Goal: Task Accomplishment & Management: Complete application form

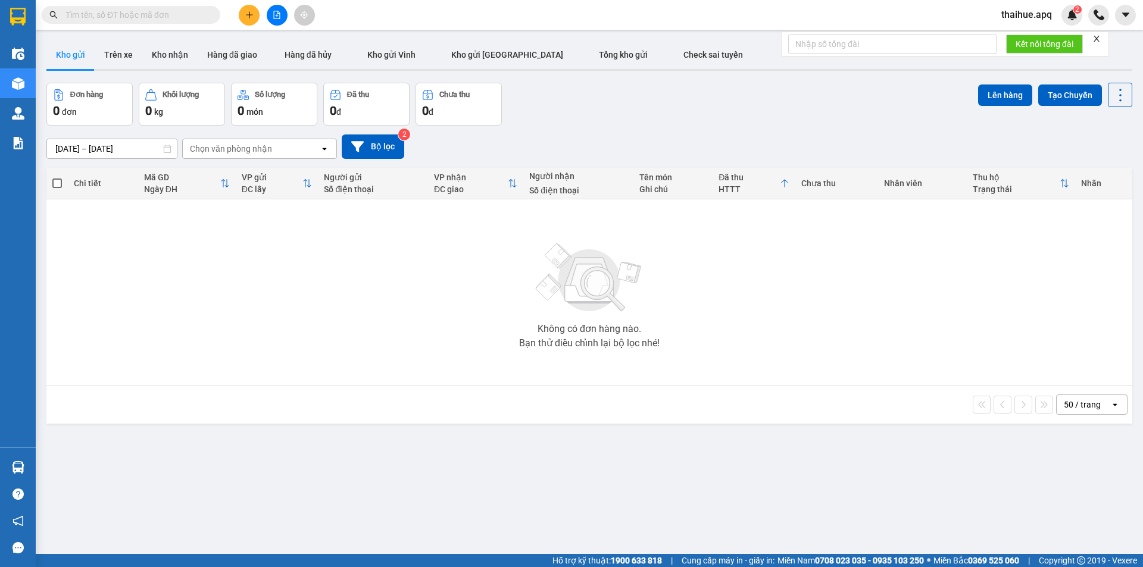
click at [236, 8] on div at bounding box center [276, 15] width 89 height 21
click at [245, 11] on icon "plus" at bounding box center [249, 15] width 8 height 8
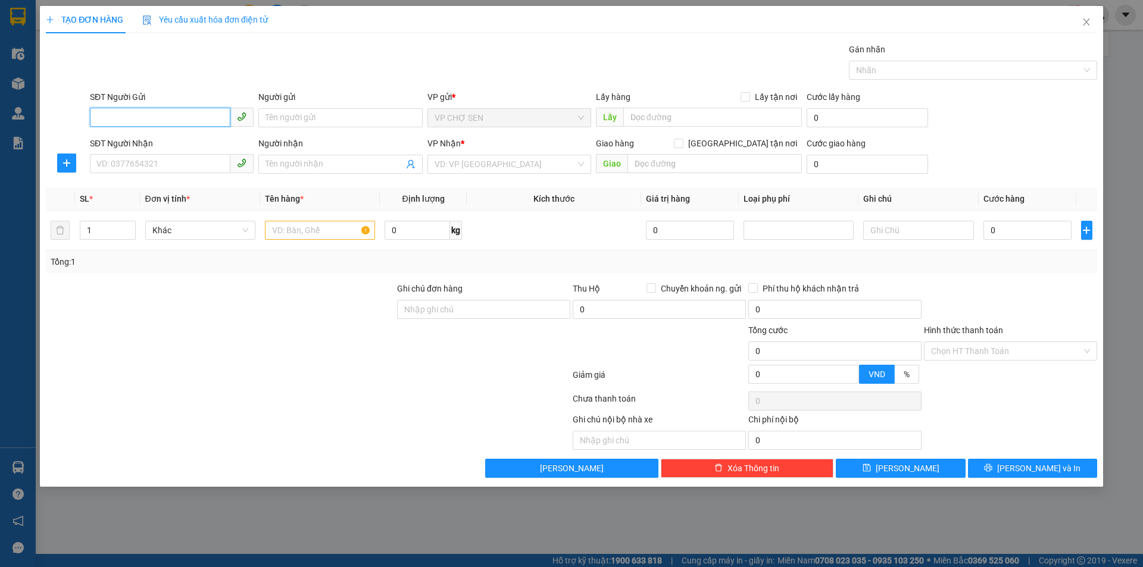
click at [123, 122] on input "SĐT Người Gửi" at bounding box center [160, 117] width 141 height 19
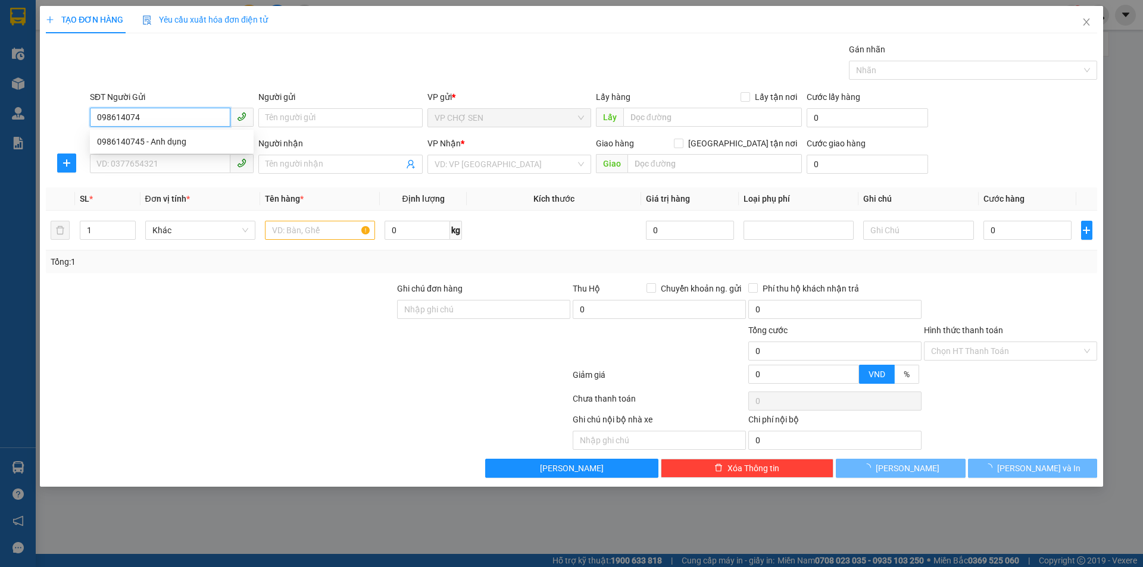
type input "0986140745"
click at [152, 143] on div "0986140745 - Anh dụng" at bounding box center [171, 141] width 149 height 13
type input "Anh dụng"
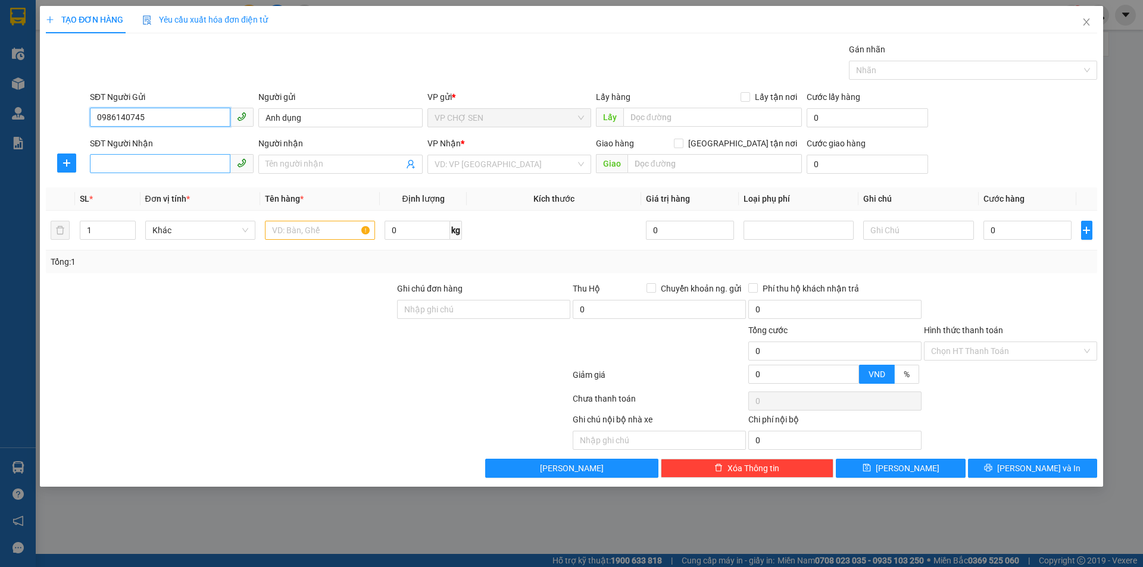
type input "0986140745"
click at [153, 165] on input "SĐT Người Nhận" at bounding box center [160, 163] width 141 height 19
click at [147, 201] on div "0373956708 - A HÙNG" at bounding box center [171, 207] width 149 height 13
type input "0373956708"
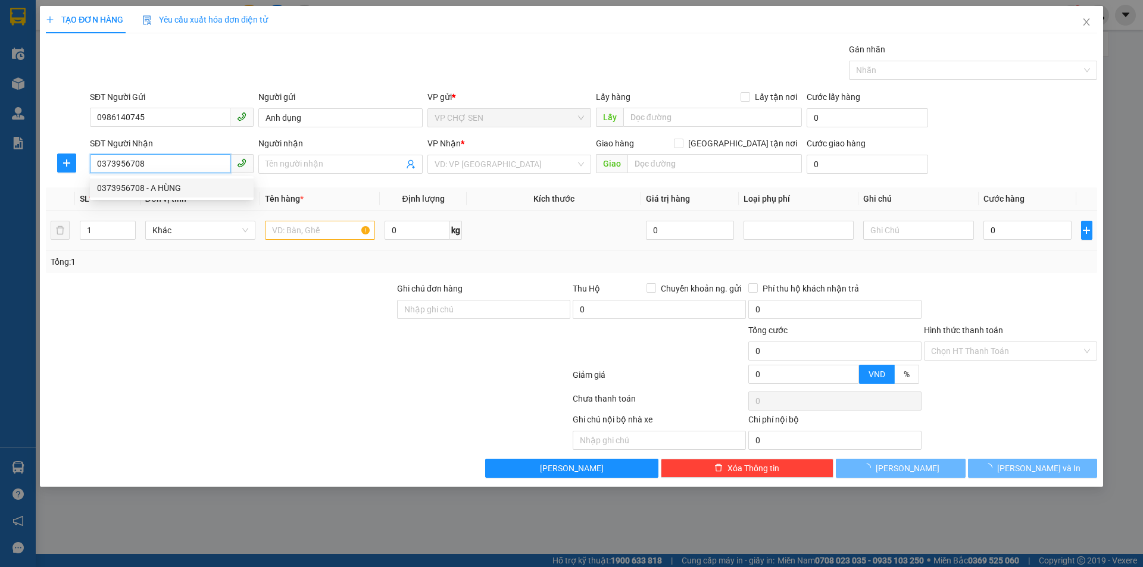
type input "A HÙNG"
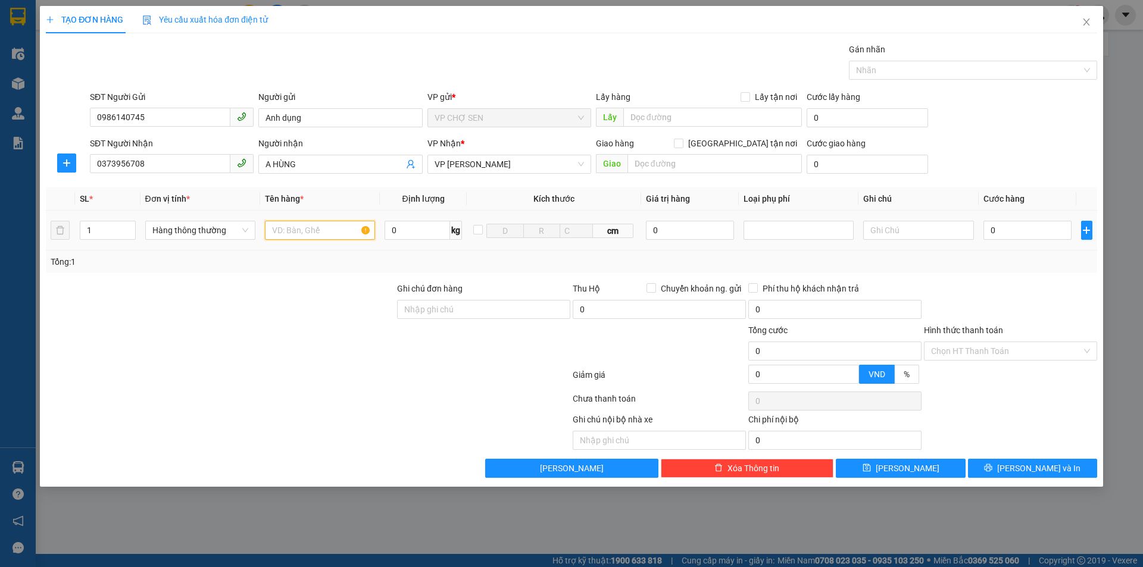
click at [282, 230] on input "text" at bounding box center [320, 230] width 110 height 19
type input "VẢI"
click at [1002, 230] on input "0" at bounding box center [1028, 230] width 89 height 19
type input "9"
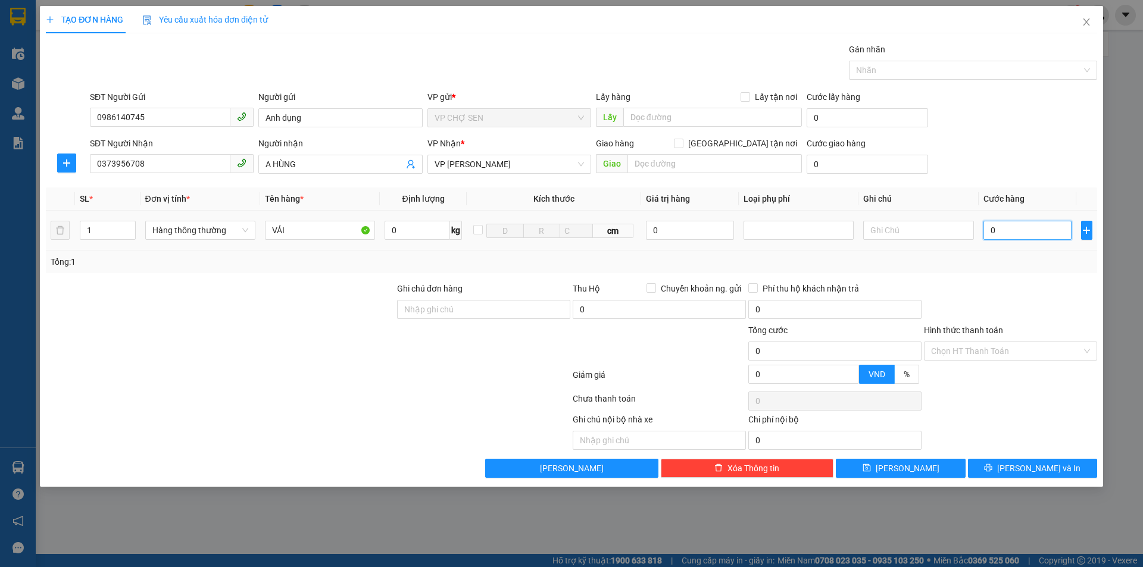
type input "9"
type input "90"
type input "900"
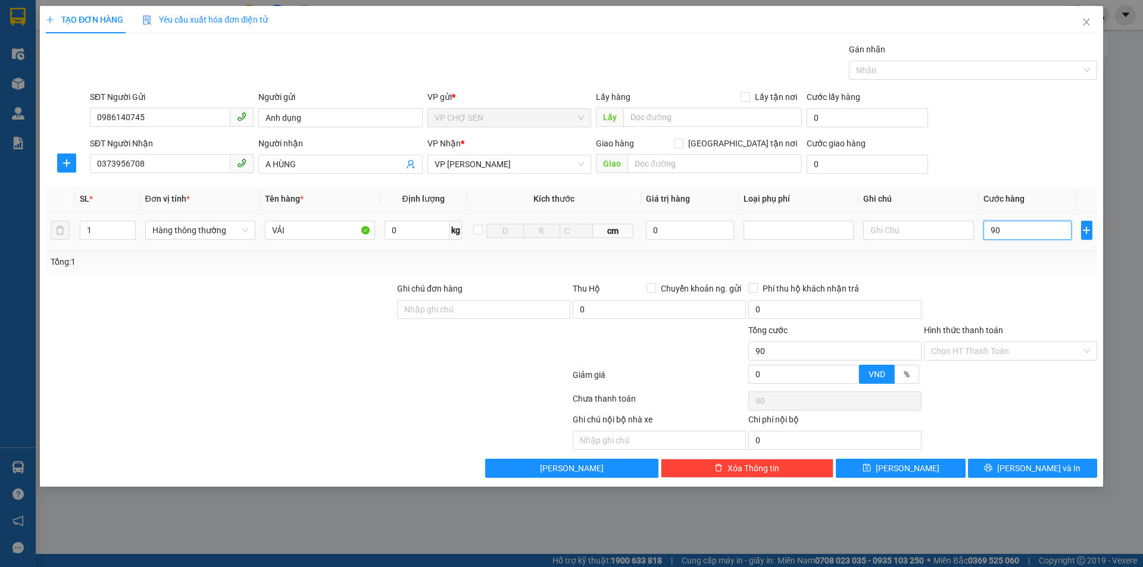
type input "900"
type input "9.000"
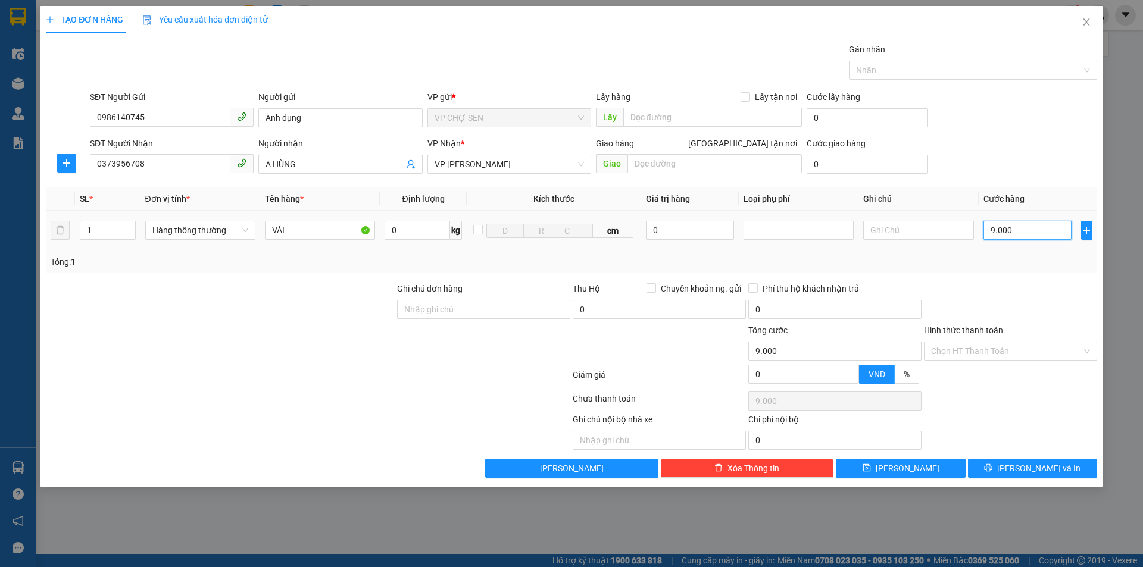
type input "90.000"
click at [995, 351] on input "Hình thức thanh toán" at bounding box center [1006, 351] width 151 height 18
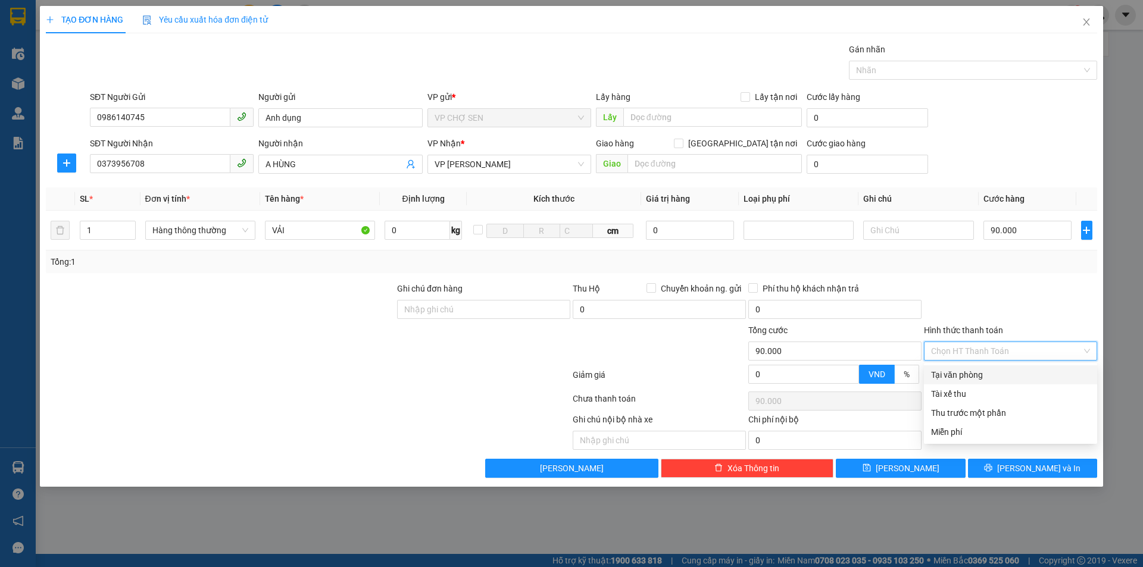
click at [990, 374] on div "Tại văn phòng" at bounding box center [1010, 375] width 159 height 13
type input "0"
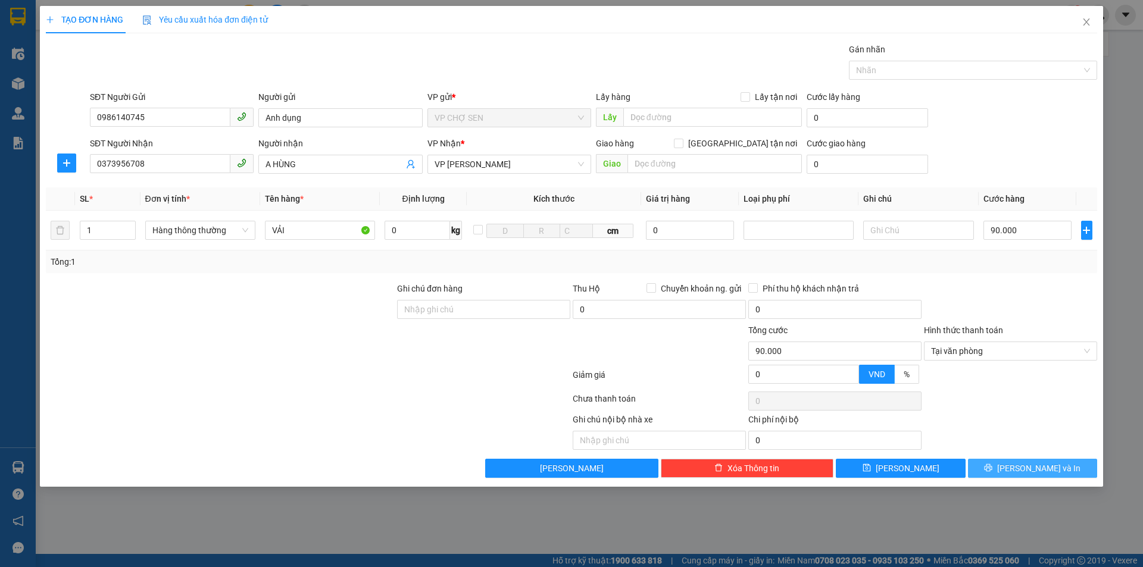
click at [993, 467] on icon "printer" at bounding box center [989, 468] width 8 height 8
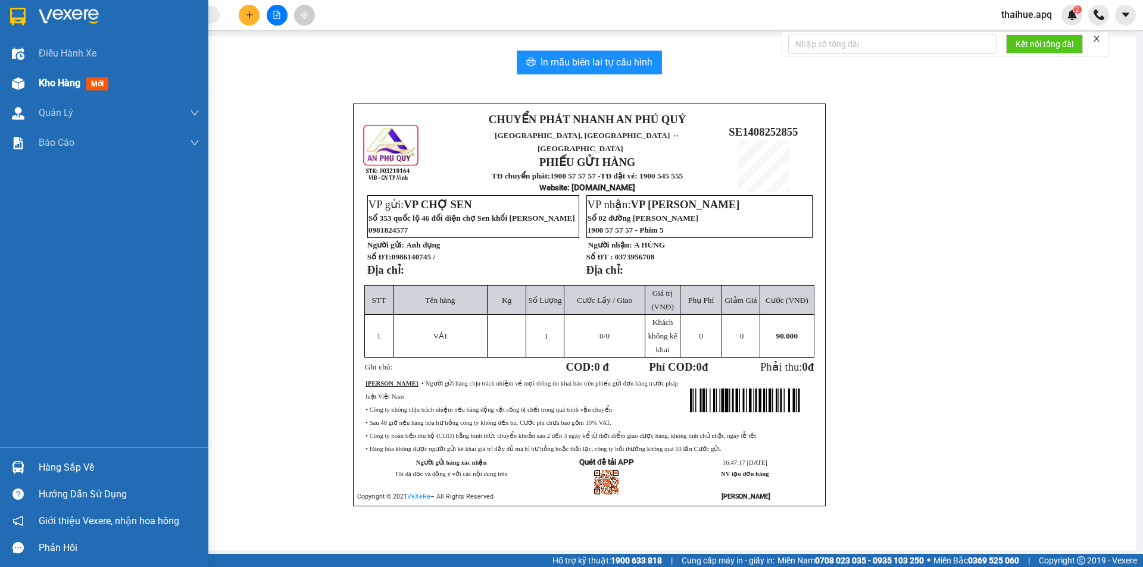
click at [14, 82] on img at bounding box center [18, 83] width 13 height 13
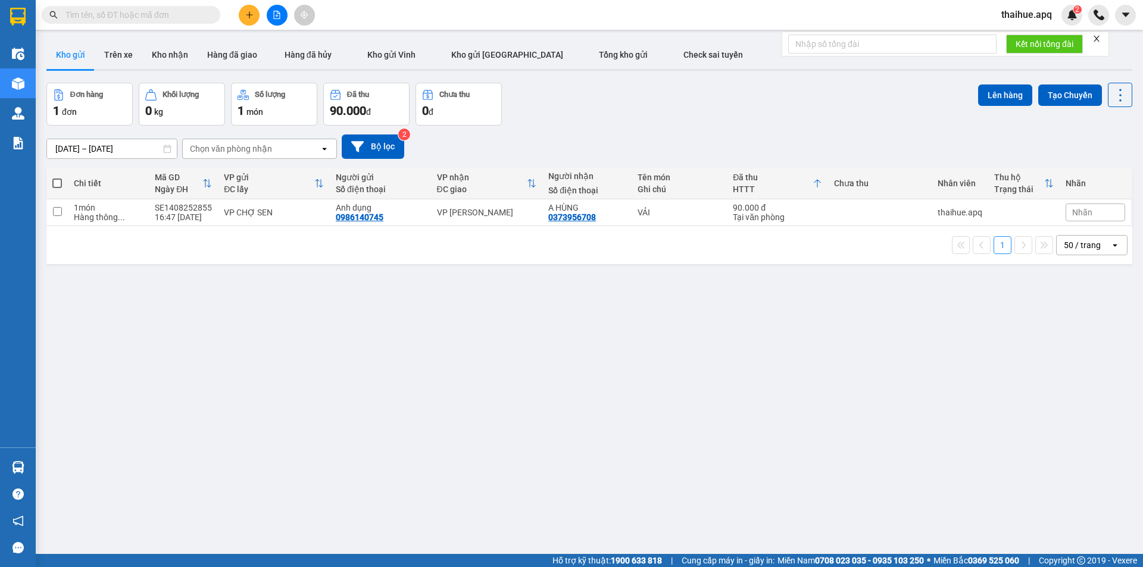
click at [272, 13] on button at bounding box center [277, 15] width 21 height 21
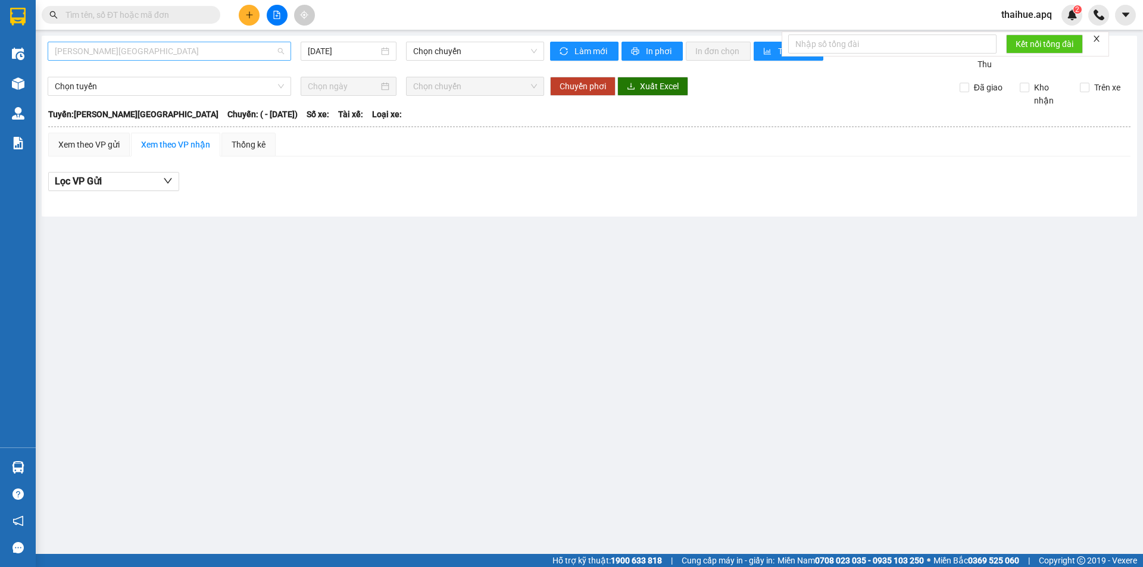
click at [210, 58] on span "Gia Lâm - Mỹ Đình" at bounding box center [169, 51] width 229 height 18
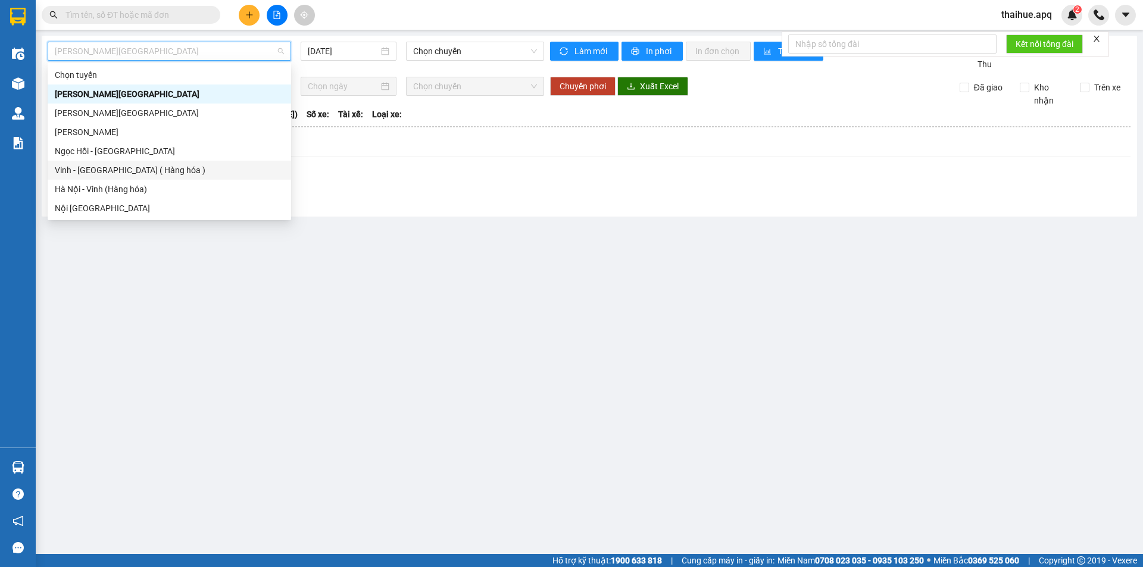
click at [180, 168] on div "Vinh - Hà Nội ( Hàng hóa )" at bounding box center [169, 170] width 229 height 13
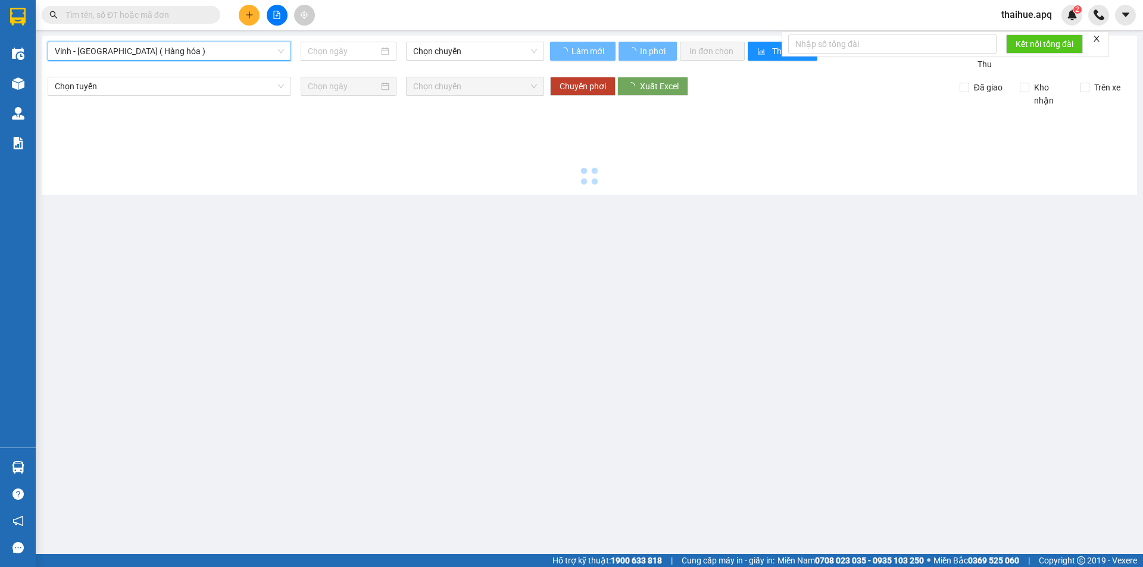
type input "14/08/2025"
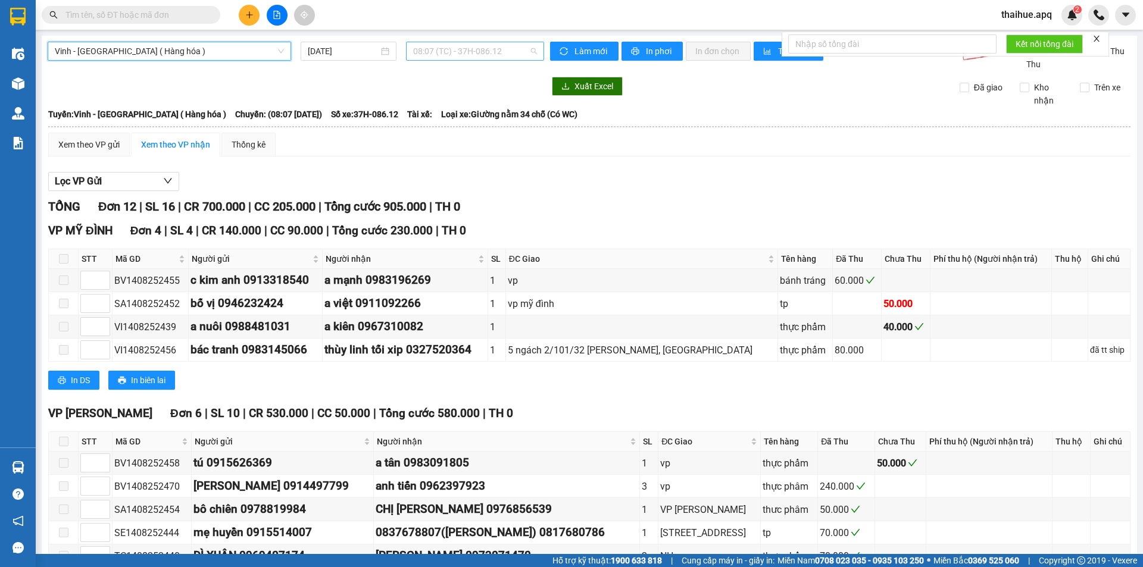
click at [436, 49] on span "08:07 (TC) - 37H-086.12" at bounding box center [475, 51] width 124 height 18
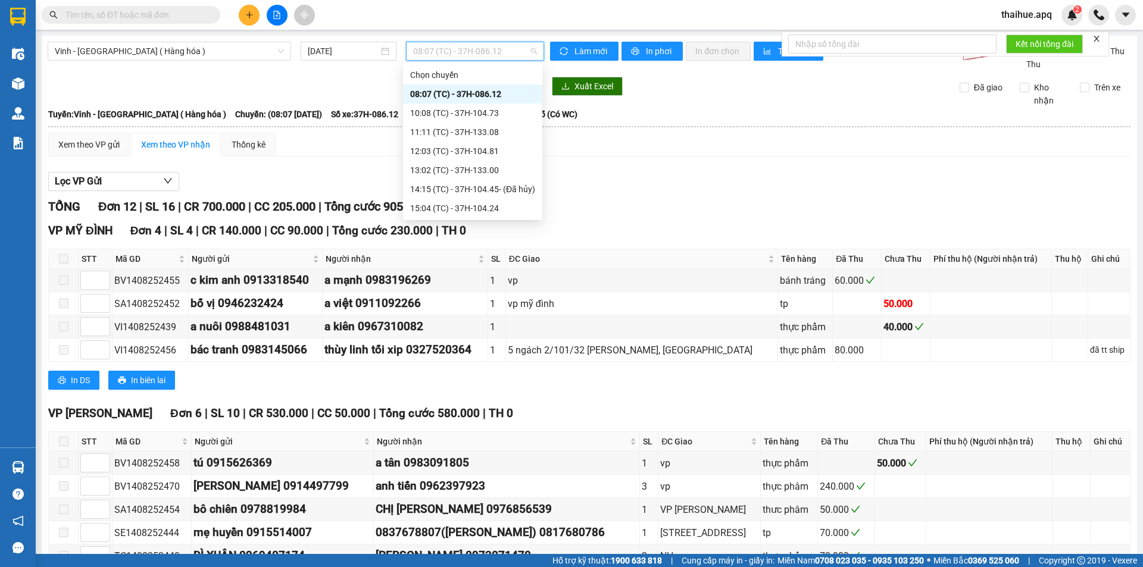
click at [453, 92] on div "08:07 (TC) - 37H-086.12" at bounding box center [472, 94] width 125 height 13
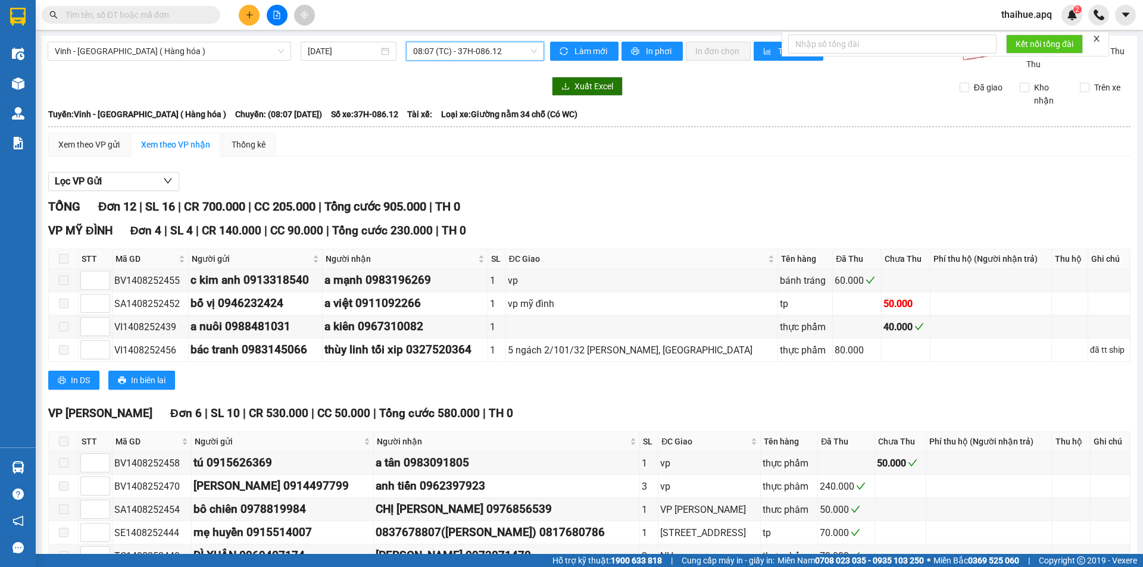
click at [497, 48] on span "08:07 (TC) - 37H-086.12" at bounding box center [475, 51] width 124 height 18
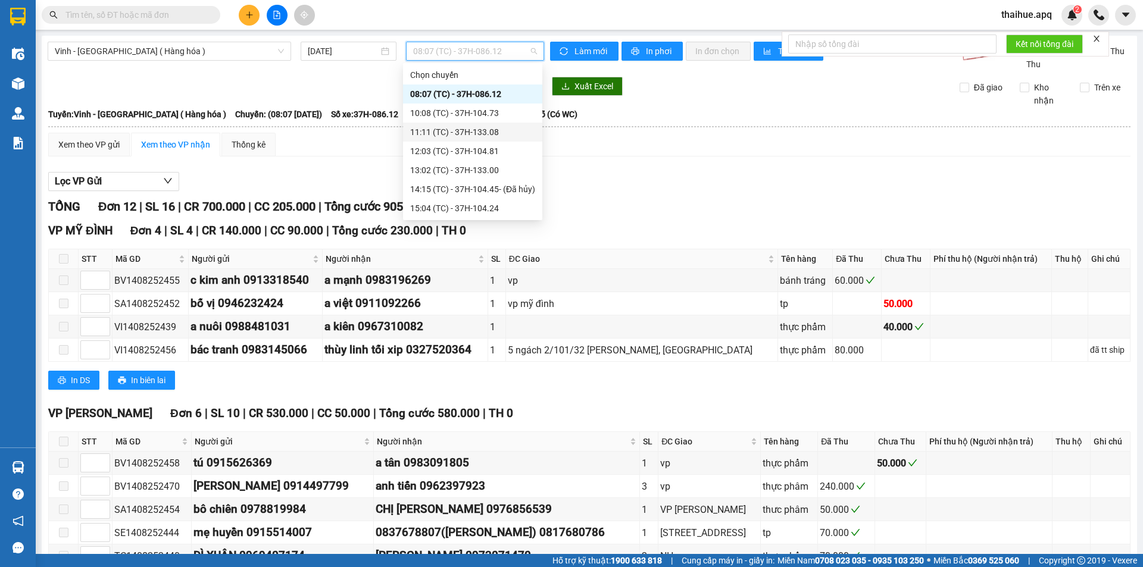
click at [485, 129] on div "11:11 (TC) - 37H-133.08" at bounding box center [472, 132] width 125 height 13
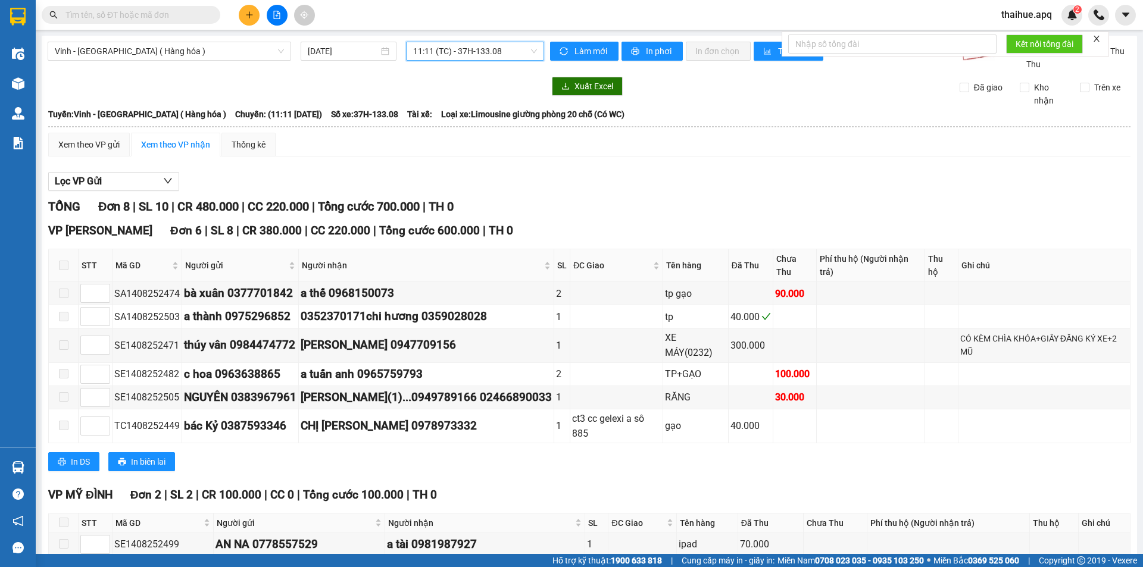
click at [464, 50] on span "11:11 (TC) - 37H-133.08" at bounding box center [475, 51] width 124 height 18
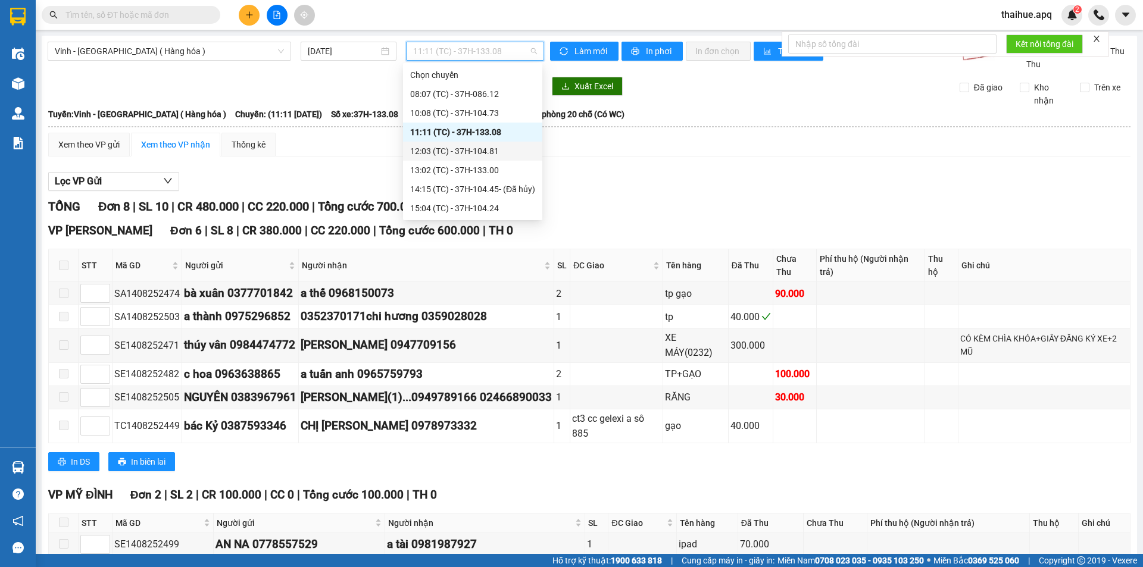
click at [447, 149] on div "12:03 (TC) - 37H-104.81" at bounding box center [472, 151] width 125 height 13
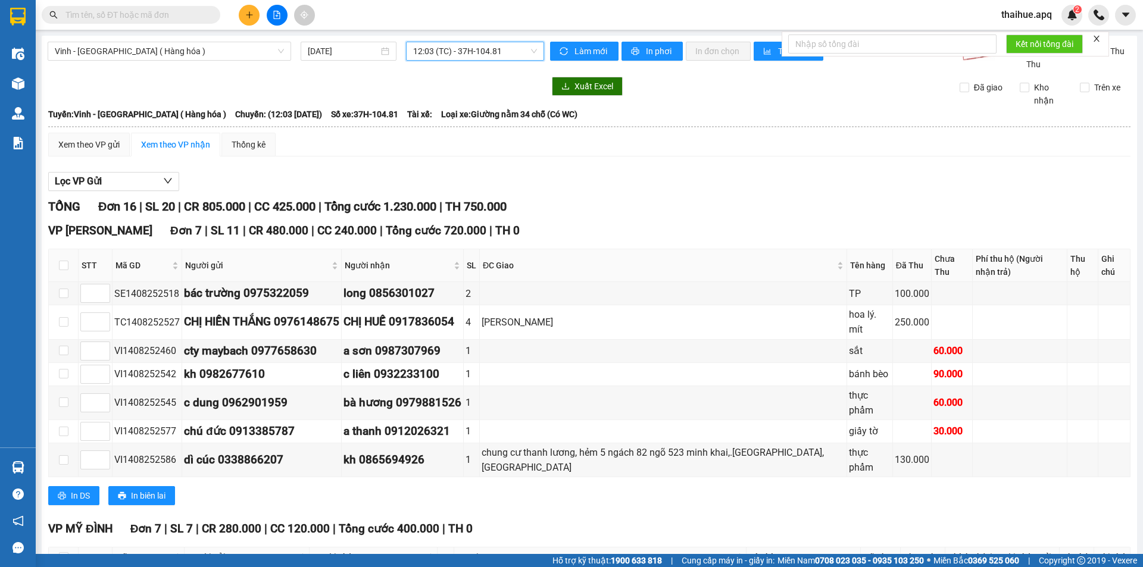
click at [486, 56] on span "12:03 (TC) - 37H-104.81" at bounding box center [475, 51] width 124 height 18
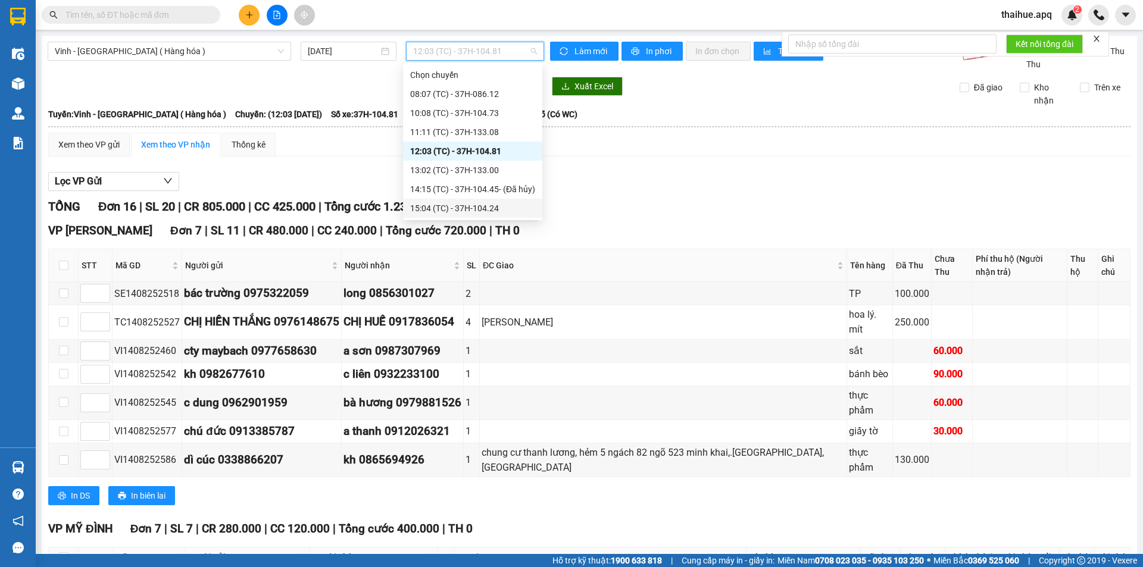
click at [445, 206] on div "15:04 (TC) - 37H-104.24" at bounding box center [472, 208] width 125 height 13
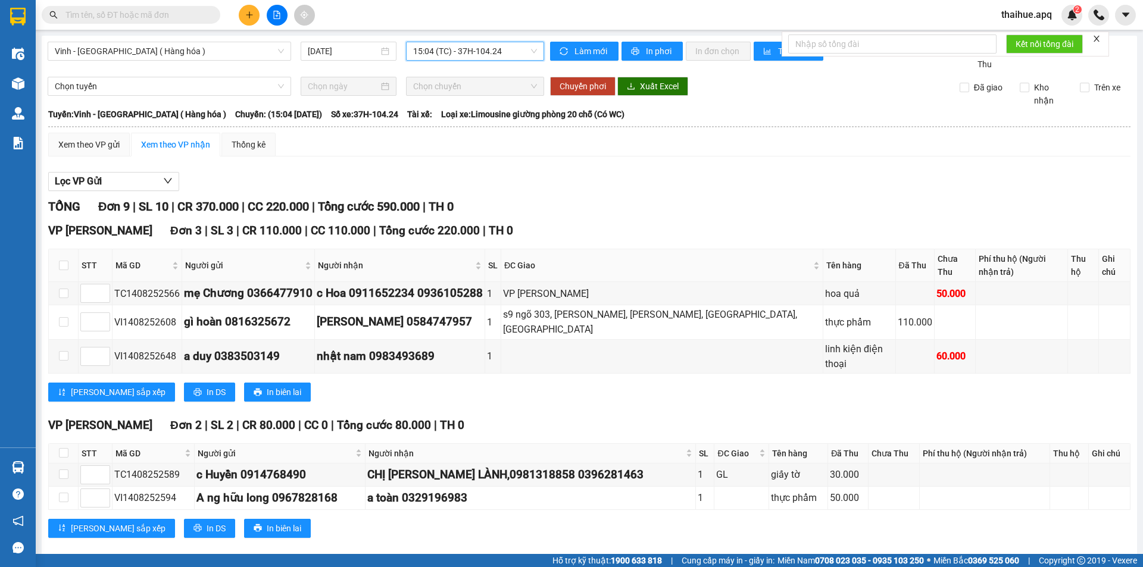
click at [457, 53] on span "15:04 (TC) - 37H-104.24" at bounding box center [475, 51] width 124 height 18
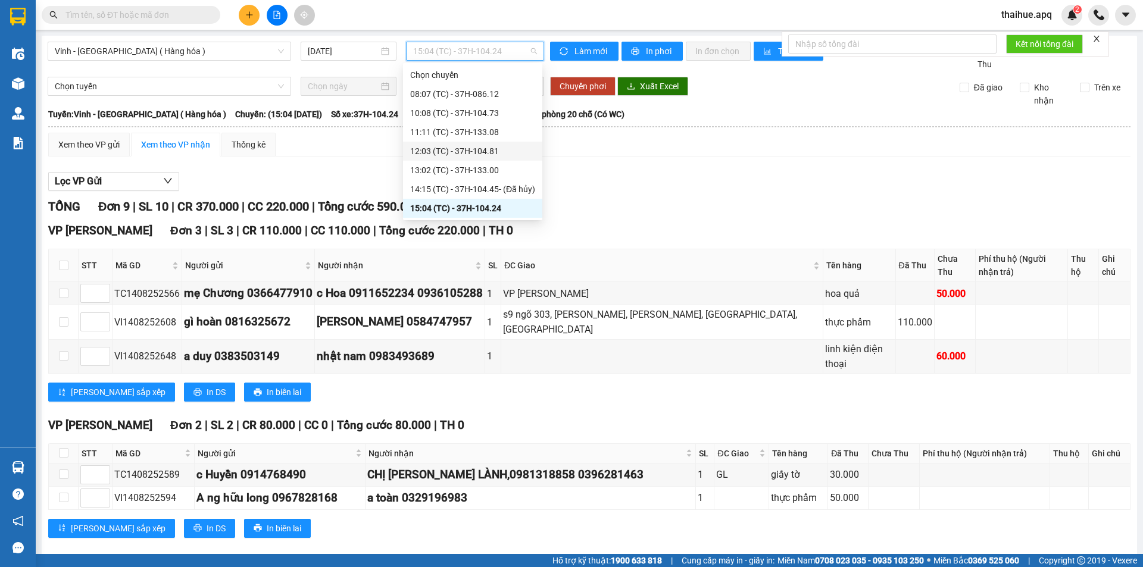
click at [439, 151] on div "12:03 (TC) - 37H-104.81" at bounding box center [472, 151] width 125 height 13
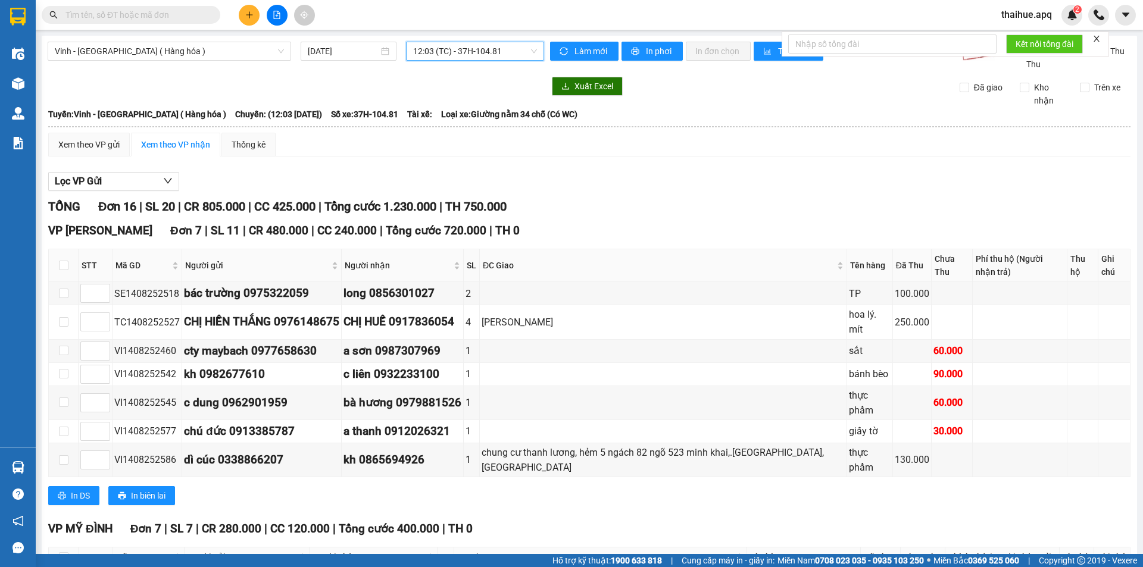
click at [466, 57] on span "12:03 (TC) - 37H-104.81" at bounding box center [475, 51] width 124 height 18
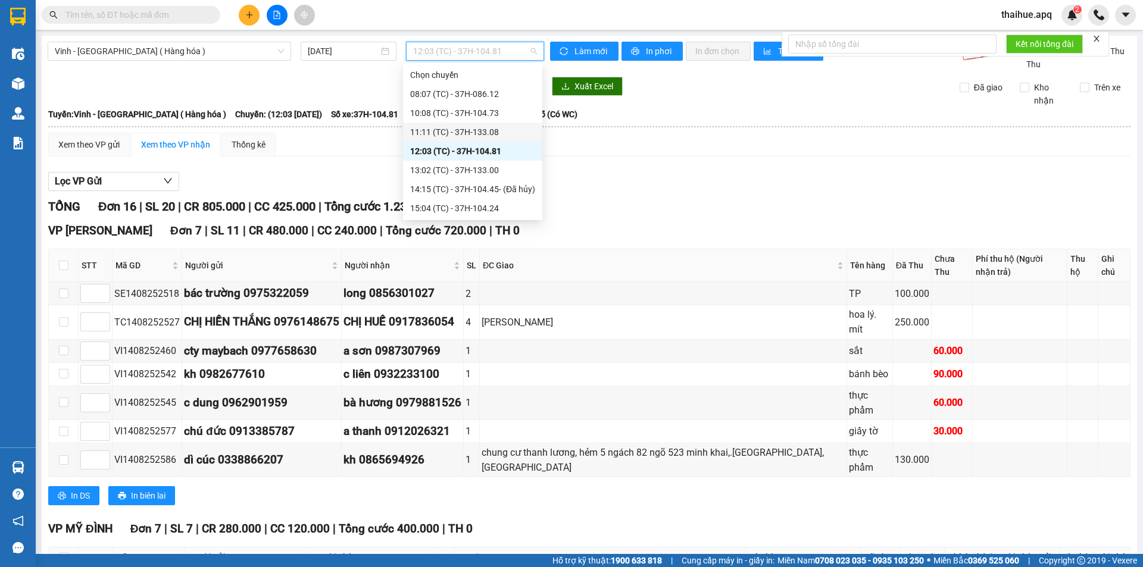
click at [445, 130] on div "11:11 (TC) - 37H-133.08" at bounding box center [472, 132] width 125 height 13
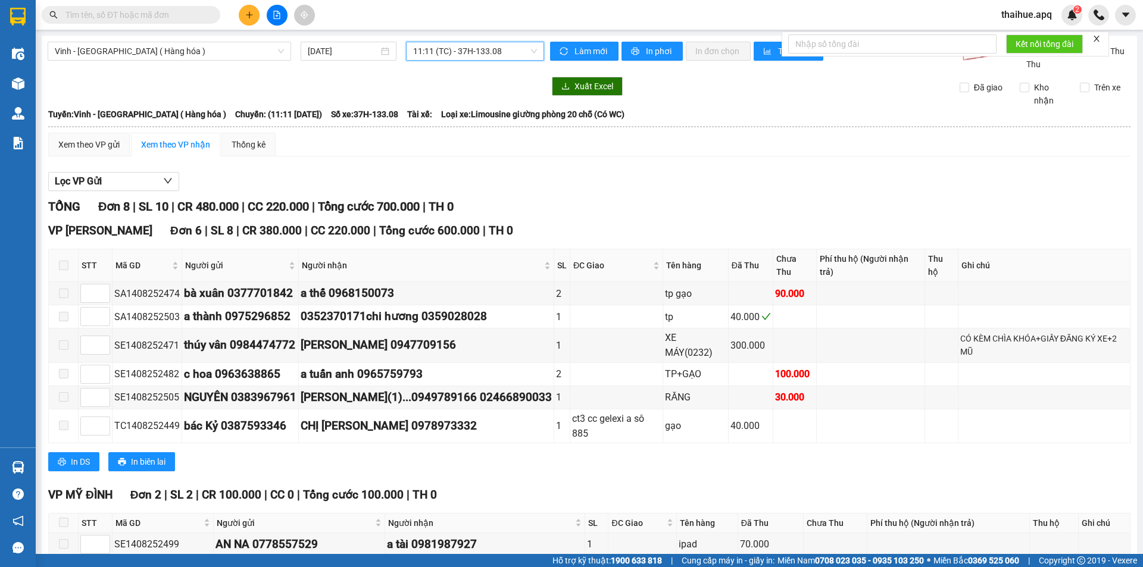
click at [452, 55] on span "11:11 (TC) - 37H-133.08" at bounding box center [475, 51] width 124 height 18
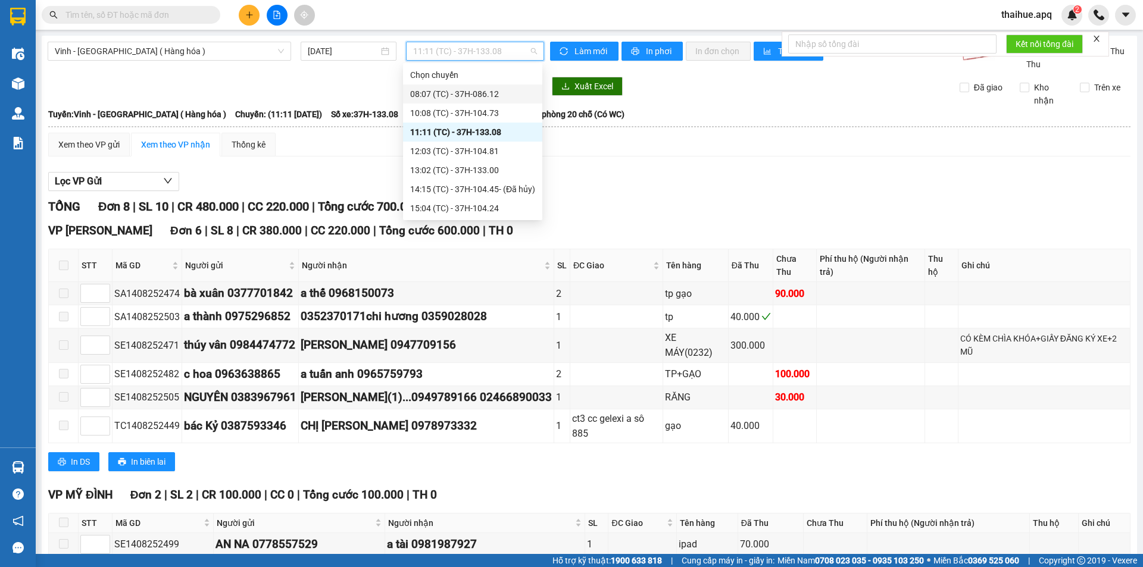
click at [453, 98] on div "08:07 (TC) - 37H-086.12" at bounding box center [472, 94] width 125 height 13
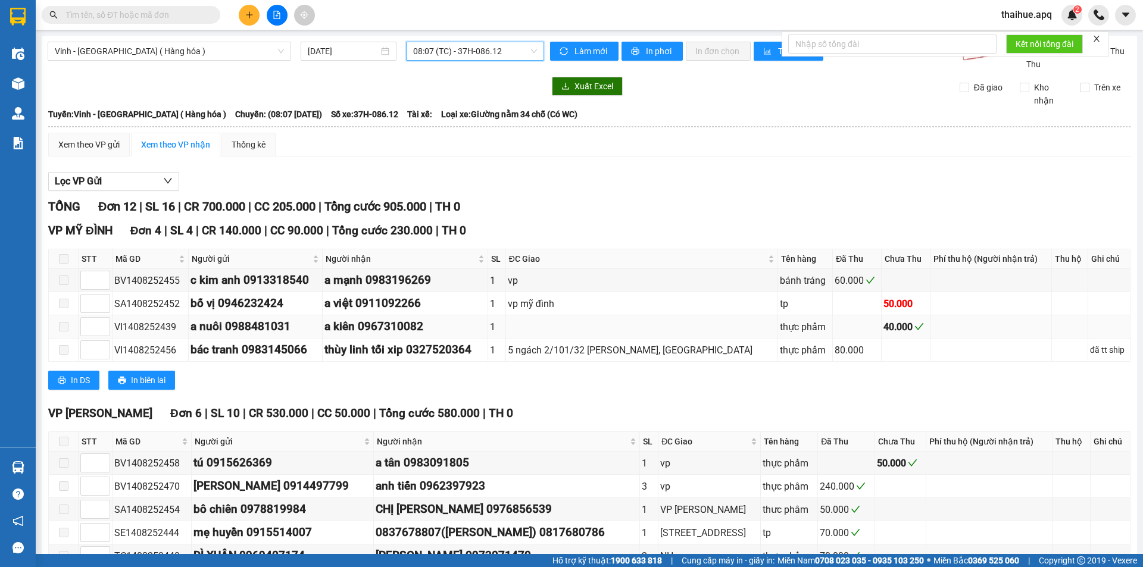
scroll to position [235, 0]
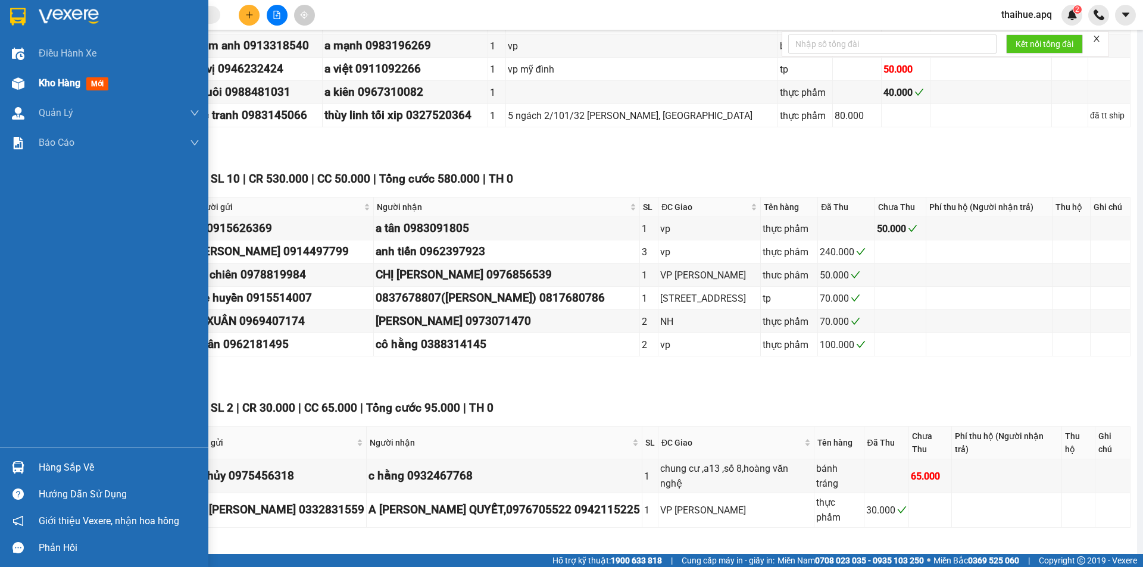
click at [21, 80] on img at bounding box center [18, 83] width 13 height 13
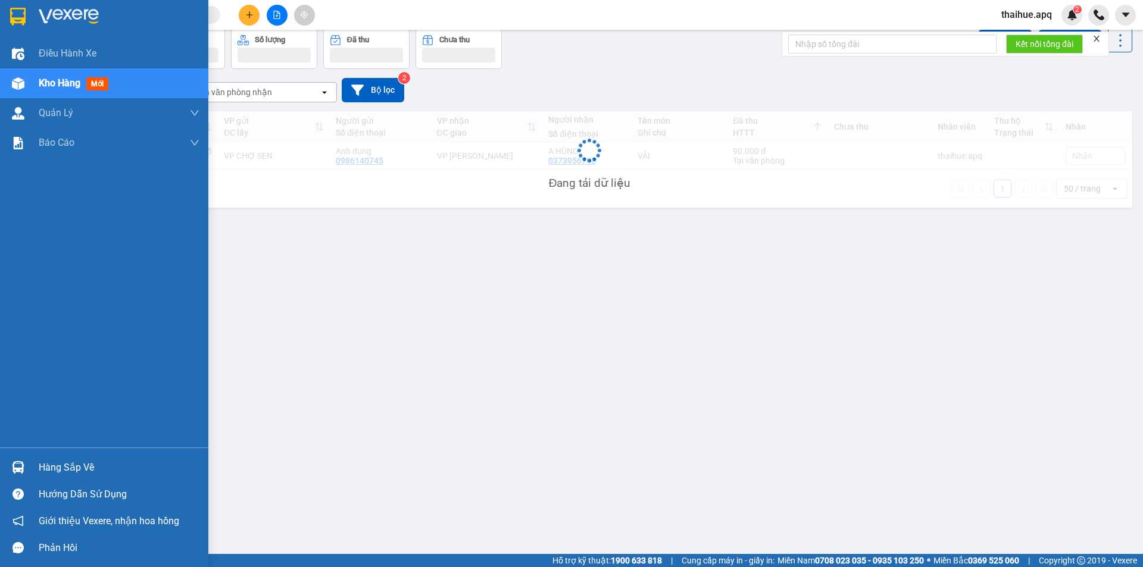
scroll to position [55, 0]
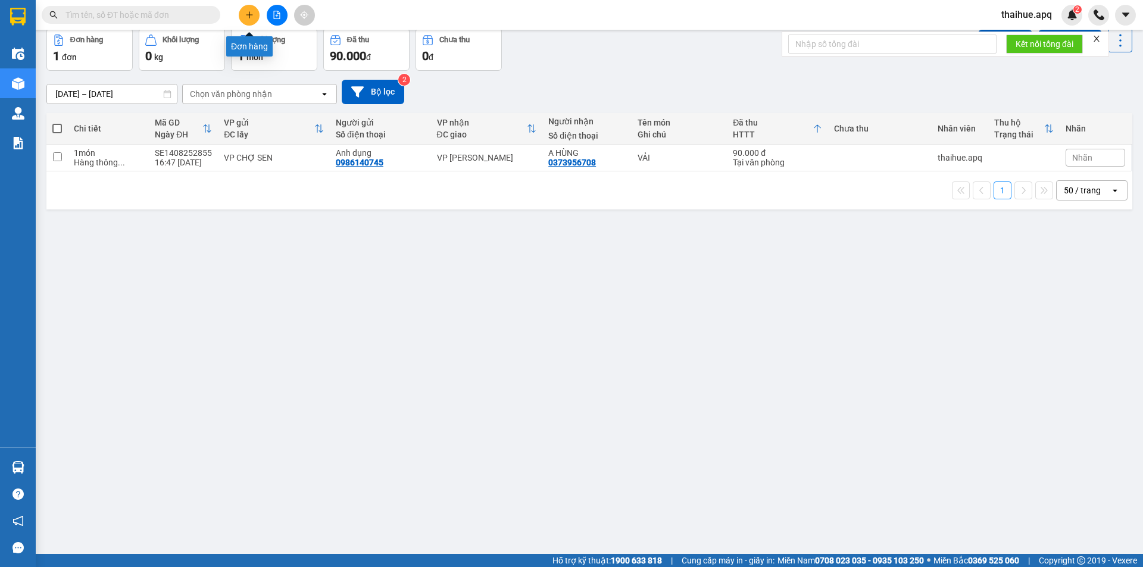
click at [254, 12] on button at bounding box center [249, 15] width 21 height 21
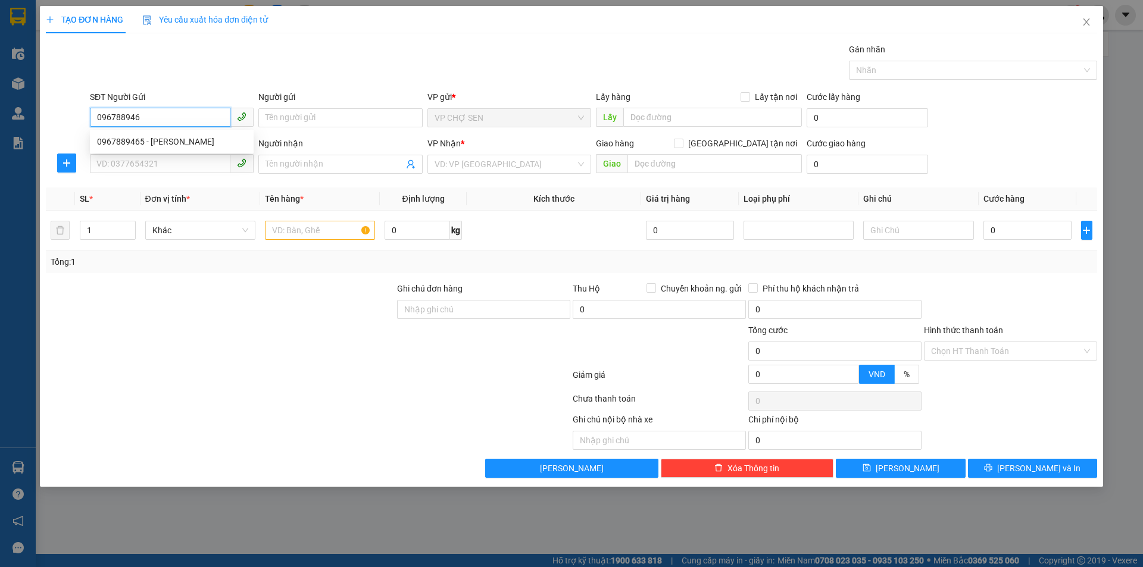
type input "0967889465"
click at [166, 141] on div "0967889465 - phúc huệ" at bounding box center [171, 141] width 149 height 13
type input "[PERSON_NAME]"
type input "0967889465"
click at [171, 155] on input "SĐT Người Nhận" at bounding box center [160, 163] width 141 height 19
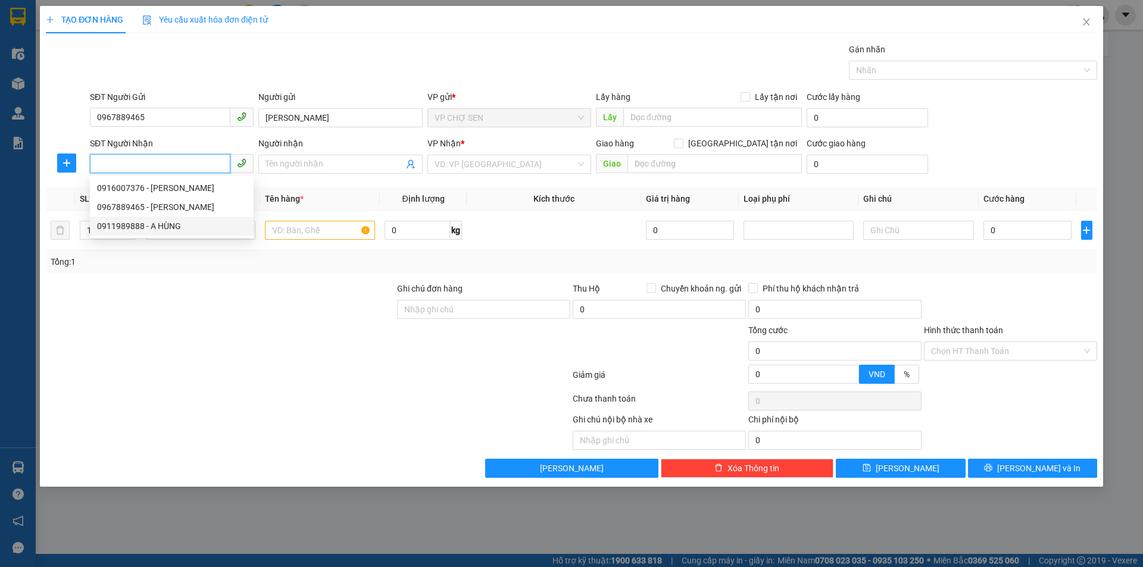
click at [177, 222] on div "0911989888 - A HÙNG" at bounding box center [171, 226] width 149 height 13
type input "0911989888"
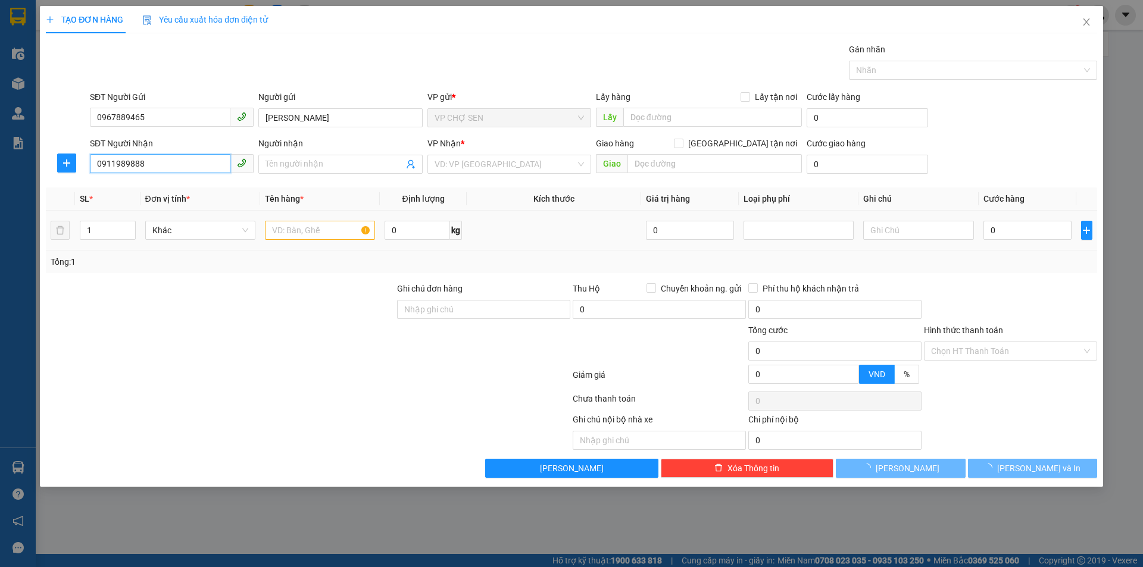
type input "A HÙNG"
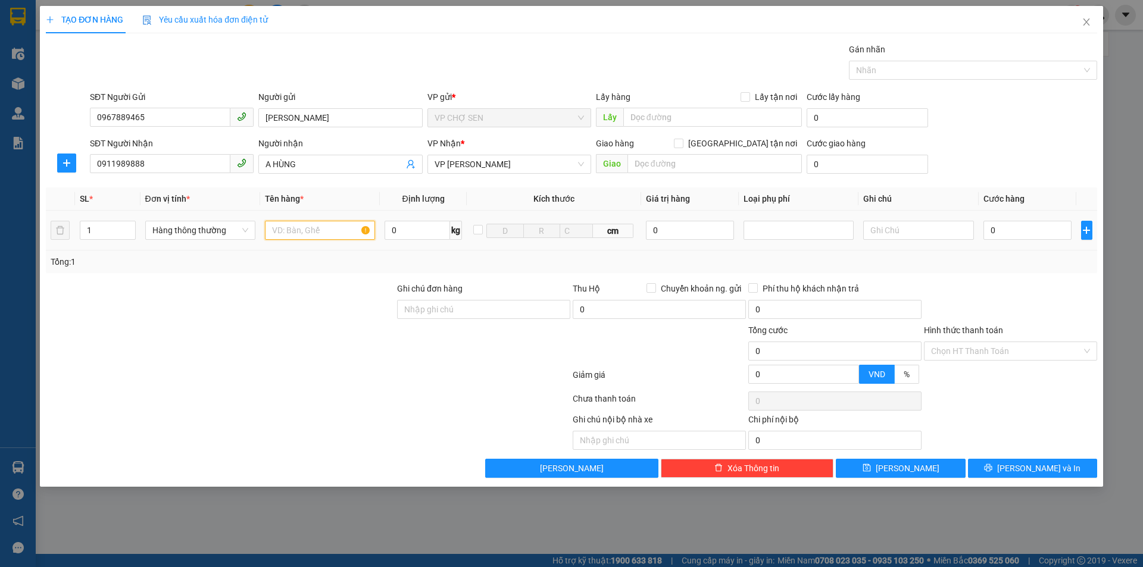
click at [316, 235] on input "text" at bounding box center [320, 230] width 110 height 19
type input "MÁY"
click at [1006, 226] on input "0" at bounding box center [1028, 230] width 89 height 19
type input "4"
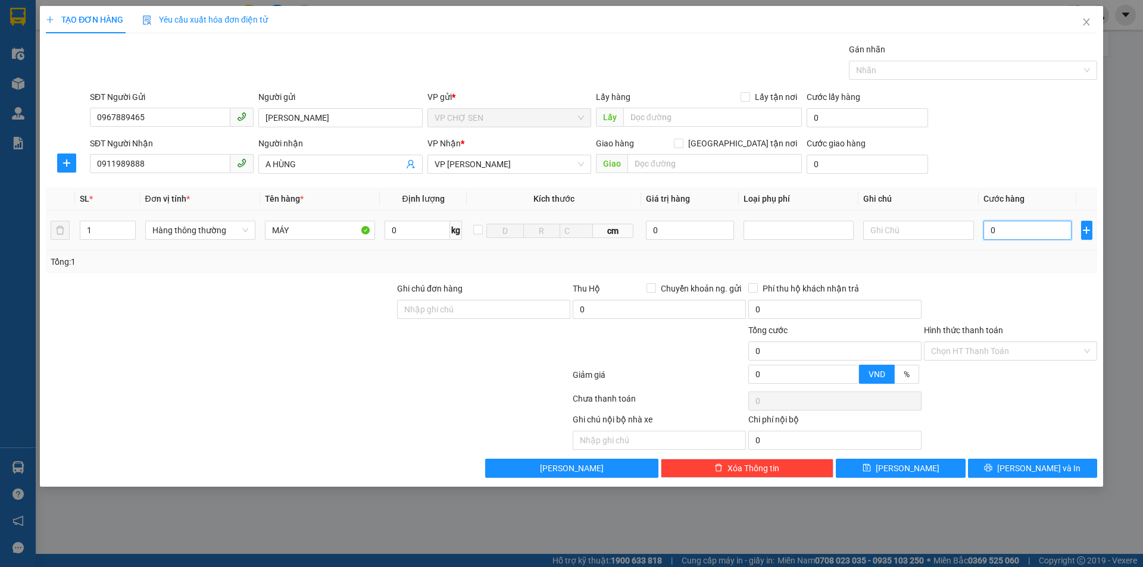
type input "4"
type input "40"
type input "400"
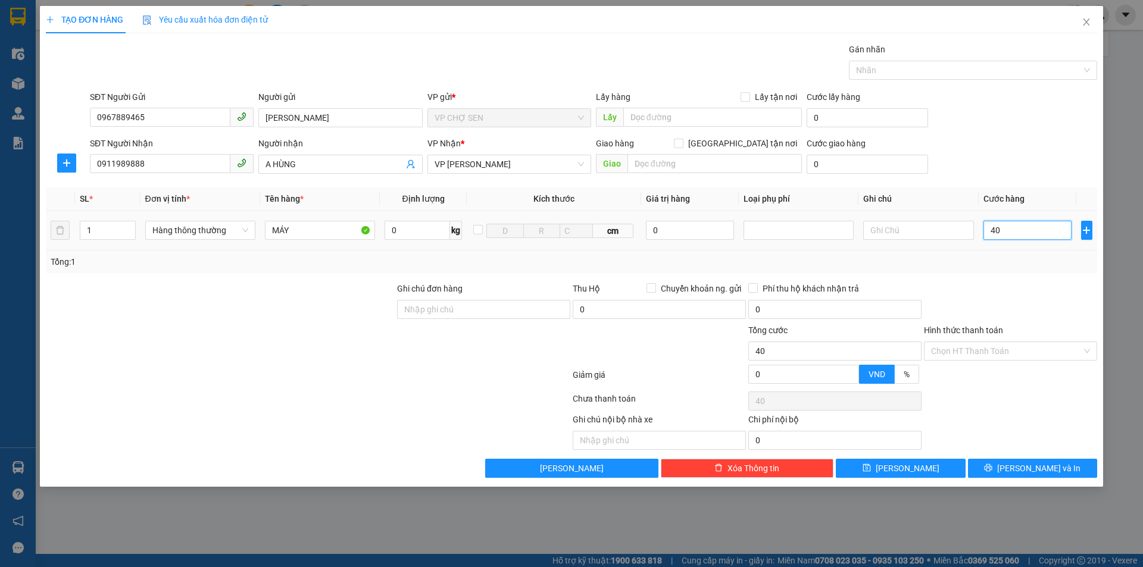
type input "400"
type input "4.000"
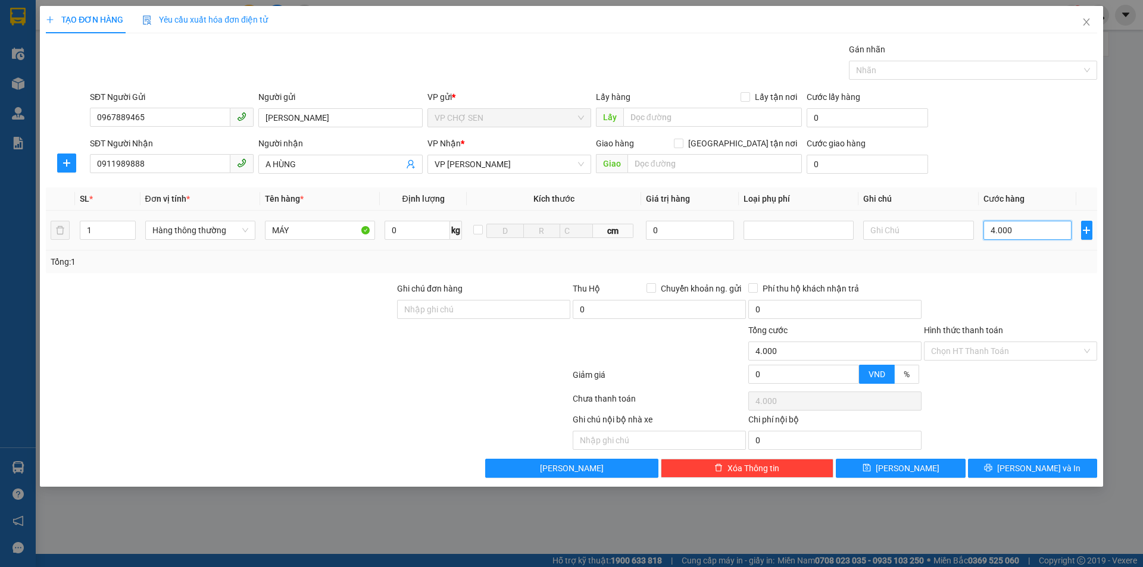
type input "40.000"
click at [1003, 466] on button "[PERSON_NAME] và In" at bounding box center [1032, 468] width 129 height 19
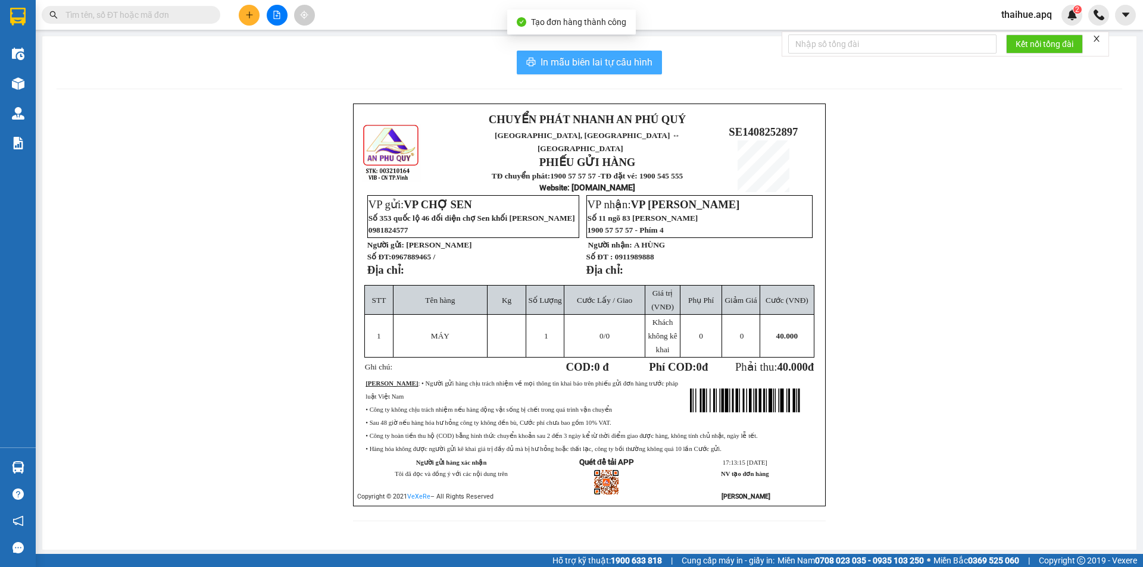
drag, startPoint x: 539, startPoint y: 43, endPoint x: 541, endPoint y: 52, distance: 9.0
click at [540, 45] on div "In mẫu biên lai tự cấu hình CHUYỂN PHÁT NHANH AN PHÚ QUÝ NGHỆ AN, HÀ TĨNH ↔ HÀ …" at bounding box center [589, 293] width 1094 height 514
click at [541, 52] on button "In mẫu biên lai tự cấu hình" at bounding box center [589, 63] width 145 height 24
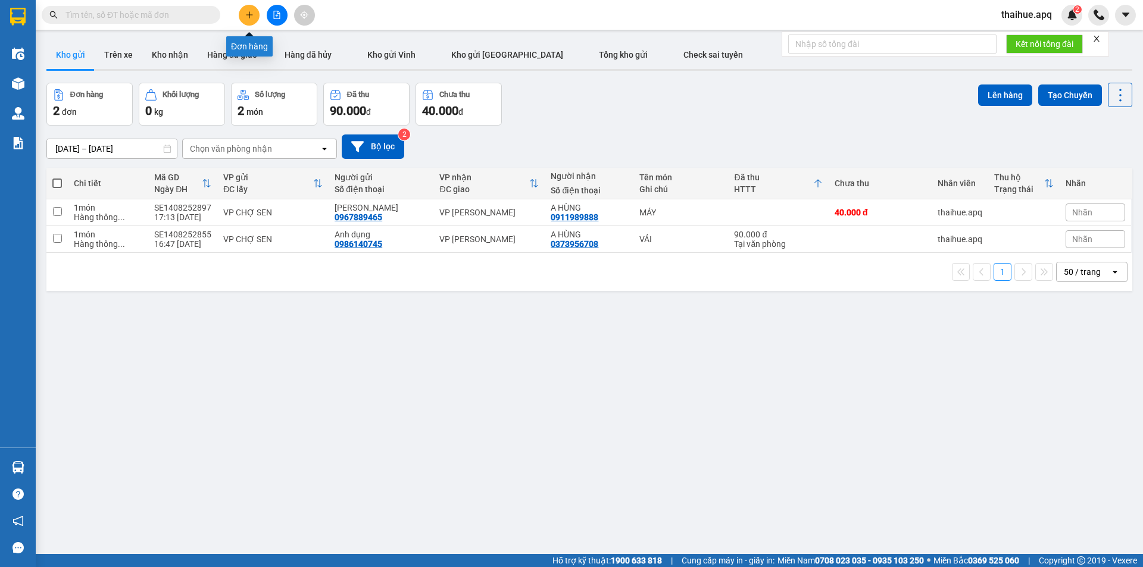
click at [251, 13] on icon "plus" at bounding box center [249, 15] width 8 height 8
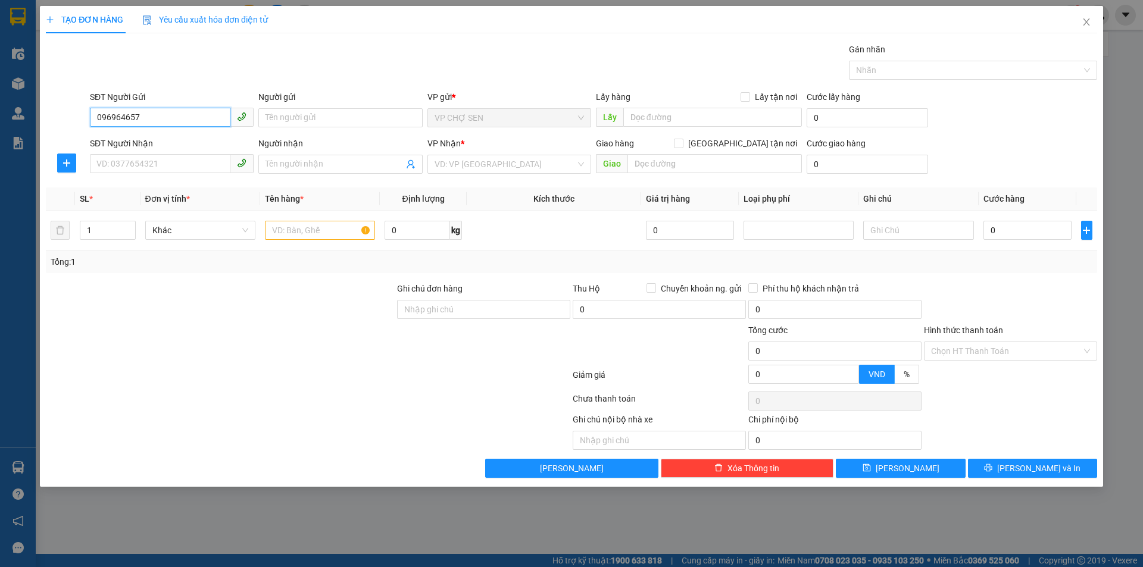
type input "0969646570"
click at [170, 142] on div "0969646570 - lương thảo" at bounding box center [171, 141] width 149 height 13
type input "[PERSON_NAME]"
type input "0969646570"
click at [148, 160] on input "SĐT Người Nhận" at bounding box center [160, 163] width 141 height 19
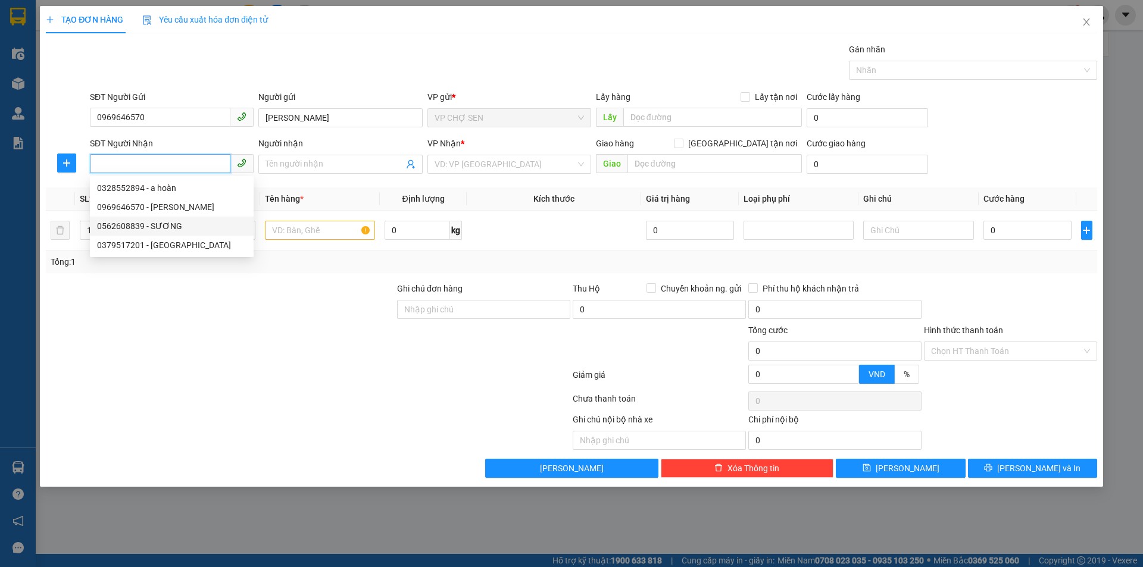
click at [125, 226] on div "0562608839 - SƯƠNG" at bounding box center [171, 226] width 149 height 13
type input "0562608839"
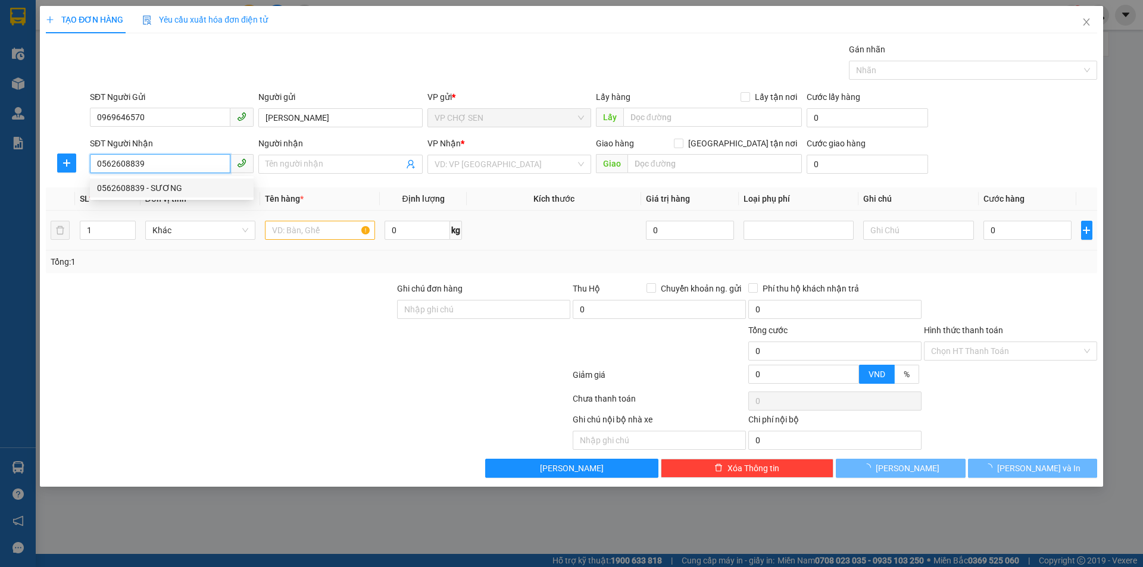
type input "SƯƠNG"
checkbox input "true"
type input "vp"
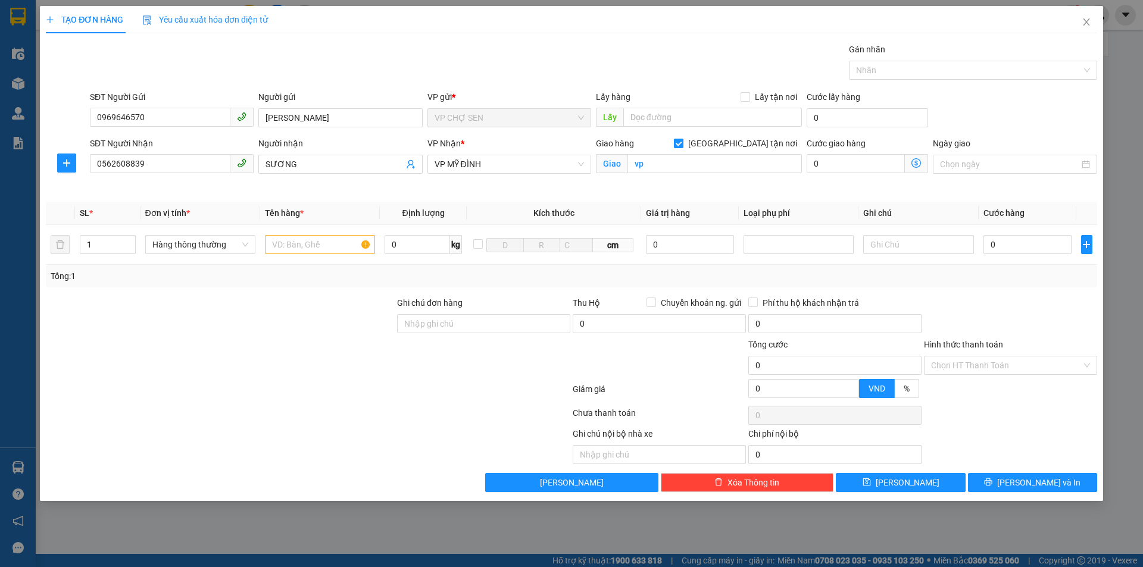
click at [682, 143] on input "[GEOGRAPHIC_DATA] tận nơi" at bounding box center [678, 143] width 8 height 8
checkbox input "false"
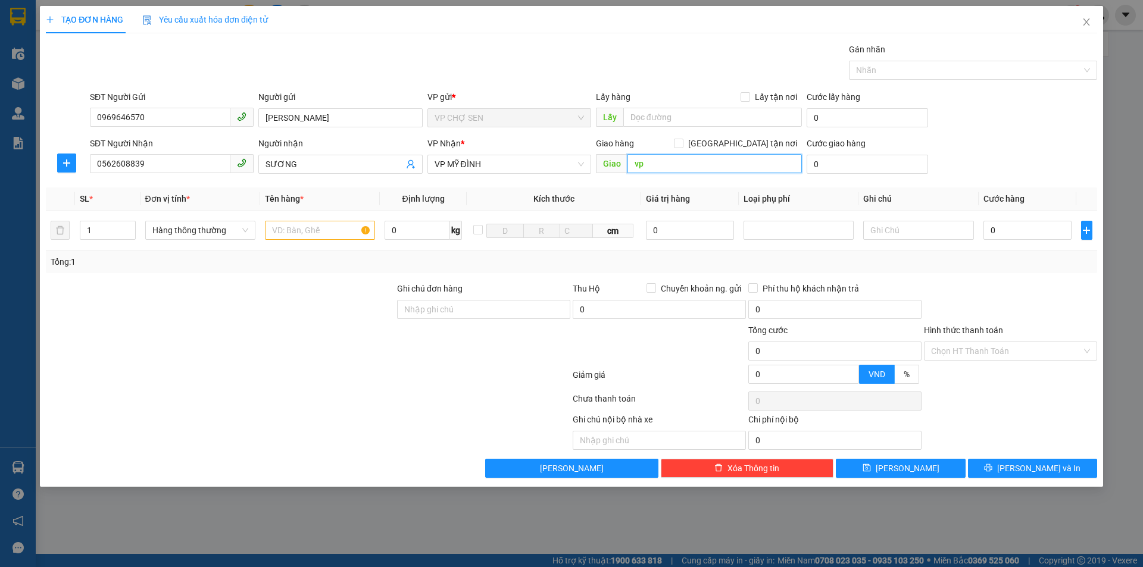
click at [668, 169] on input "vp" at bounding box center [715, 163] width 174 height 19
click at [286, 228] on input "text" at bounding box center [320, 230] width 110 height 19
type input "GIẤY TỜ"
click at [993, 233] on input "0" at bounding box center [1028, 230] width 89 height 19
type input "2"
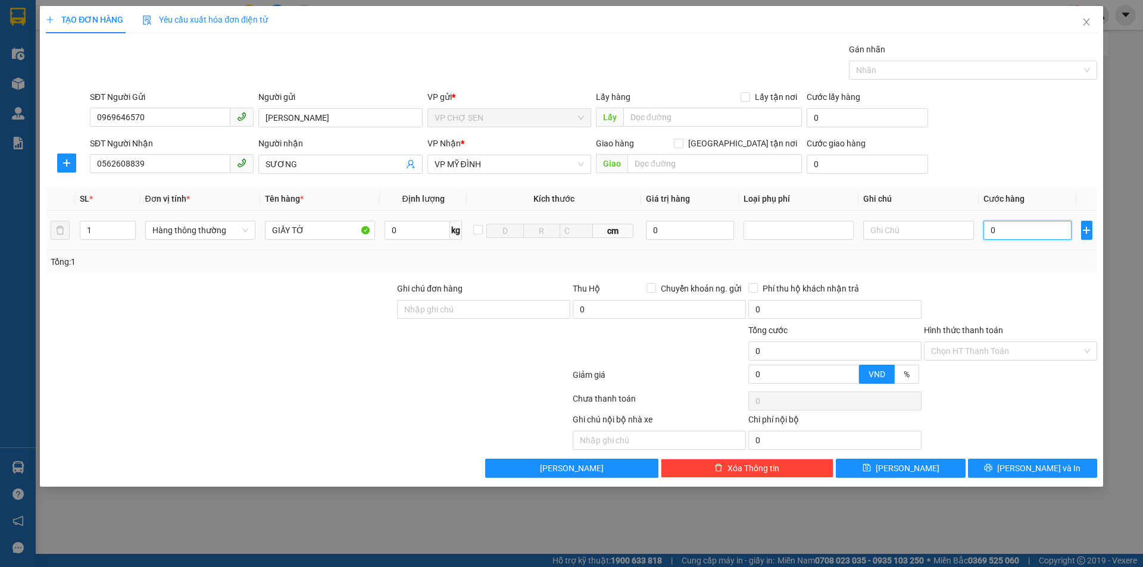
type input "2"
type input "20"
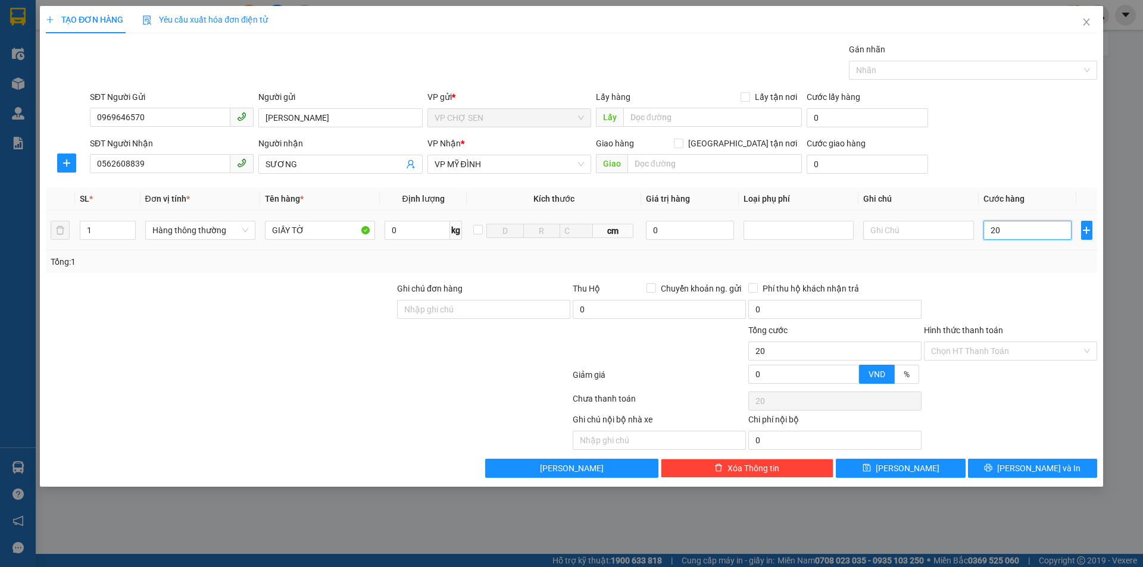
type input "200"
type input "2.000"
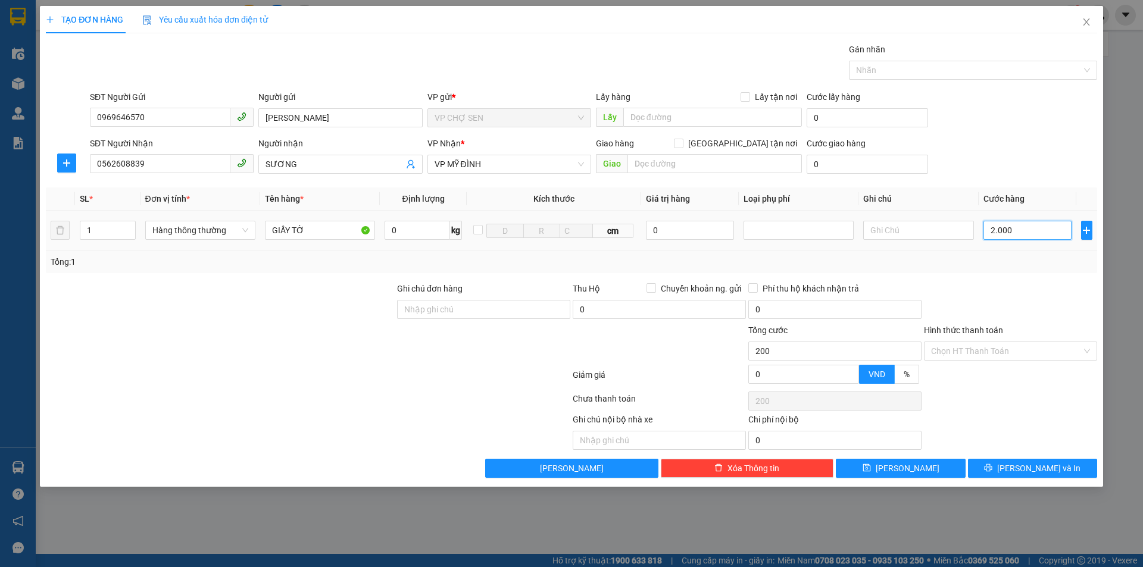
type input "2.000"
type input "20.000"
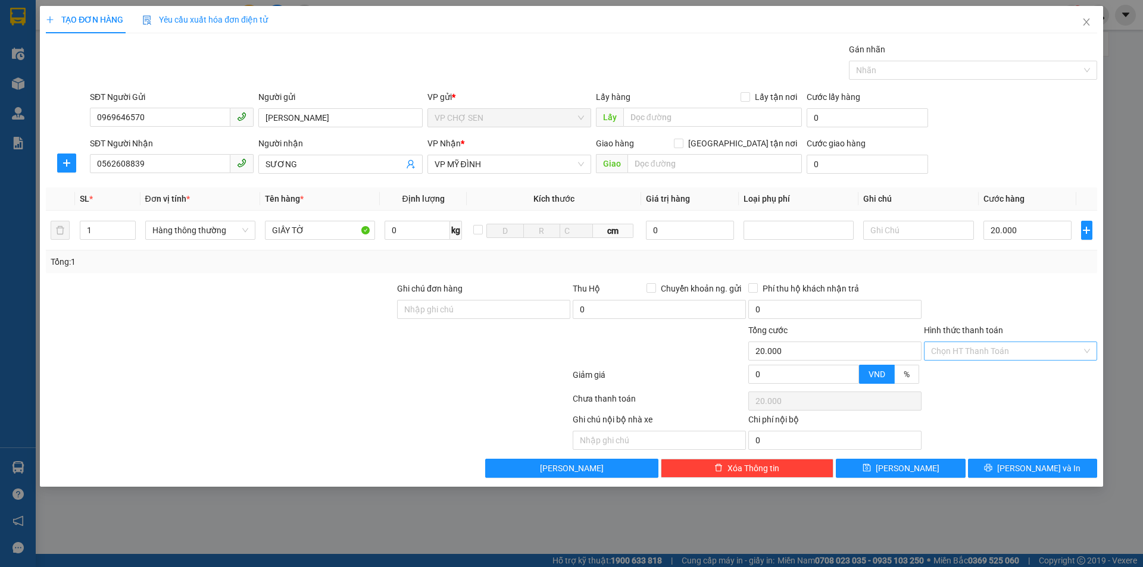
click at [980, 350] on input "Hình thức thanh toán" at bounding box center [1006, 351] width 151 height 18
click at [971, 373] on div "Tại văn phòng" at bounding box center [1010, 375] width 159 height 13
type input "0"
click at [993, 471] on icon "printer" at bounding box center [988, 468] width 8 height 8
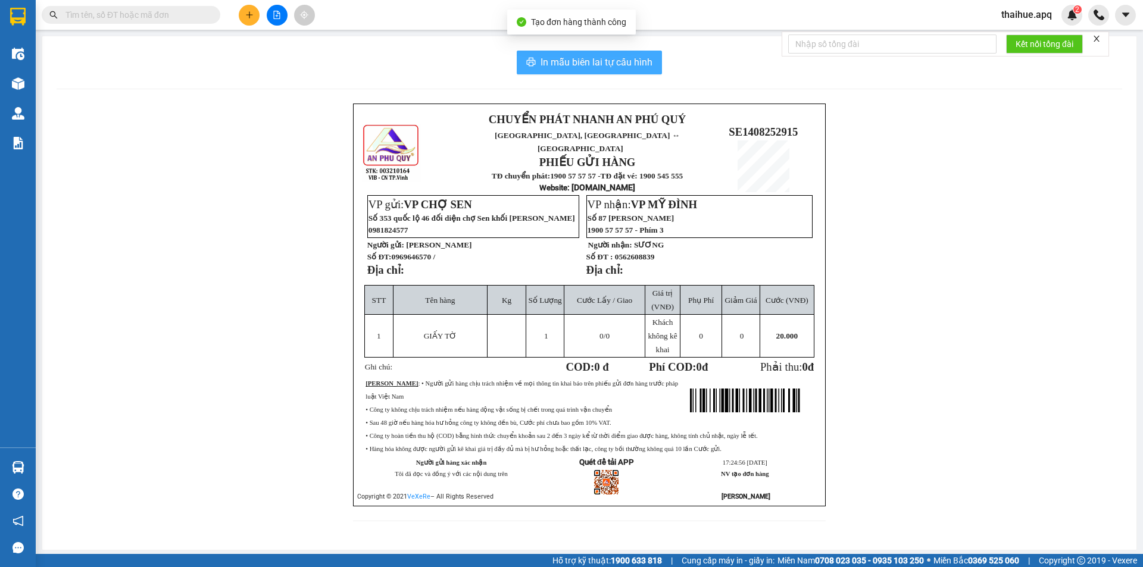
click at [583, 61] on span "In mẫu biên lai tự cấu hình" at bounding box center [597, 62] width 112 height 15
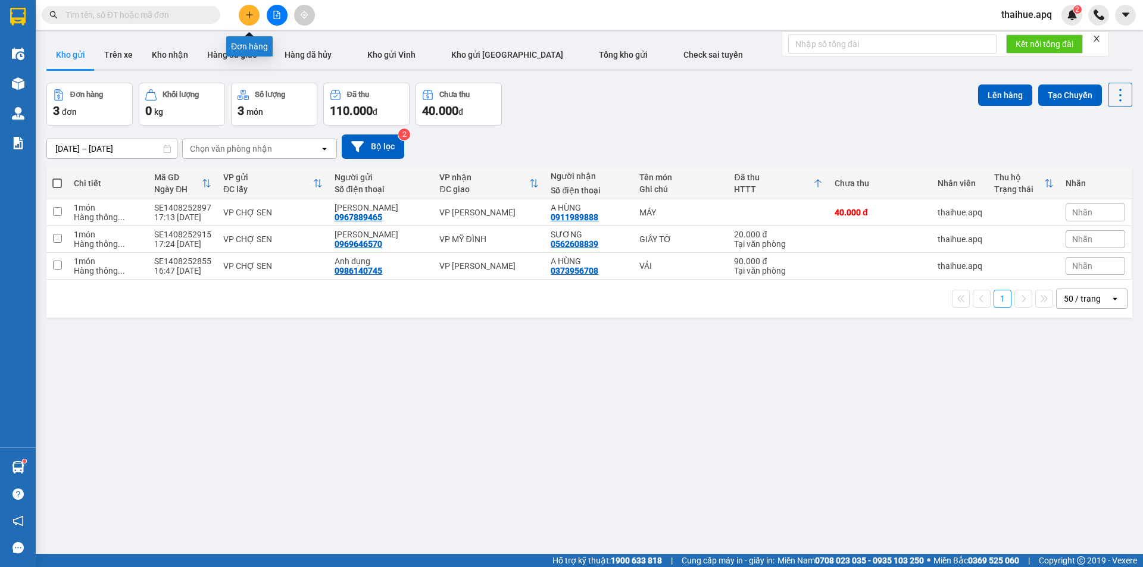
click at [245, 17] on icon "plus" at bounding box center [249, 15] width 8 height 8
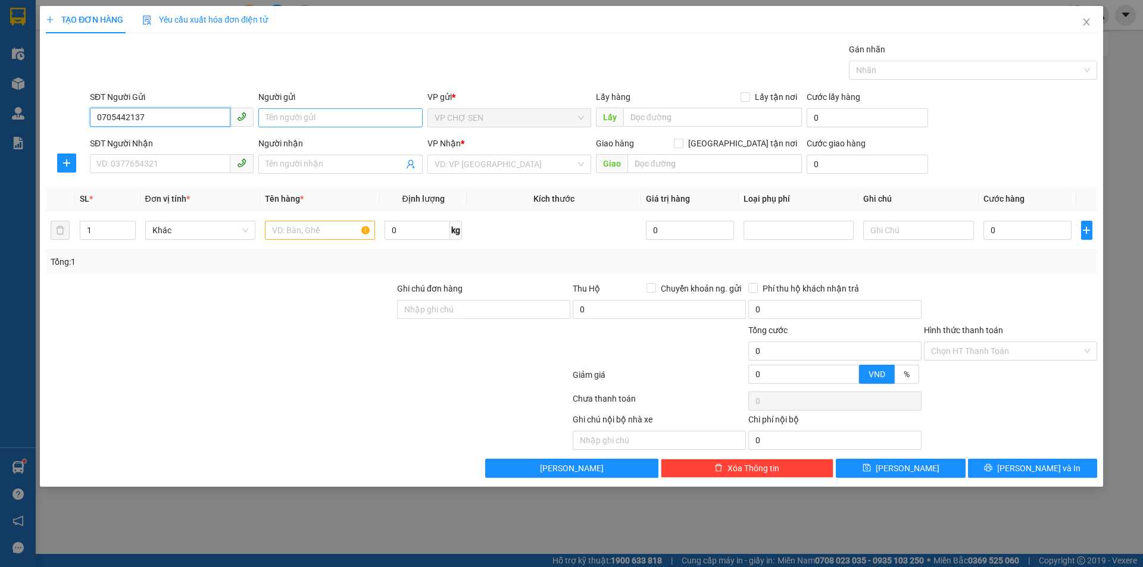
type input "0705442137"
click at [314, 116] on input "Người gửi" at bounding box center [340, 117] width 164 height 19
click at [155, 161] on input "SĐT Người Nhận" at bounding box center [160, 163] width 141 height 19
click at [202, 118] on input "0705442137" at bounding box center [160, 117] width 141 height 19
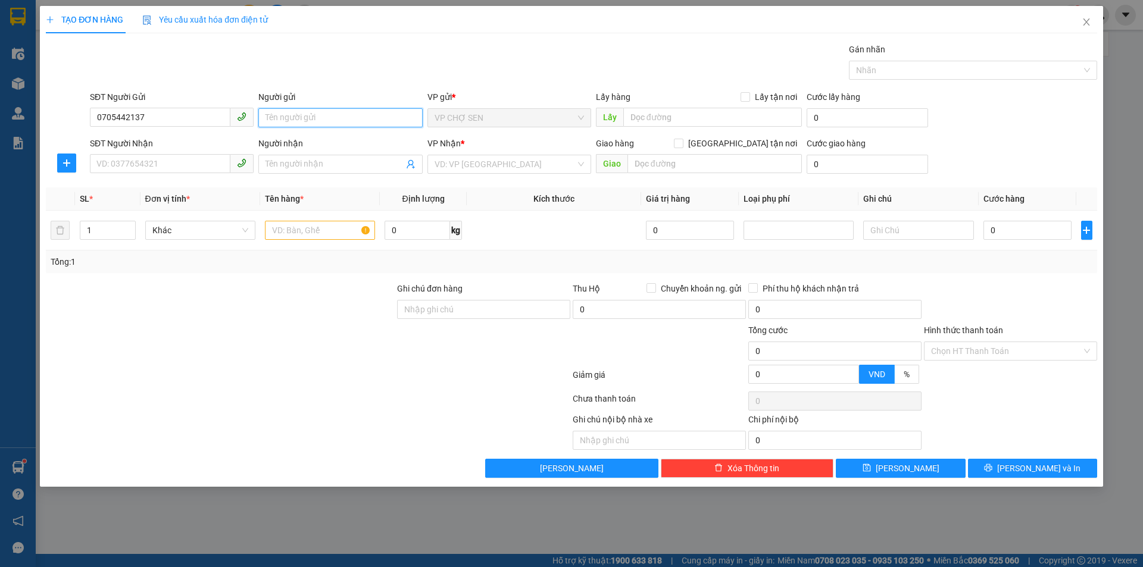
click at [333, 124] on input "Người gửi" at bounding box center [340, 117] width 164 height 19
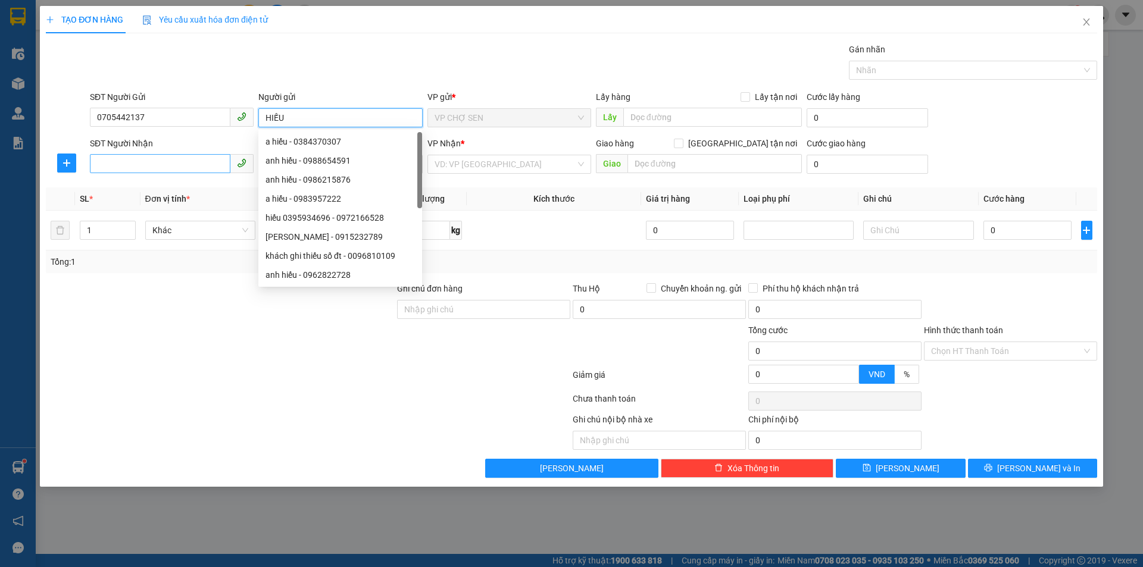
type input "HIẾU"
click at [174, 157] on input "SĐT Người Nhận" at bounding box center [160, 163] width 141 height 19
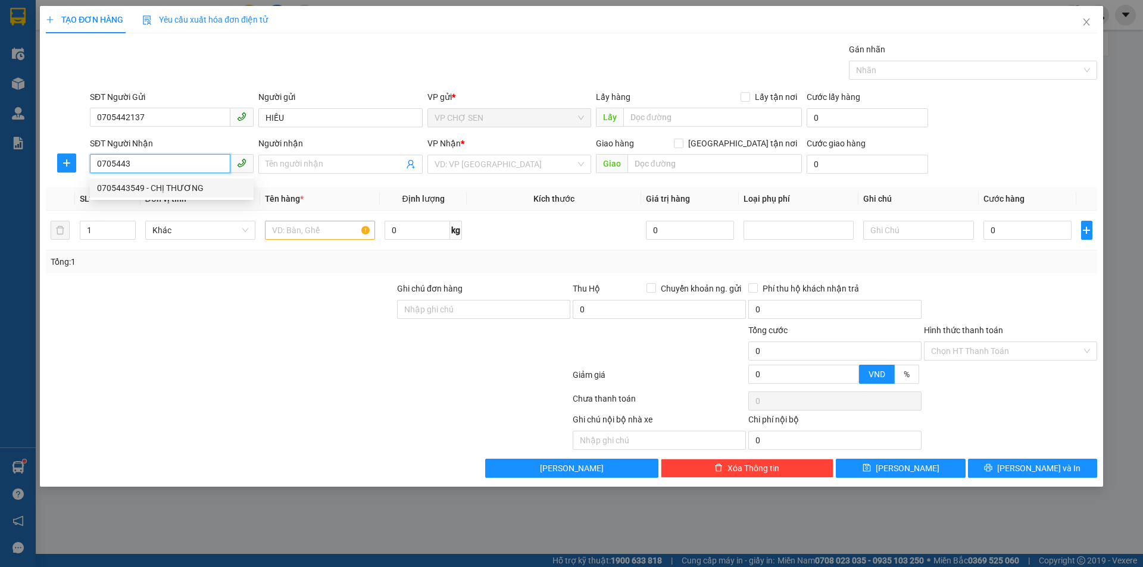
click at [187, 183] on div "0705443549 - CHỊ THƯƠNG" at bounding box center [171, 188] width 149 height 13
type input "0705443549"
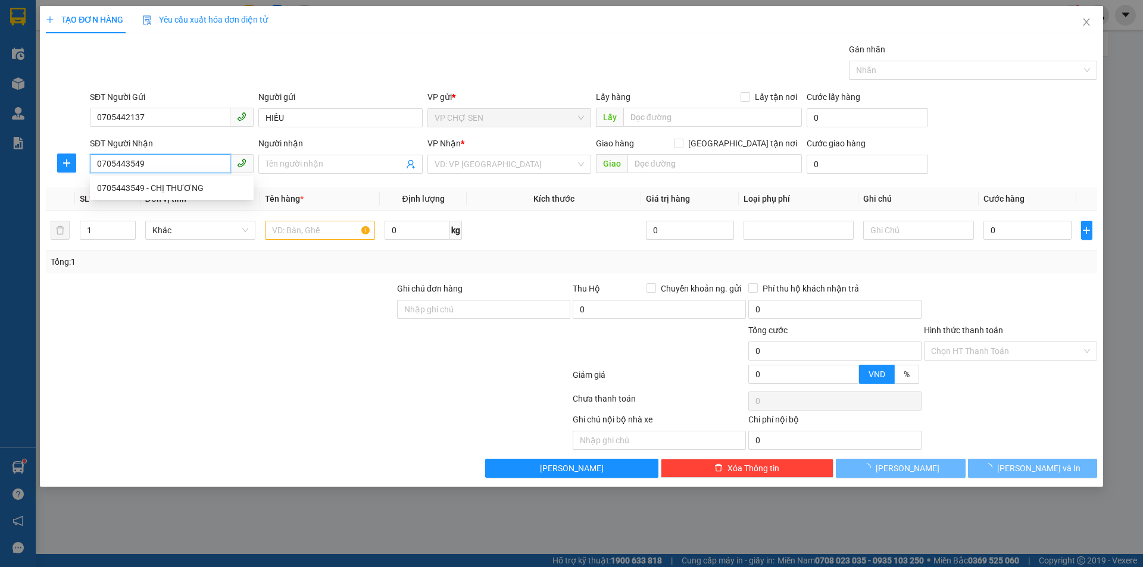
type input "CHỊ THƯƠNG"
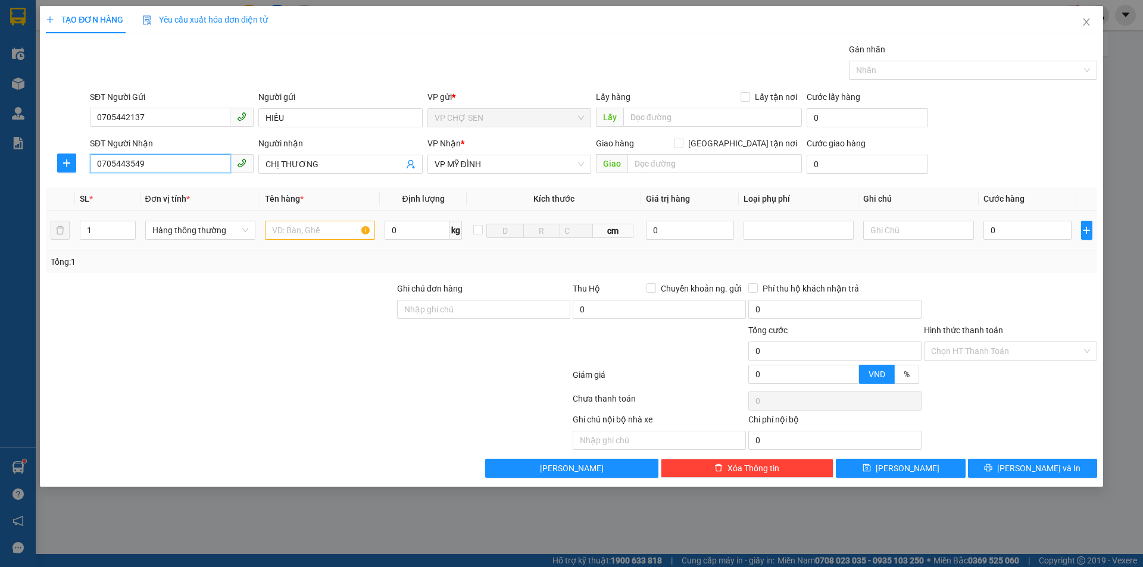
type input "0705443549"
click at [304, 243] on td at bounding box center [320, 231] width 120 height 40
click at [310, 231] on input "text" at bounding box center [320, 230] width 110 height 19
type input "QUẦN ÁO"
click at [1027, 234] on input "0" at bounding box center [1028, 230] width 89 height 19
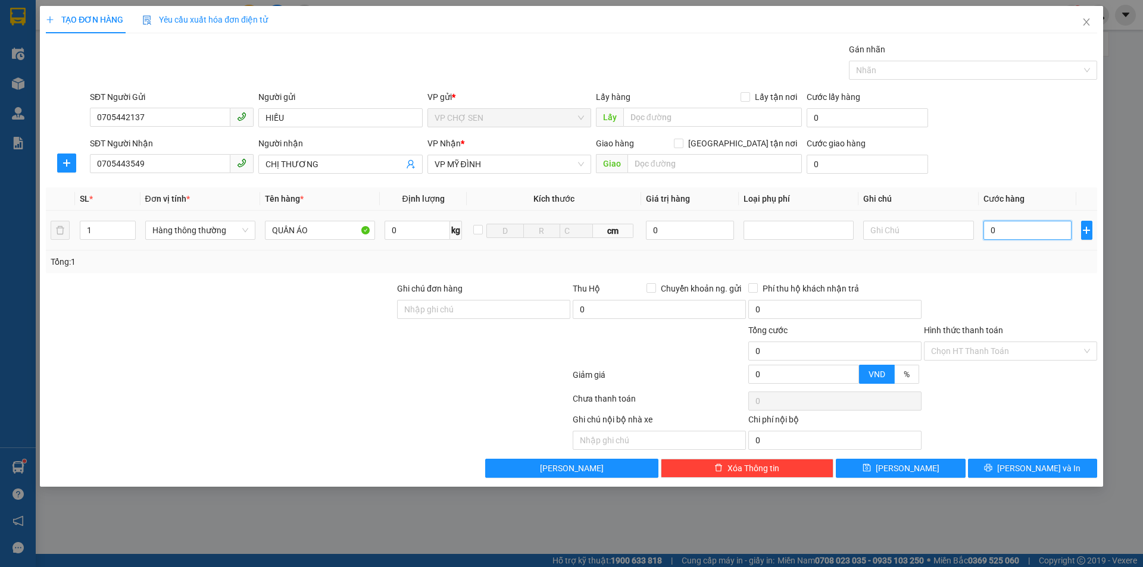
type input "3"
type input "30"
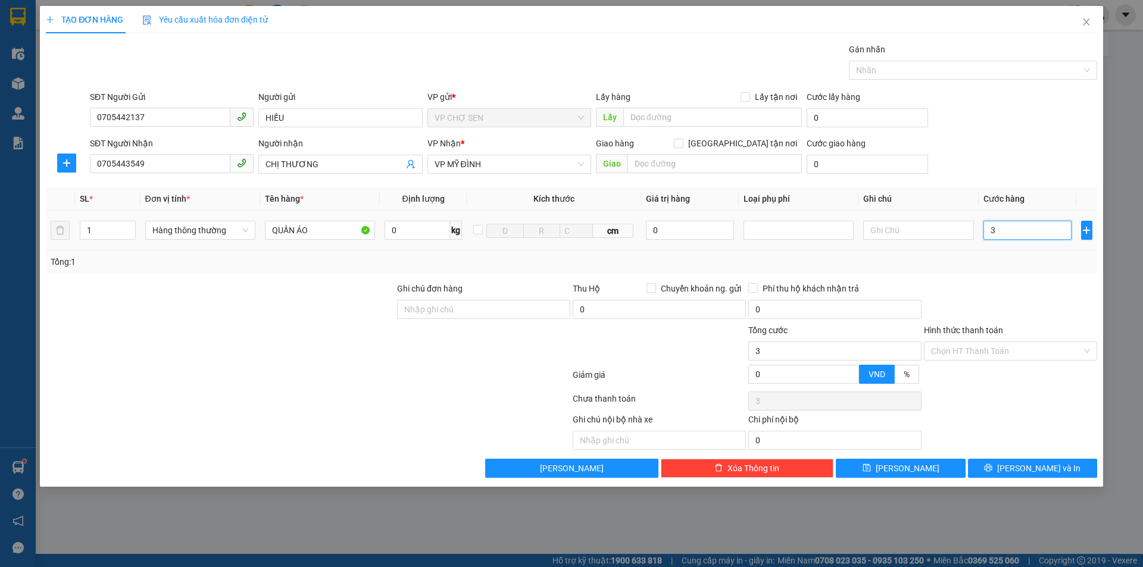
type input "30"
type input "300"
type input "3.000"
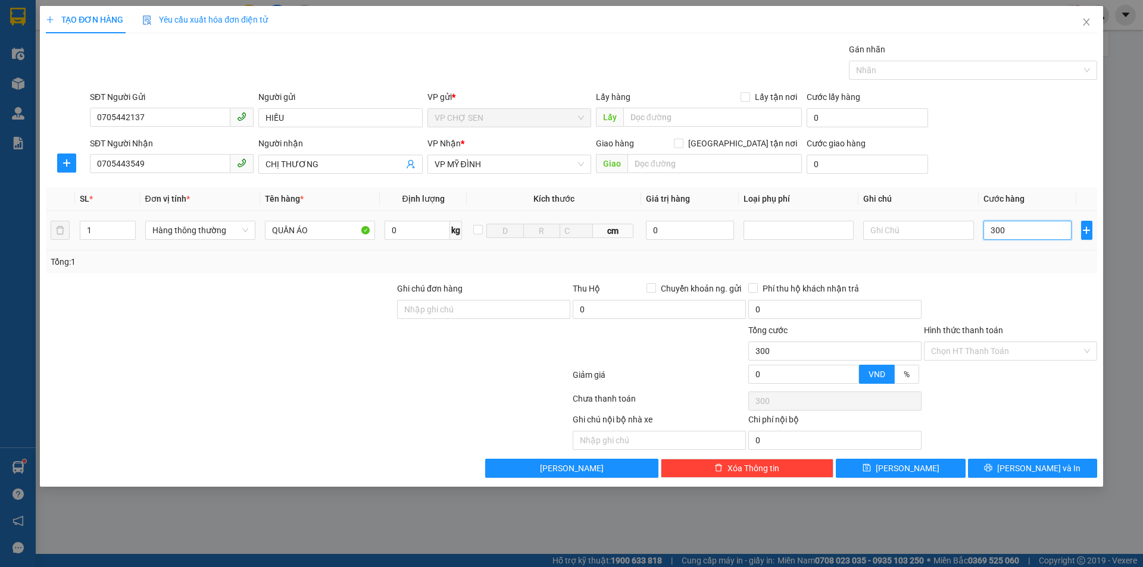
type input "3.000"
type input "30.000"
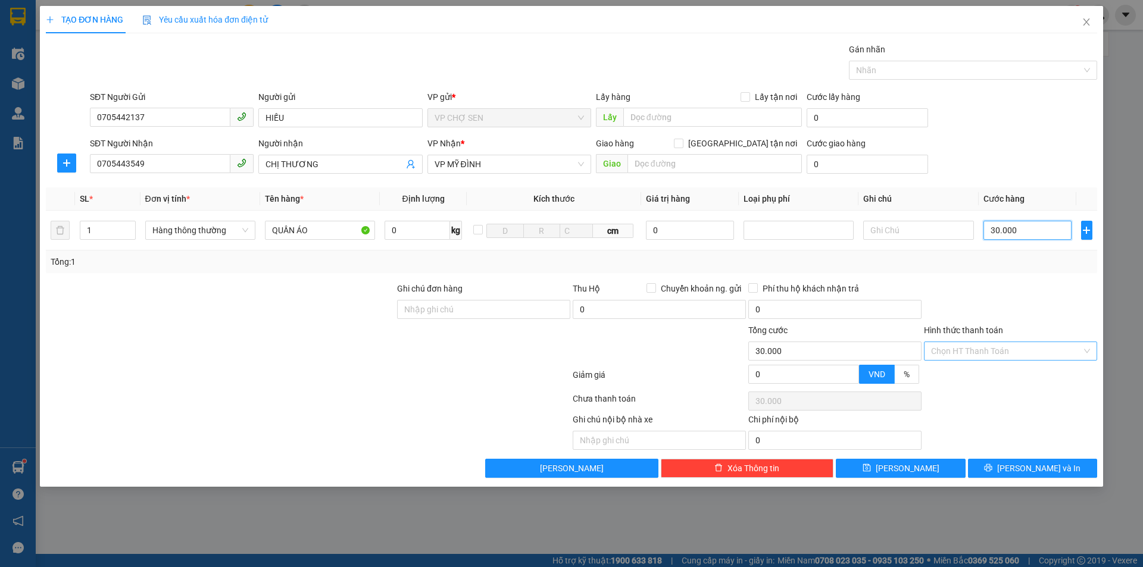
type input "30.000"
click at [1008, 355] on input "Hình thức thanh toán" at bounding box center [1006, 351] width 151 height 18
click at [1000, 378] on div "Tại văn phòng" at bounding box center [1010, 375] width 159 height 13
type input "0"
click at [1032, 467] on span "[PERSON_NAME] và In" at bounding box center [1038, 468] width 83 height 13
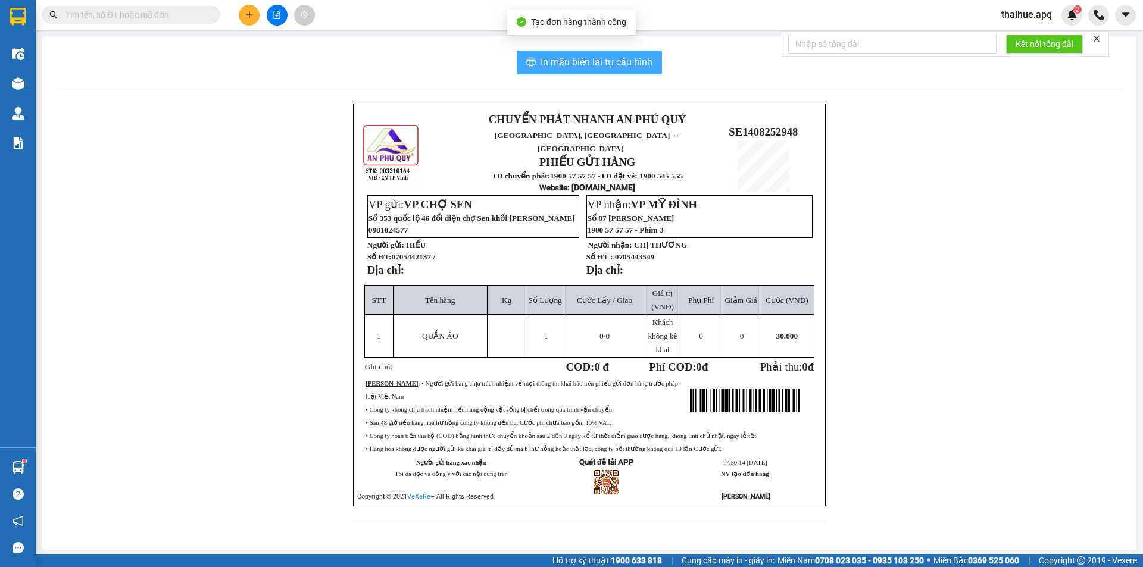
click at [564, 58] on span "In mẫu biên lai tự cấu hình" at bounding box center [597, 62] width 112 height 15
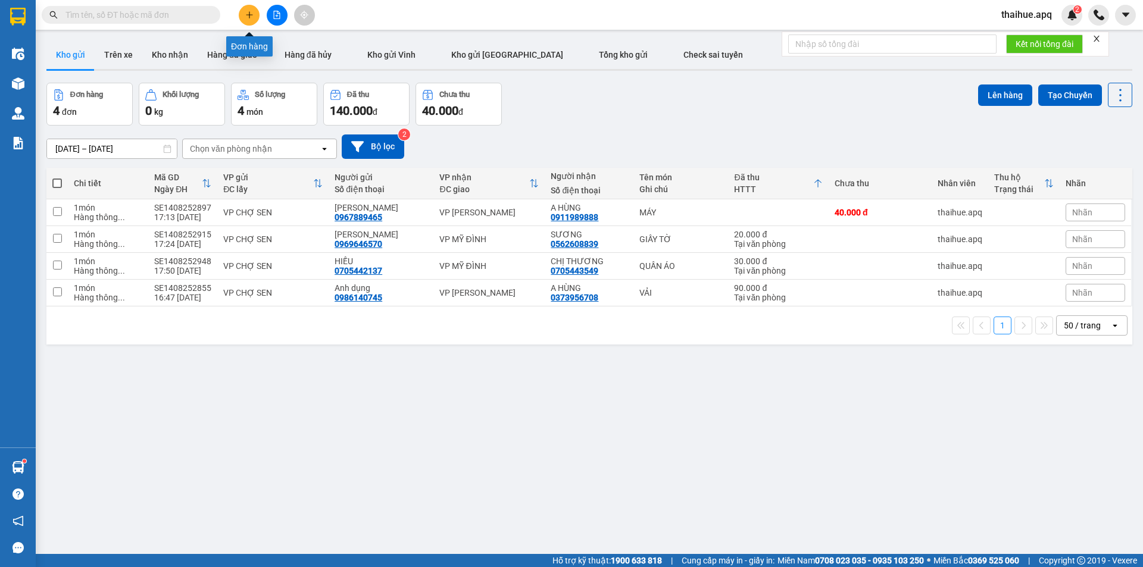
click at [239, 18] on button at bounding box center [249, 15] width 21 height 21
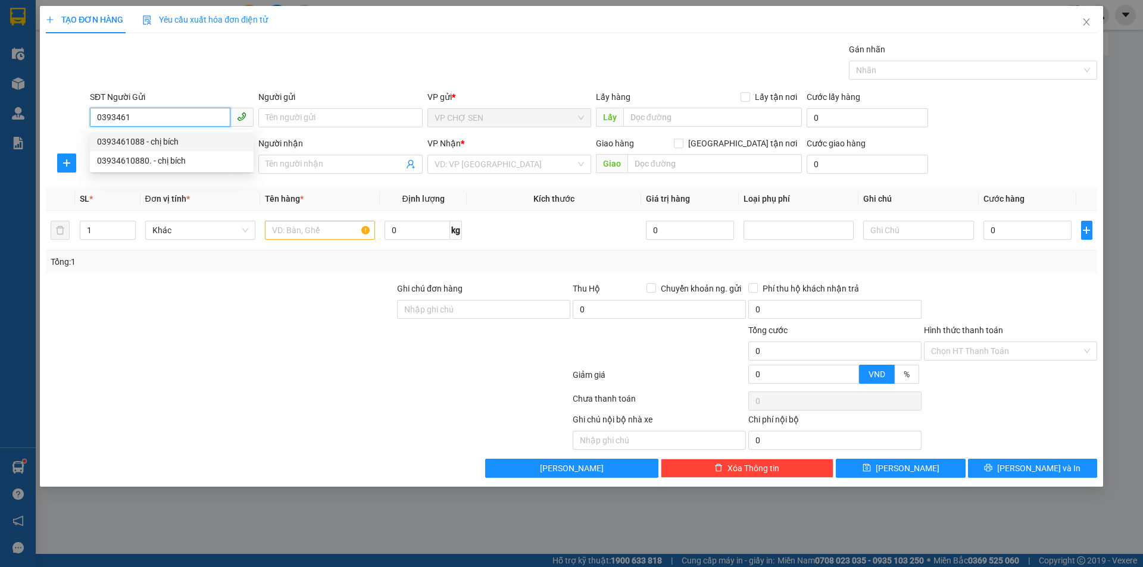
click at [164, 140] on div "0393461088 - chị bích" at bounding box center [171, 141] width 149 height 13
type input "0393461088"
type input "chị bích"
type input "0393461088"
click at [173, 161] on input "SĐT Người Nhận" at bounding box center [160, 163] width 141 height 19
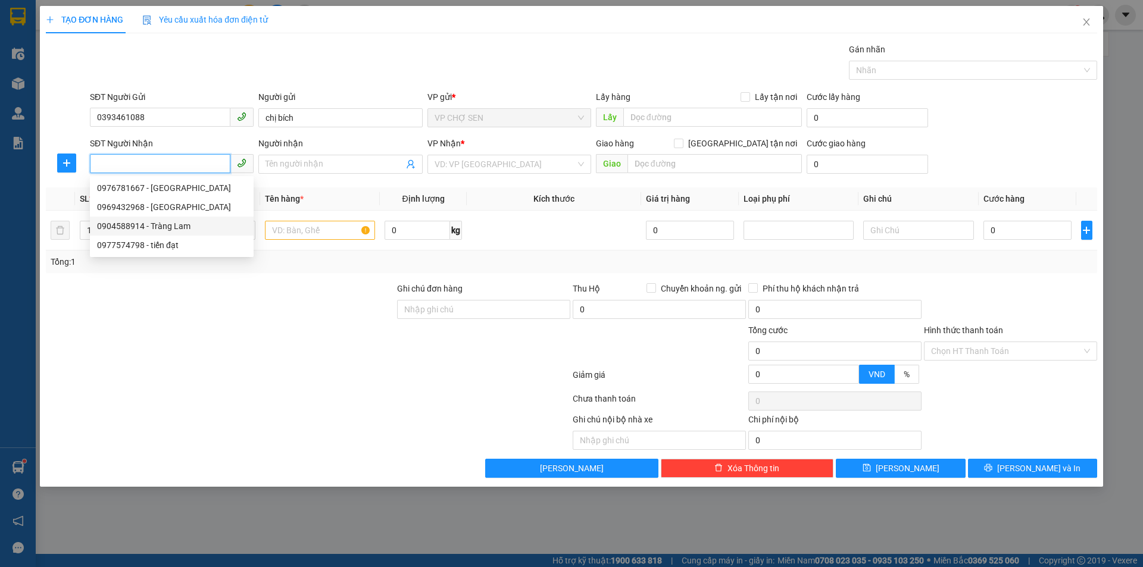
click at [191, 225] on div "0904588914 - Tràng Lam" at bounding box center [171, 226] width 149 height 13
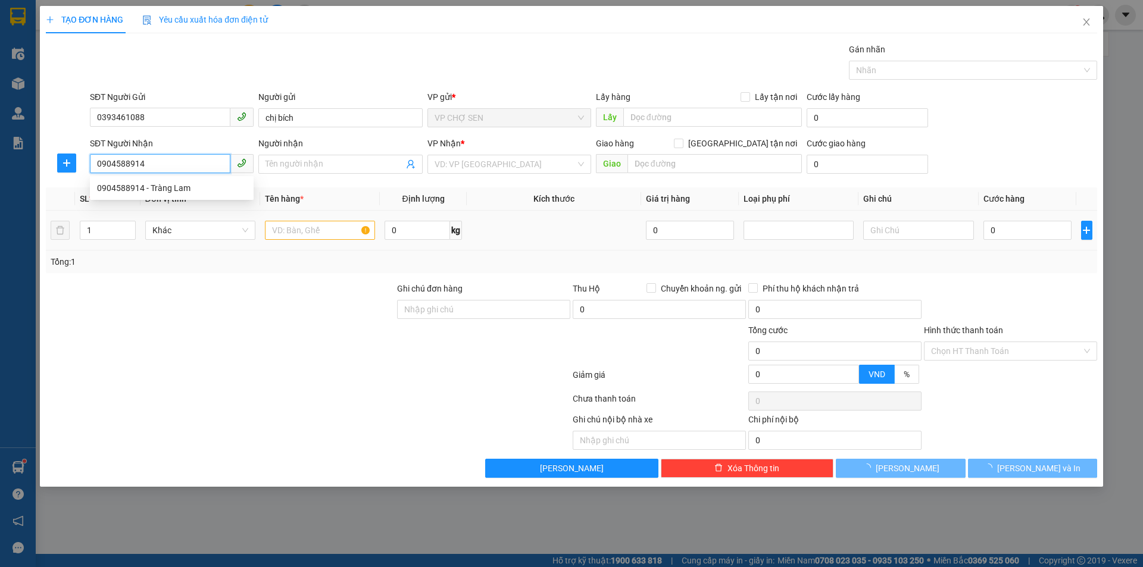
type input "0904588914"
type input "Tràng Lam"
type input "Mỹ Đình"
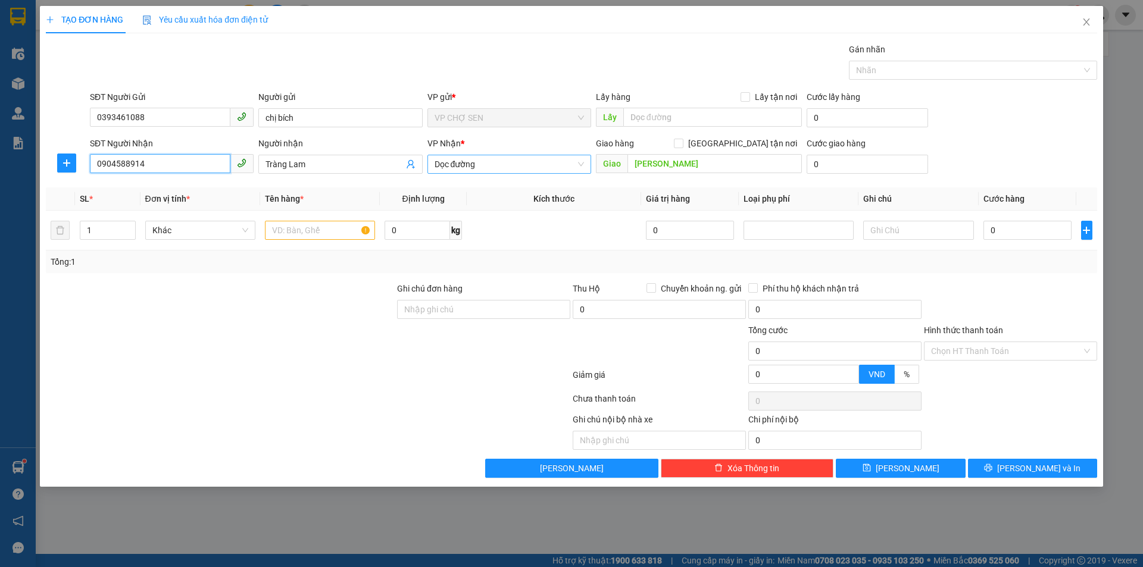
click at [521, 163] on span "Dọc đường" at bounding box center [509, 164] width 149 height 18
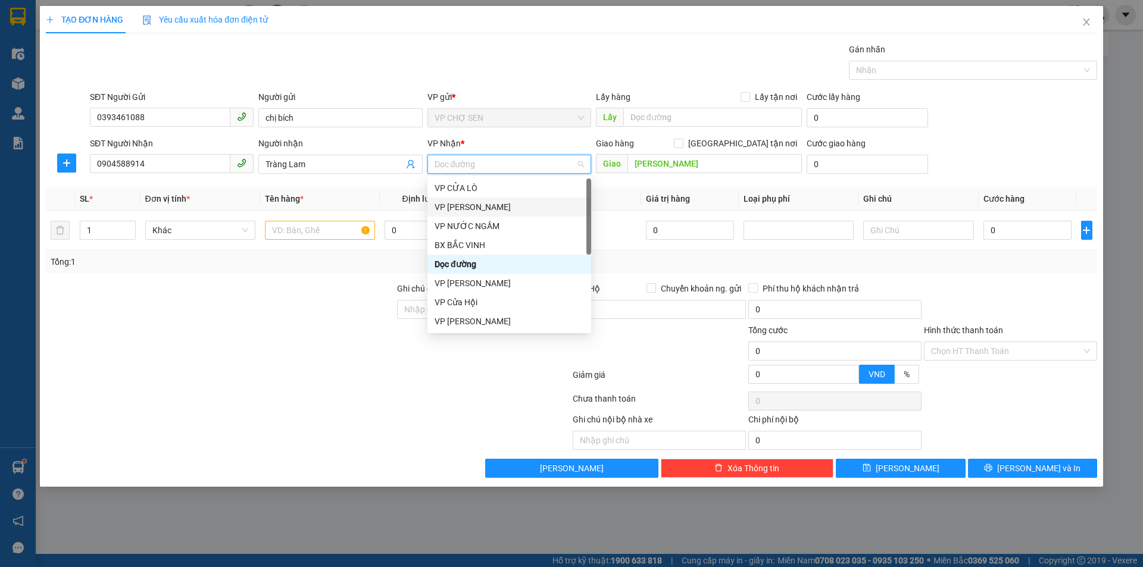
click at [484, 211] on div "VP [PERSON_NAME]" at bounding box center [509, 207] width 149 height 13
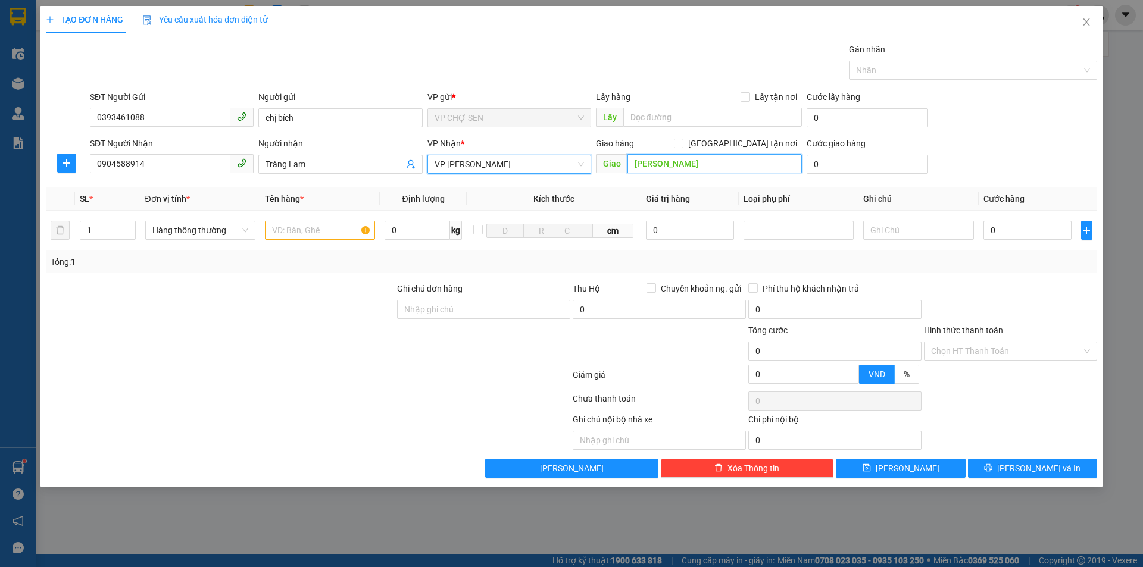
click at [720, 167] on input "Mỹ Đình" at bounding box center [715, 163] width 174 height 19
click at [303, 232] on input "text" at bounding box center [320, 230] width 110 height 19
type input "TP"
click at [1013, 221] on div "0" at bounding box center [1028, 231] width 89 height 24
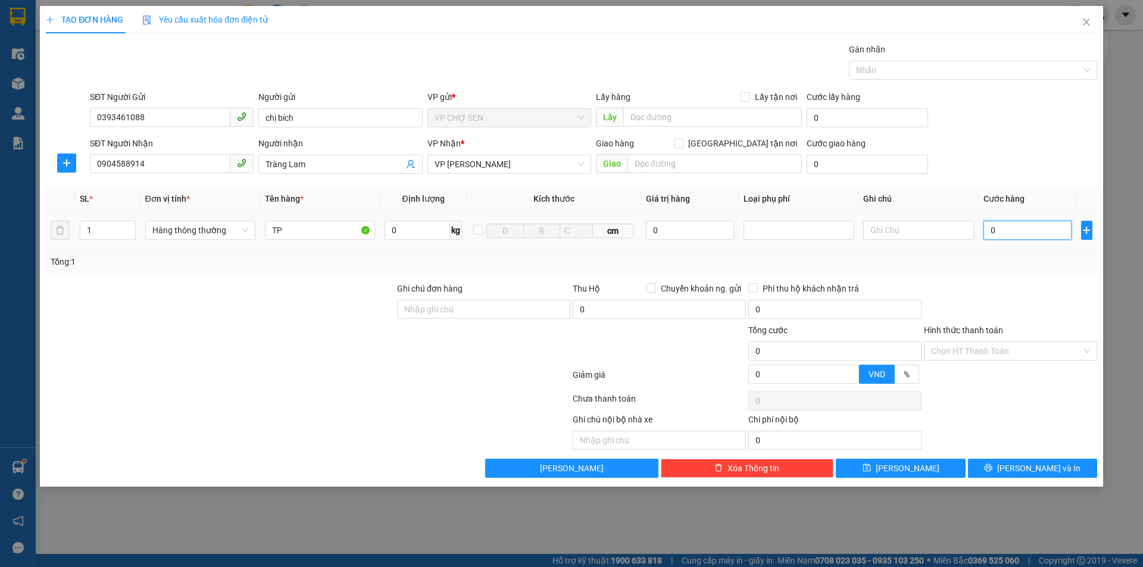
click at [1012, 222] on input "0" at bounding box center [1028, 230] width 89 height 19
type input "8"
type input "80"
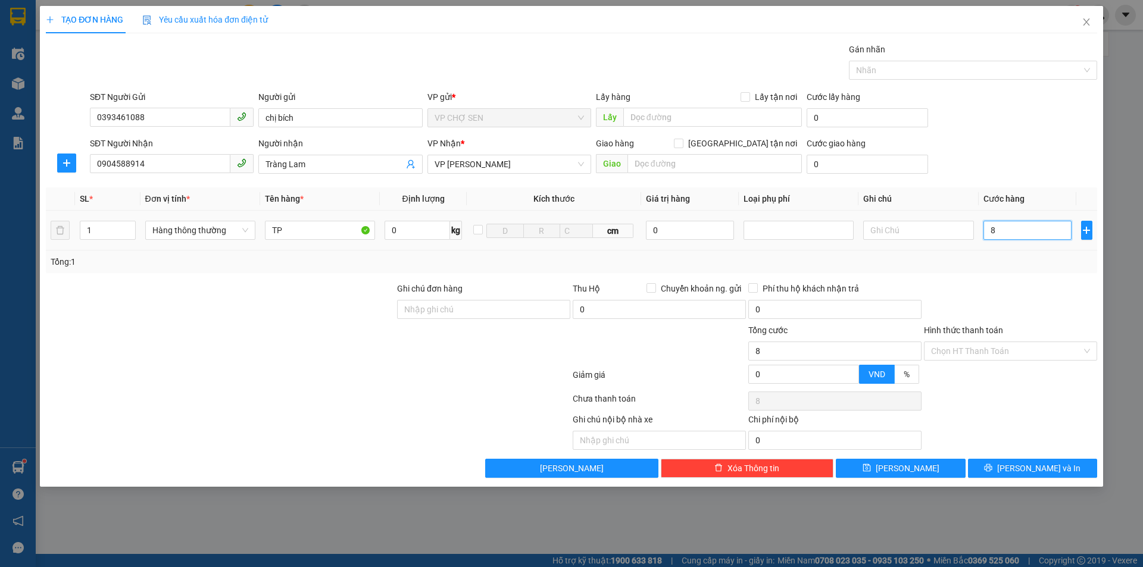
type input "80"
type input "800"
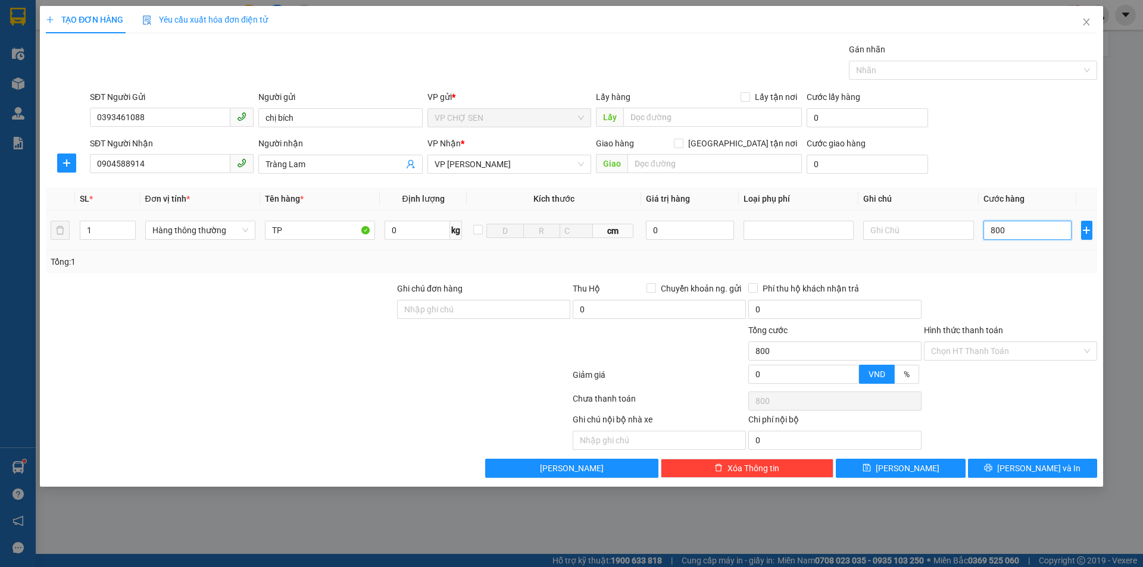
type input "8.000"
type input "80.000"
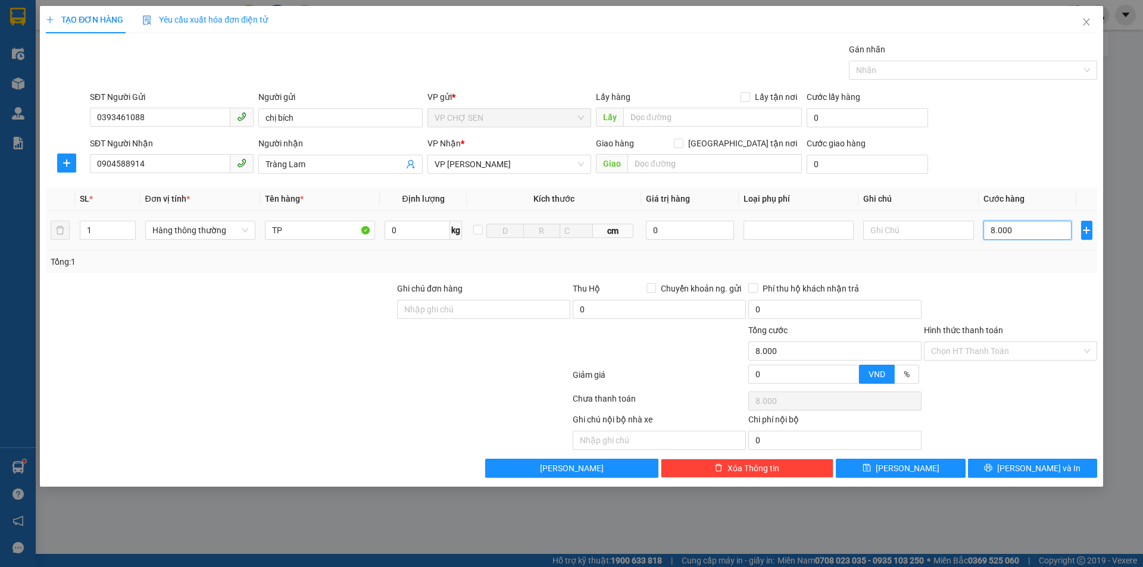
type input "80.000"
type input "800.000"
type input "80.000"
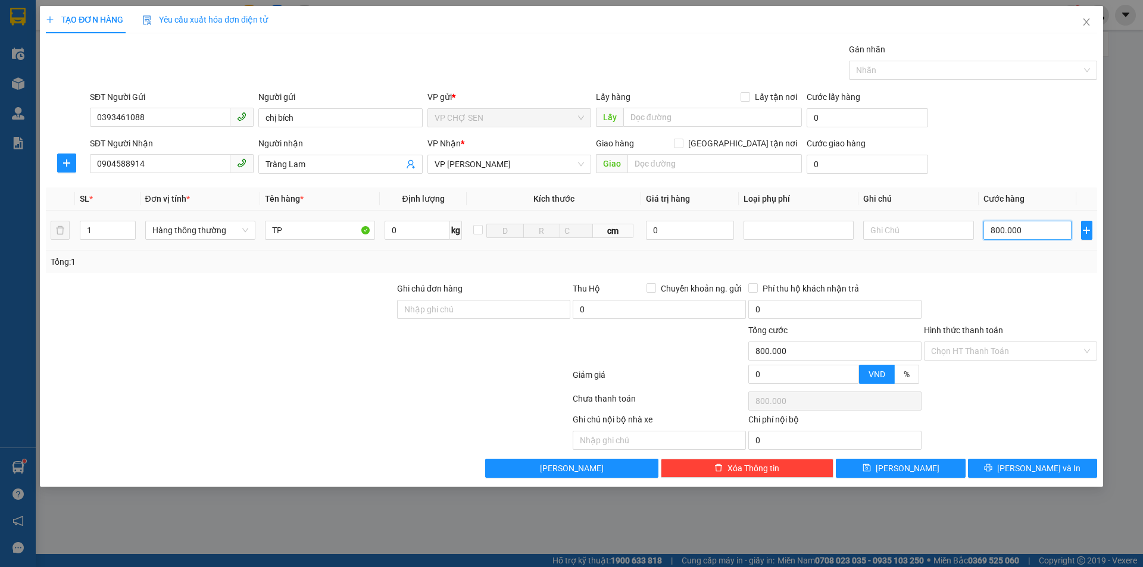
type input "80.000"
click at [1022, 463] on button "[PERSON_NAME] và In" at bounding box center [1032, 468] width 129 height 19
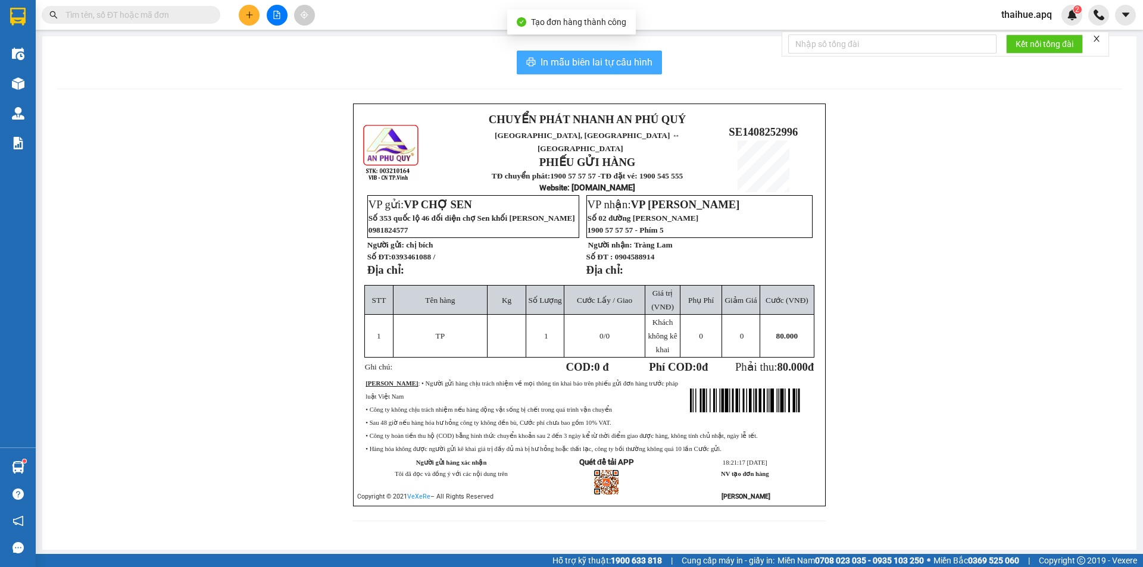
click at [553, 66] on span "In mẫu biên lai tự cấu hình" at bounding box center [597, 62] width 112 height 15
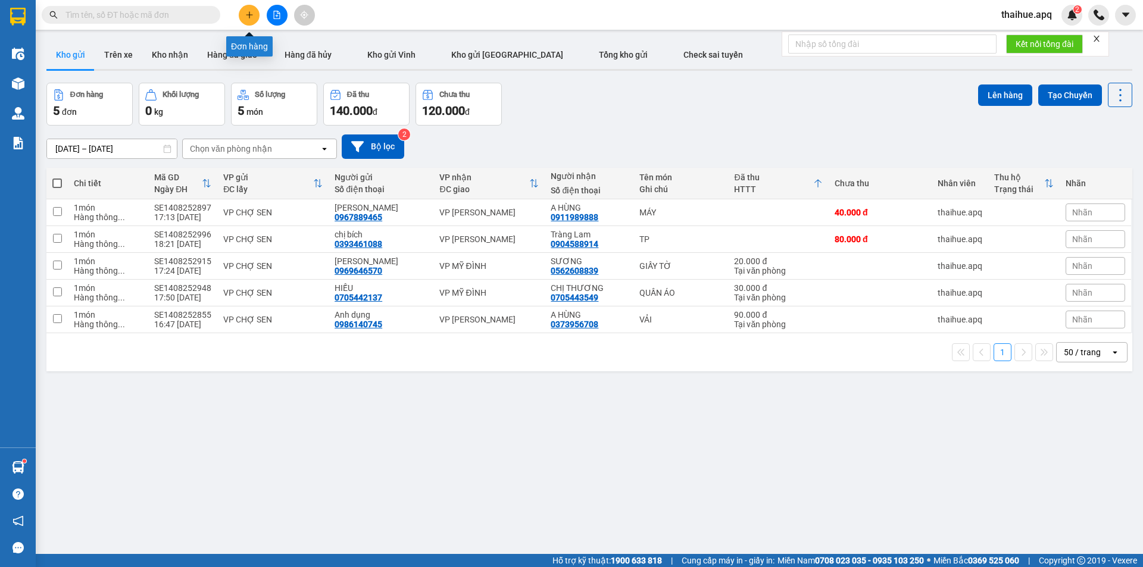
click at [244, 21] on button at bounding box center [249, 15] width 21 height 21
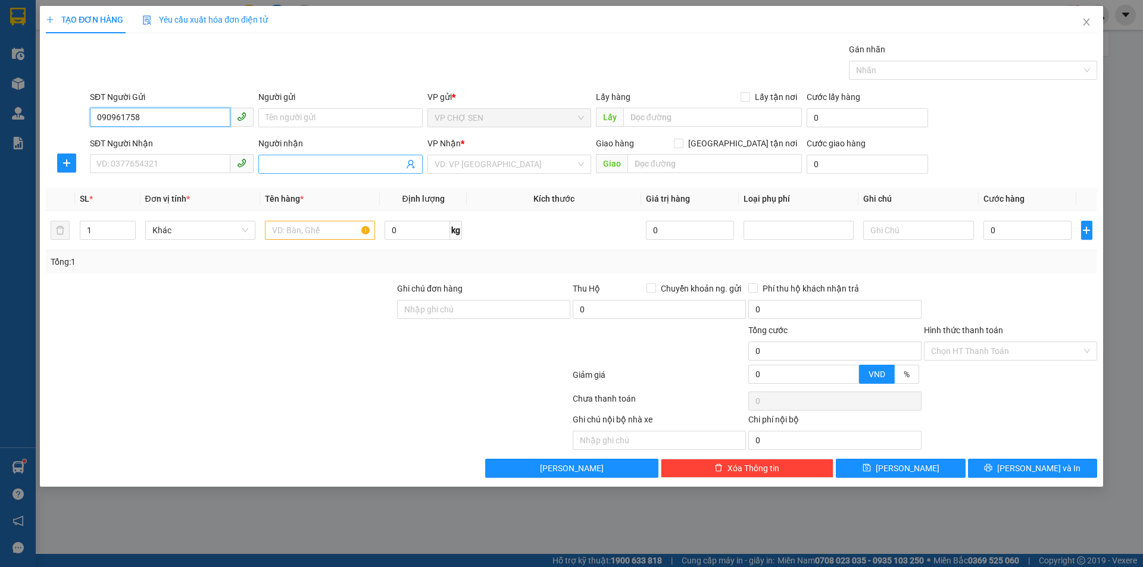
type input "0909617589"
click at [171, 139] on div "0909617589 - bs dương" at bounding box center [171, 141] width 149 height 13
type input "bs dương"
type input "0909617589"
click at [162, 166] on input "SĐT Người Nhận" at bounding box center [160, 163] width 141 height 19
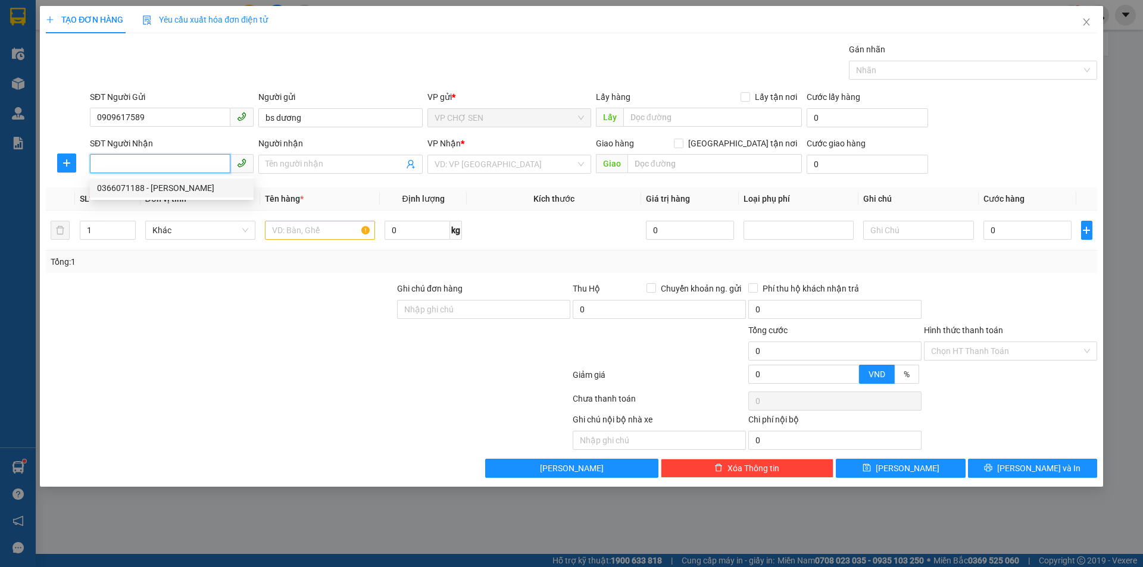
click at [163, 188] on div "0366071188 - LABO VINH QUANG" at bounding box center [171, 188] width 149 height 13
type input "0366071188"
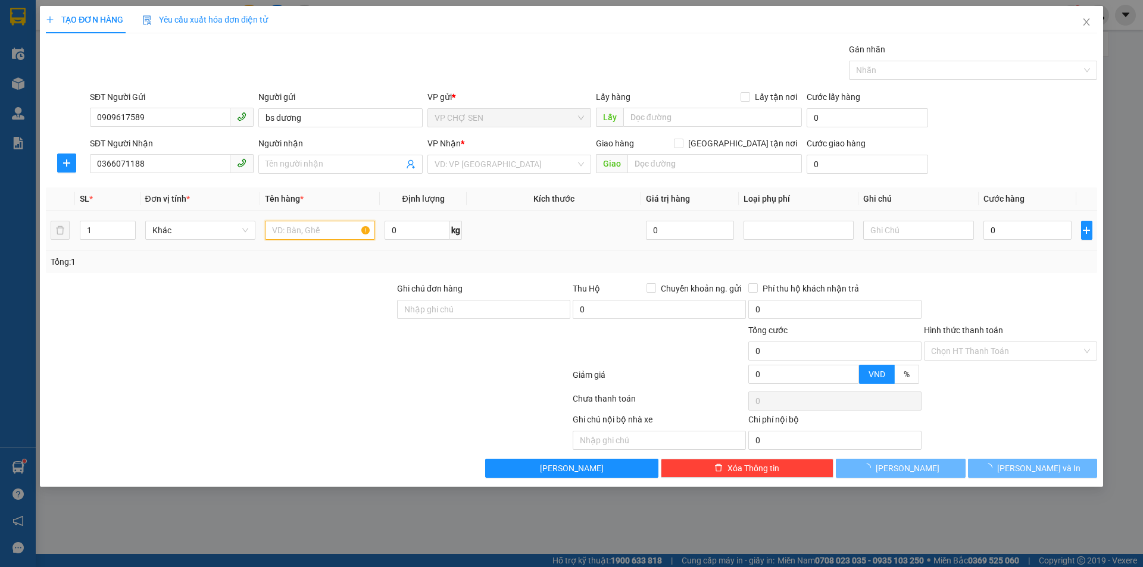
click at [281, 223] on input "text" at bounding box center [320, 230] width 110 height 19
type input "LABO VINH QUANG"
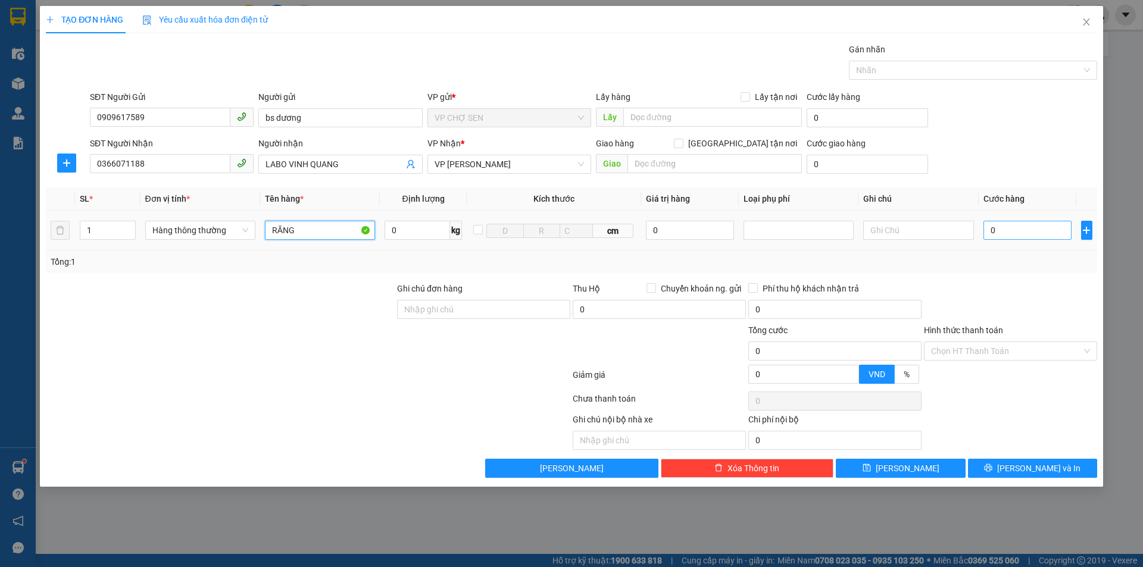
type input "RĂNG"
click at [1062, 232] on input "0" at bounding box center [1028, 230] width 89 height 19
type input "3"
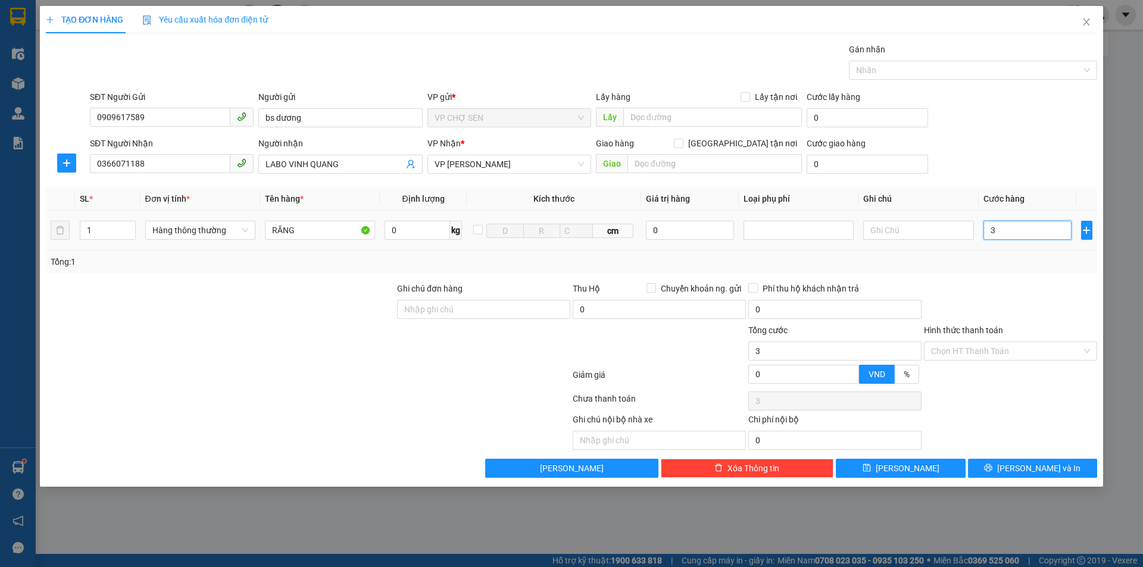
type input "30"
type input "300"
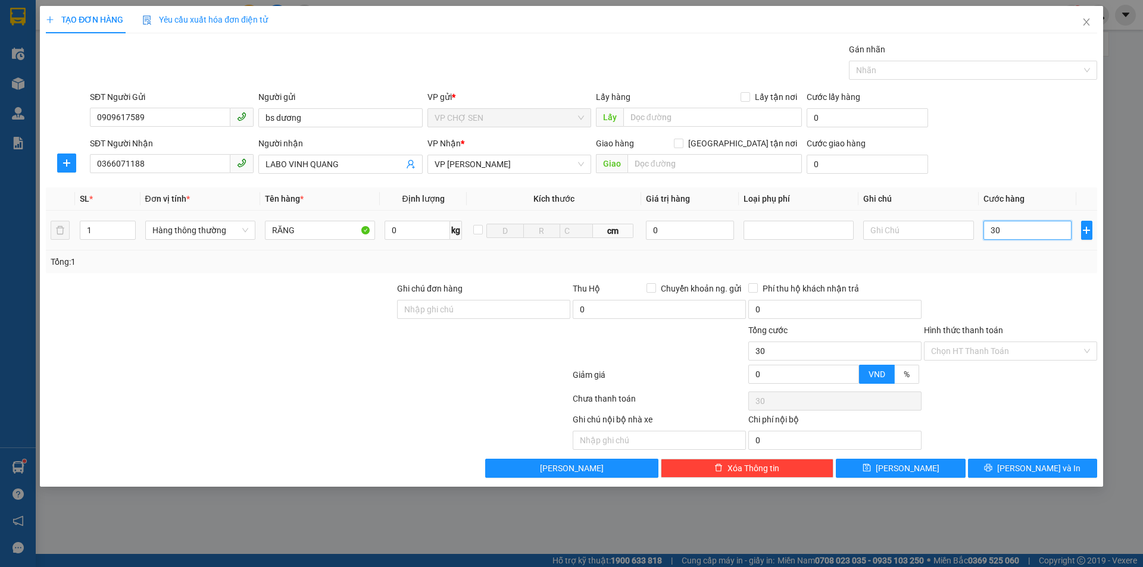
type input "300"
type input "3.000"
type input "30.000"
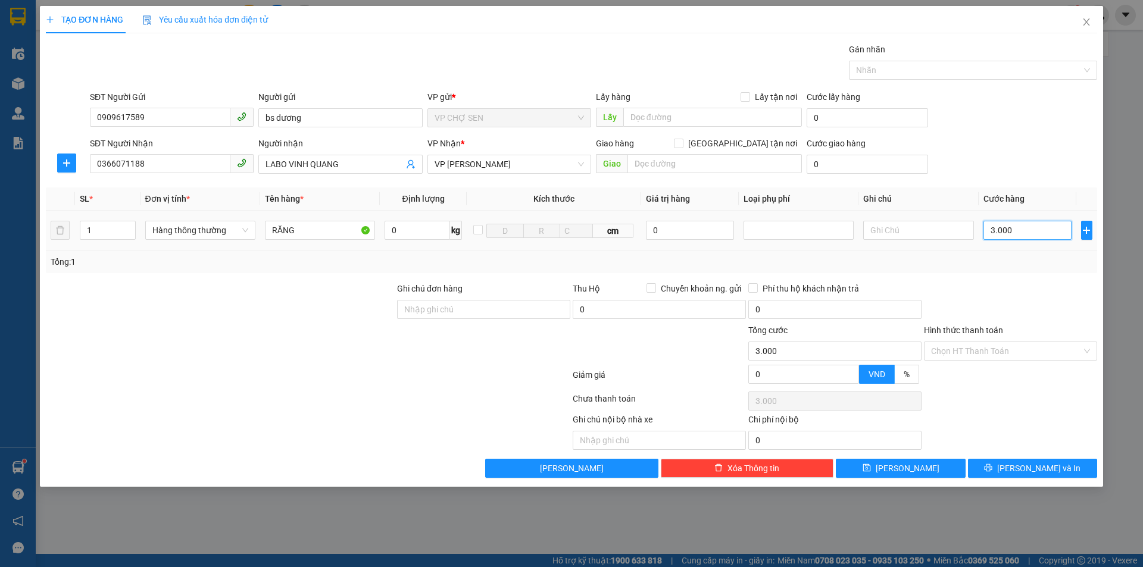
type input "30.000"
click at [1041, 465] on span "[PERSON_NAME] và In" at bounding box center [1038, 468] width 83 height 13
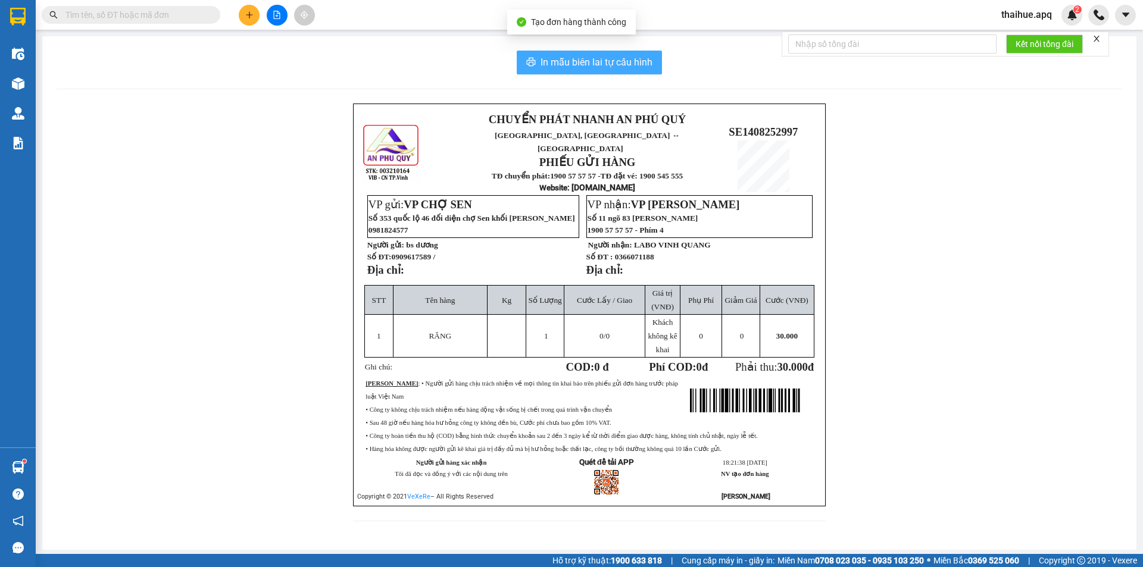
click at [645, 69] on span "In mẫu biên lai tự cấu hình" at bounding box center [597, 62] width 112 height 15
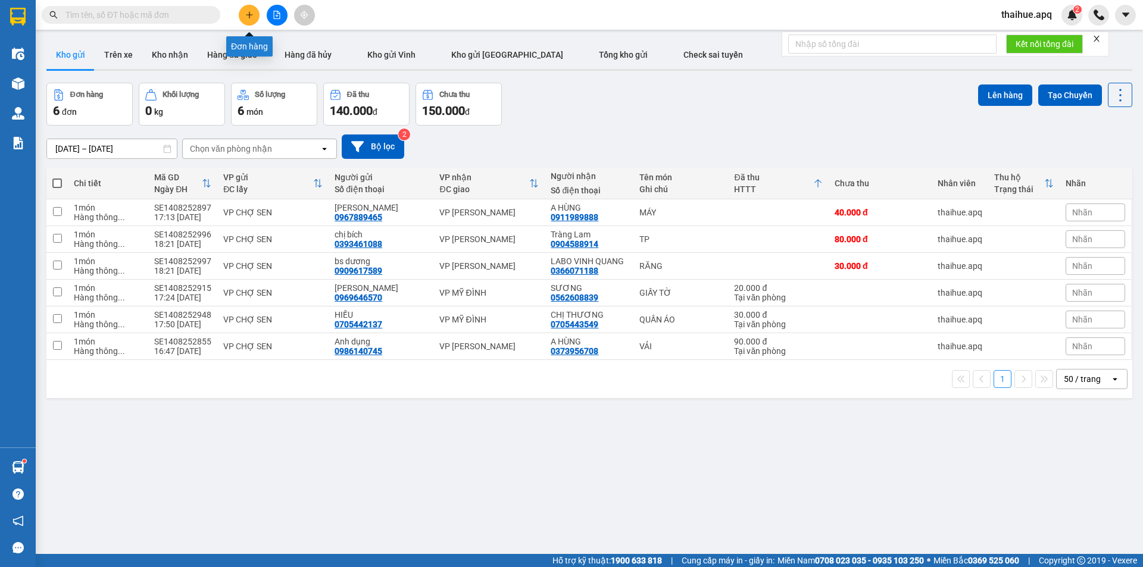
click at [255, 10] on button at bounding box center [249, 15] width 21 height 21
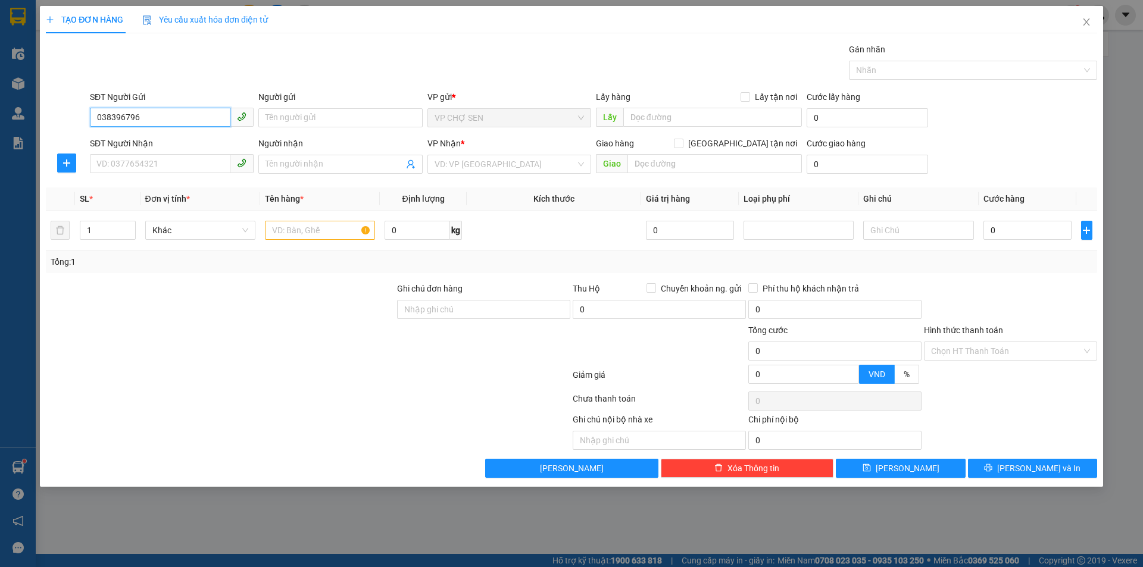
type input "0383967961"
click at [177, 139] on div "0383967961 - NGUYÊN" at bounding box center [171, 141] width 149 height 13
type input "NGUYÊN"
type input "0383967961"
click at [176, 161] on input "SĐT Người Nhận" at bounding box center [160, 163] width 141 height 19
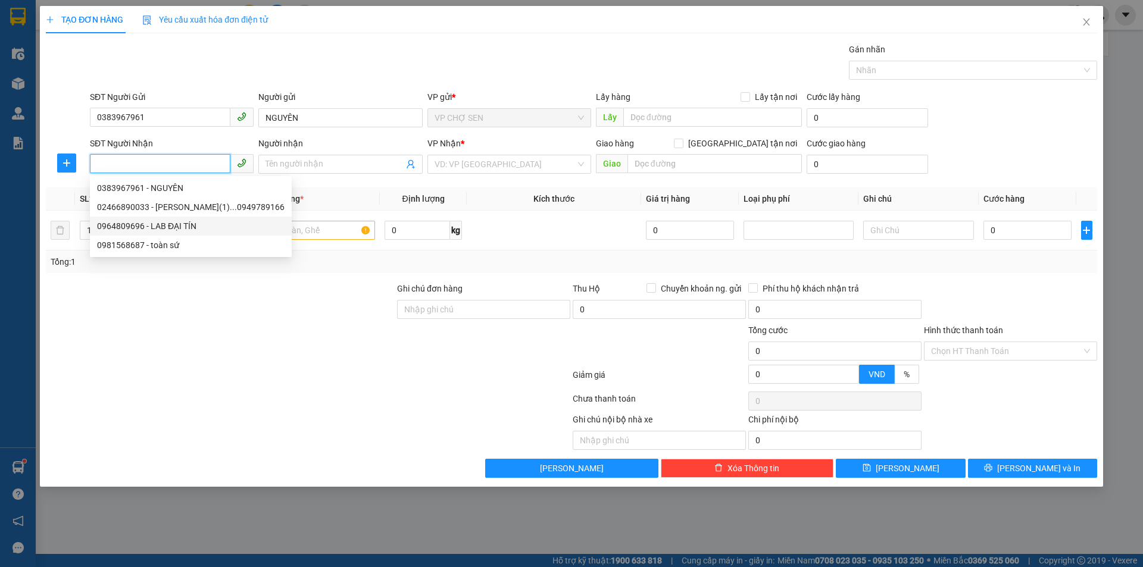
click at [173, 224] on div "0964809696 - LAB ĐẠI TÍN" at bounding box center [191, 226] width 188 height 13
type input "0964809696"
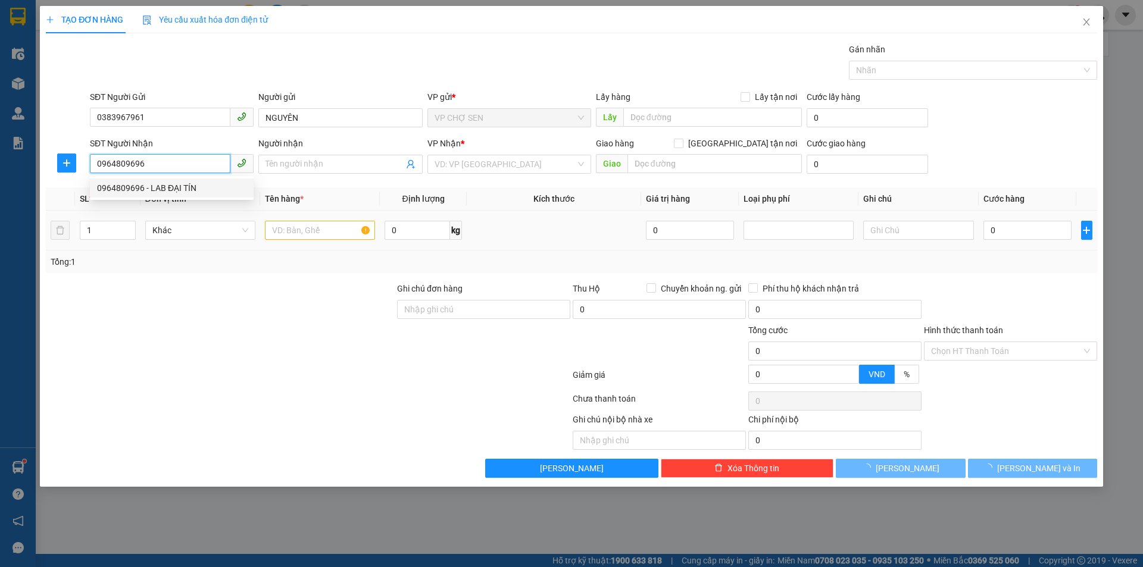
type input "LAB ĐẠI TÍN"
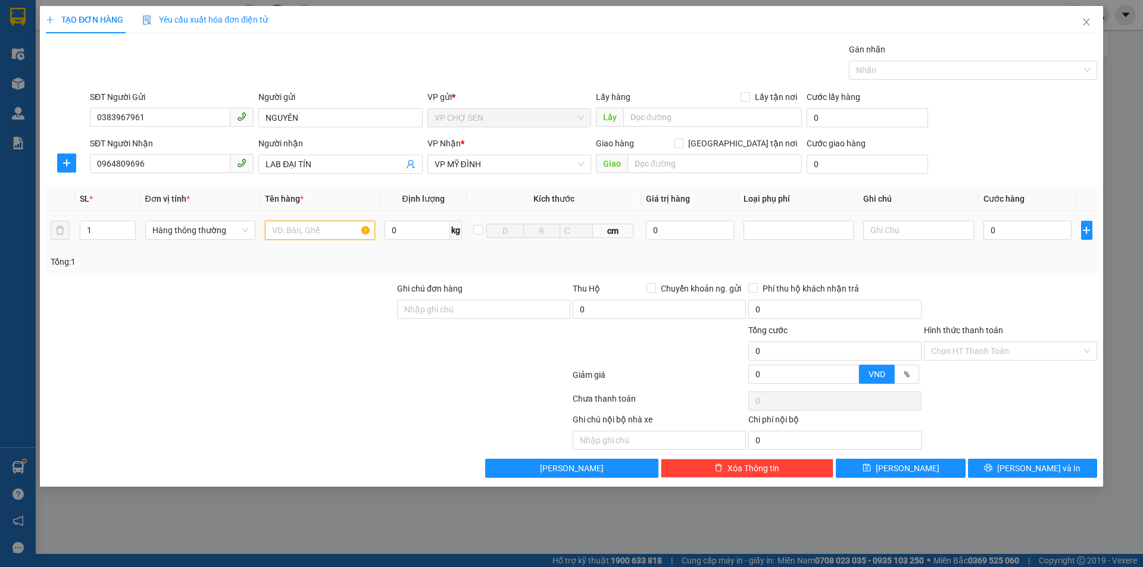
click at [297, 224] on input "text" at bounding box center [320, 230] width 110 height 19
type input "RĂNG"
click at [1060, 232] on input "0" at bounding box center [1028, 230] width 89 height 19
type input "3"
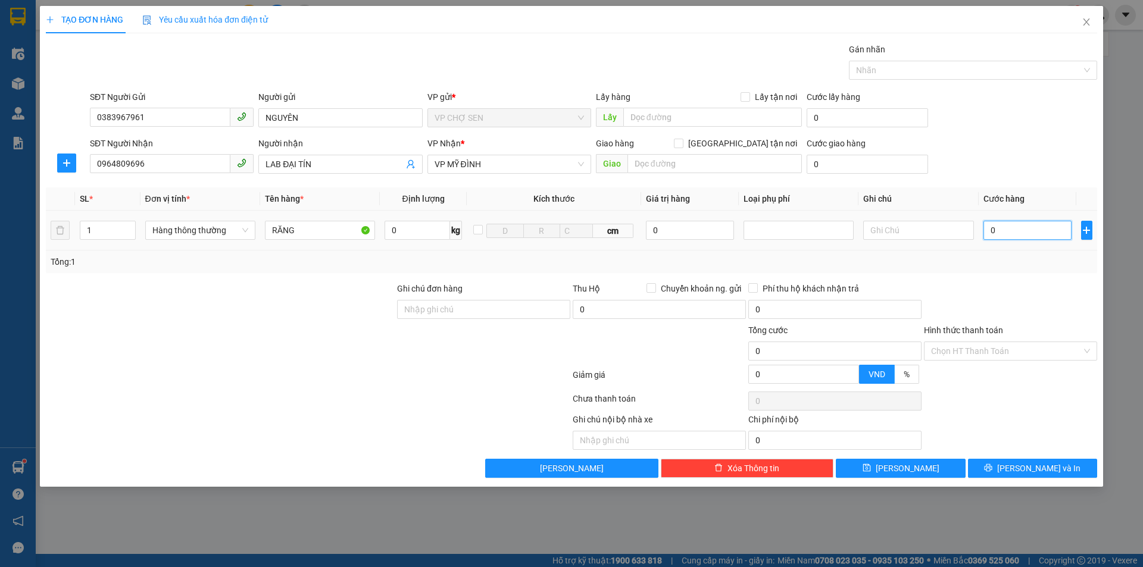
type input "3"
type input "30"
type input "300"
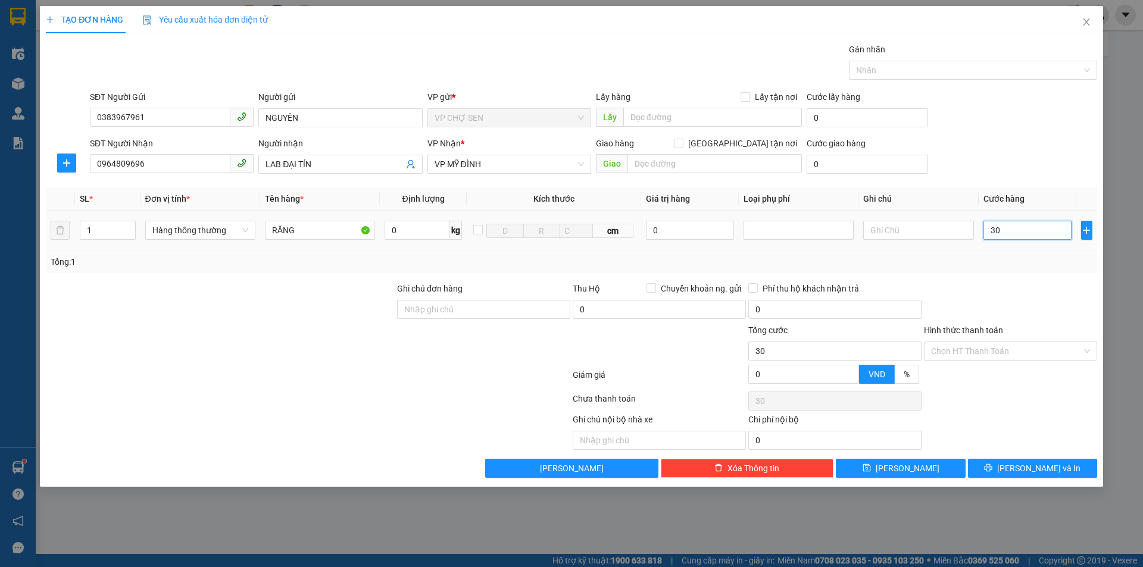
type input "300"
type input "3.000"
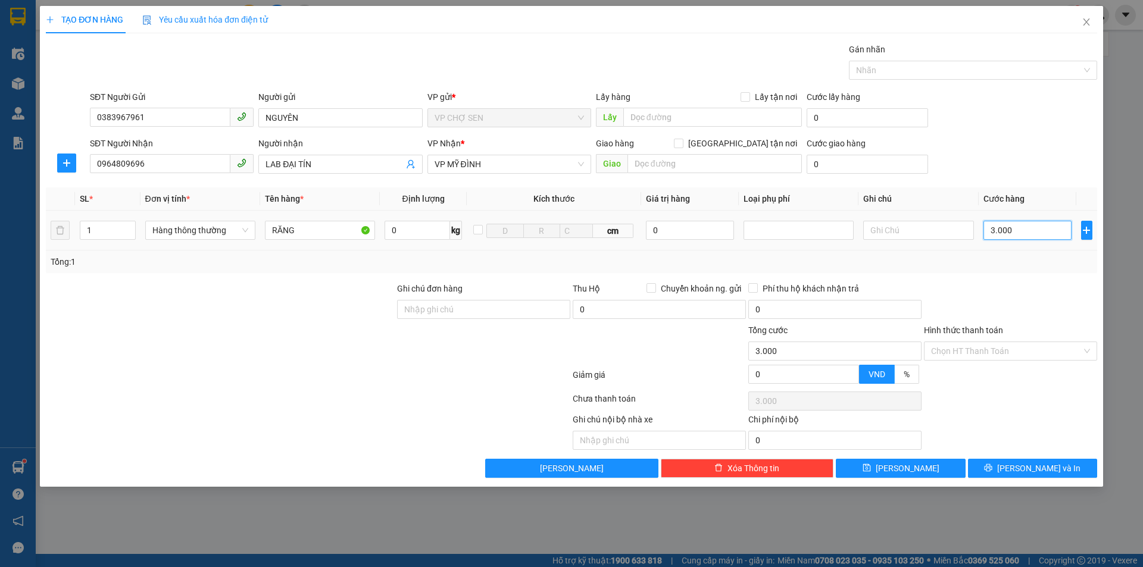
type input "30.000"
click at [976, 352] on input "Hình thức thanh toán" at bounding box center [1006, 351] width 151 height 18
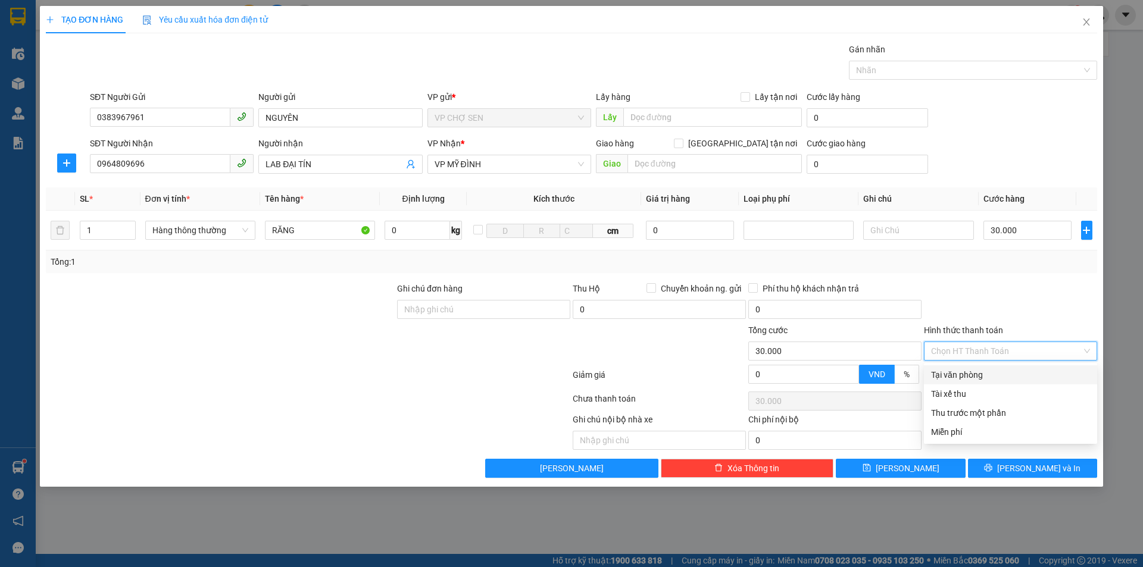
click at [973, 367] on div "Tại văn phòng" at bounding box center [1010, 375] width 173 height 19
type input "0"
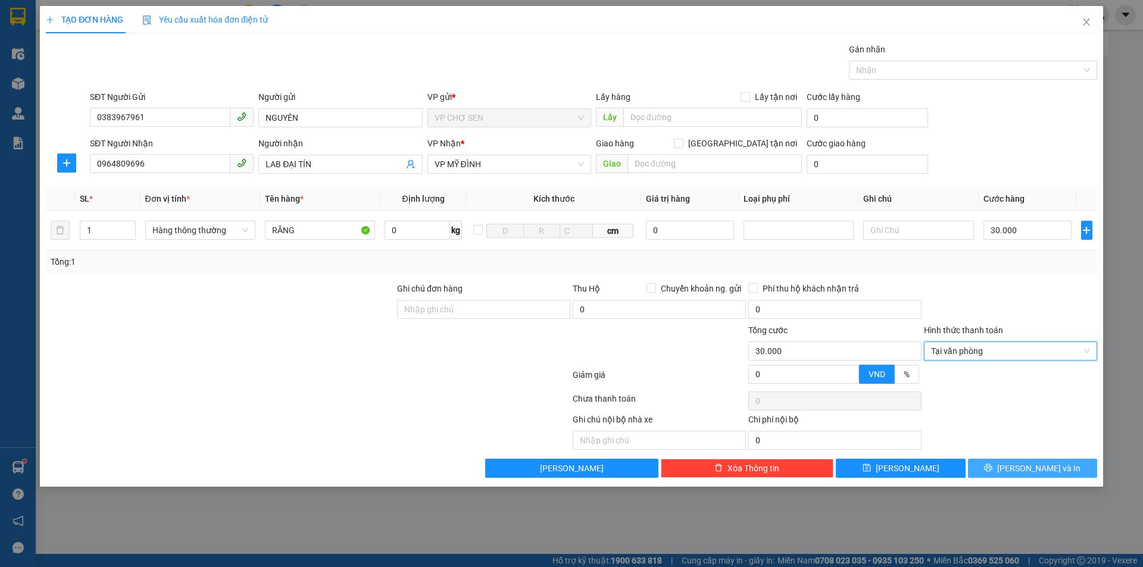
click at [1027, 468] on span "[PERSON_NAME] và In" at bounding box center [1038, 468] width 83 height 13
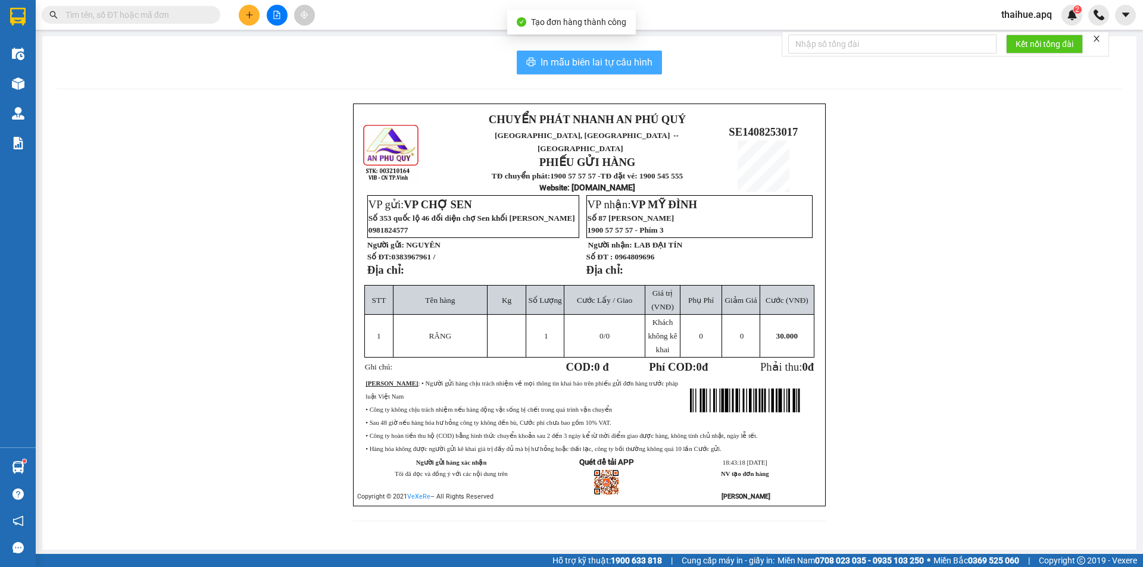
click at [626, 73] on button "In mẫu biên lai tự cấu hình" at bounding box center [589, 63] width 145 height 24
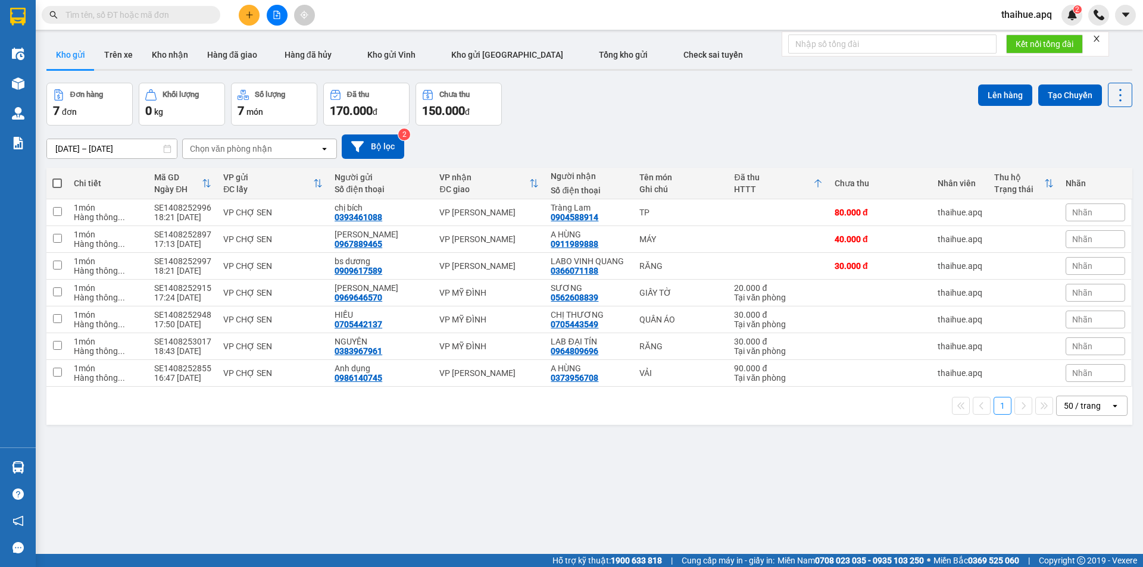
click at [204, 179] on icon at bounding box center [207, 184] width 10 height 10
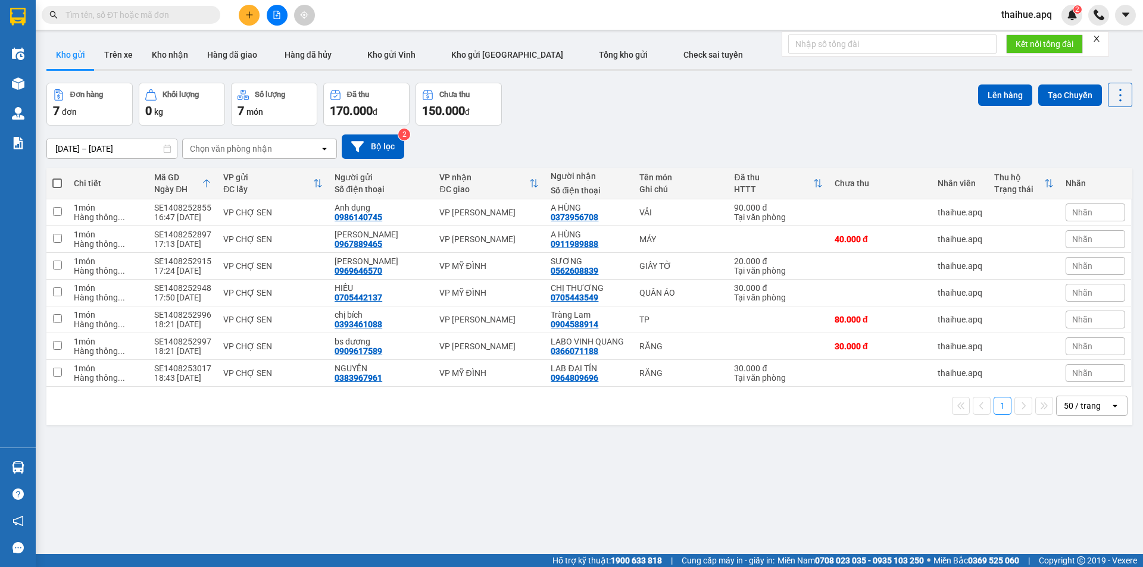
click at [204, 179] on div at bounding box center [207, 183] width 10 height 10
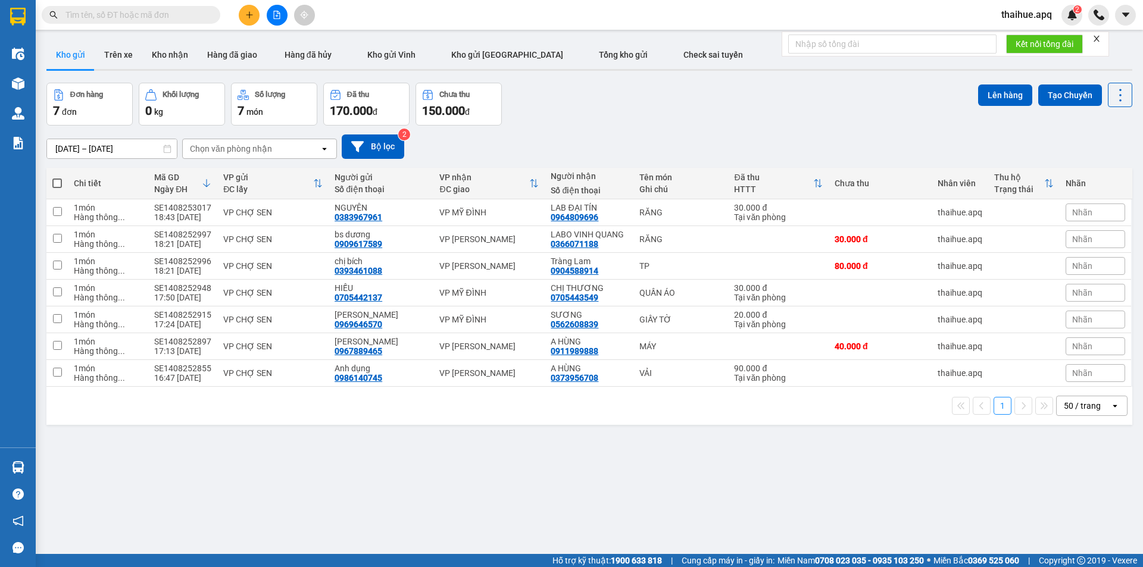
click at [238, 13] on div at bounding box center [276, 15] width 89 height 21
click at [249, 16] on icon "plus" at bounding box center [249, 14] width 1 height 7
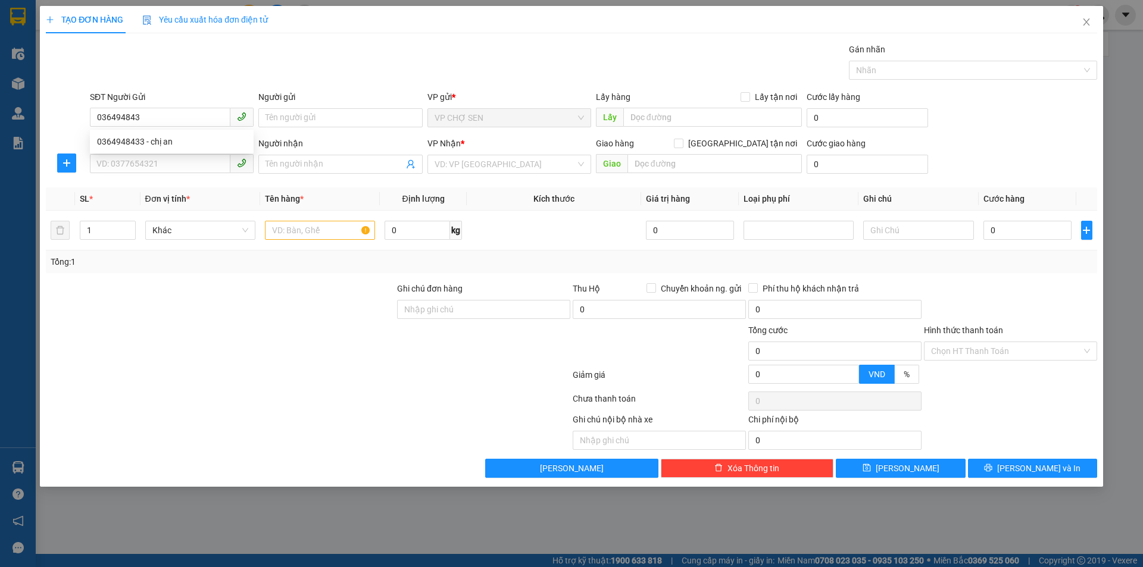
type input "0364948433"
click at [180, 135] on div "0364948433 - chị an" at bounding box center [172, 141] width 164 height 19
type input "chị an"
type input "0364948433"
click at [176, 164] on input "SĐT Người Nhận" at bounding box center [160, 163] width 141 height 19
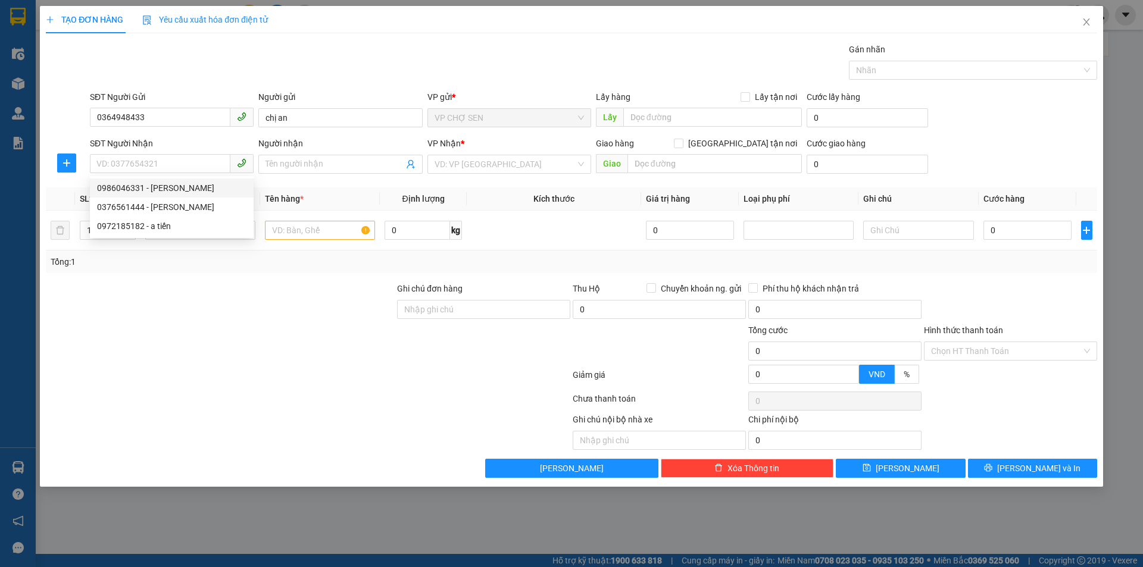
click at [175, 185] on div "0986046331 - [PERSON_NAME]" at bounding box center [171, 188] width 149 height 13
type input "0986046331"
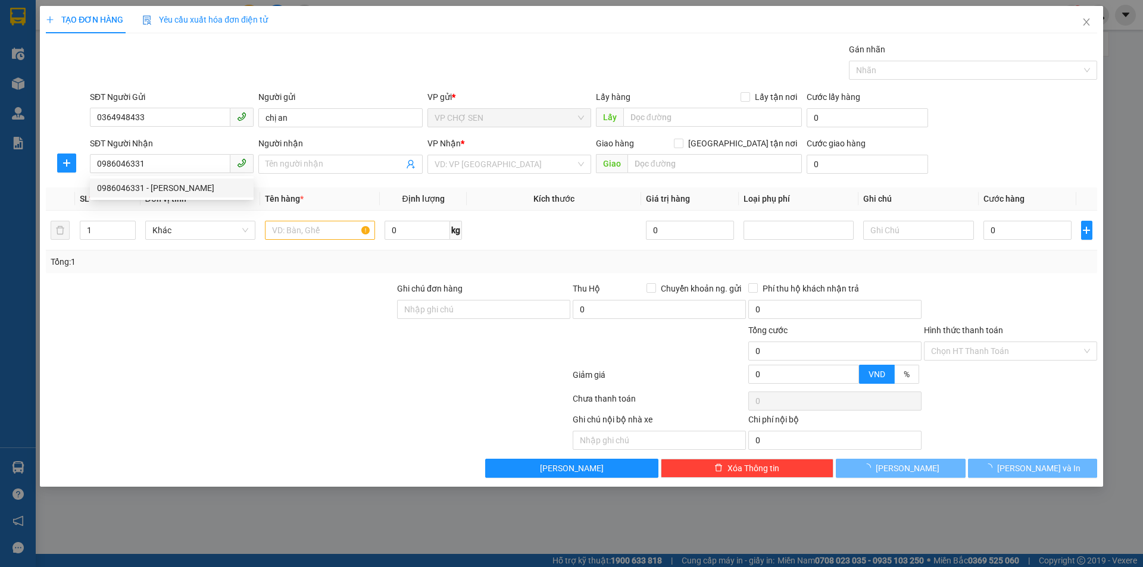
type input "c xuân"
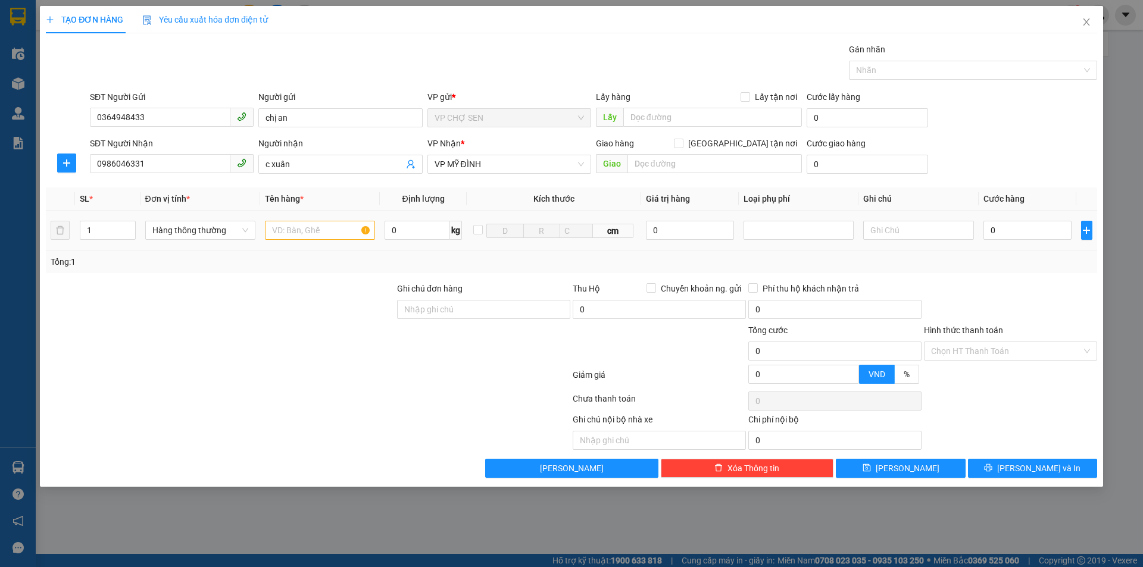
click at [320, 225] on input "text" at bounding box center [320, 230] width 110 height 19
type input "HỒ SƠ"
click at [1051, 234] on input "0" at bounding box center [1028, 230] width 89 height 19
type input "3"
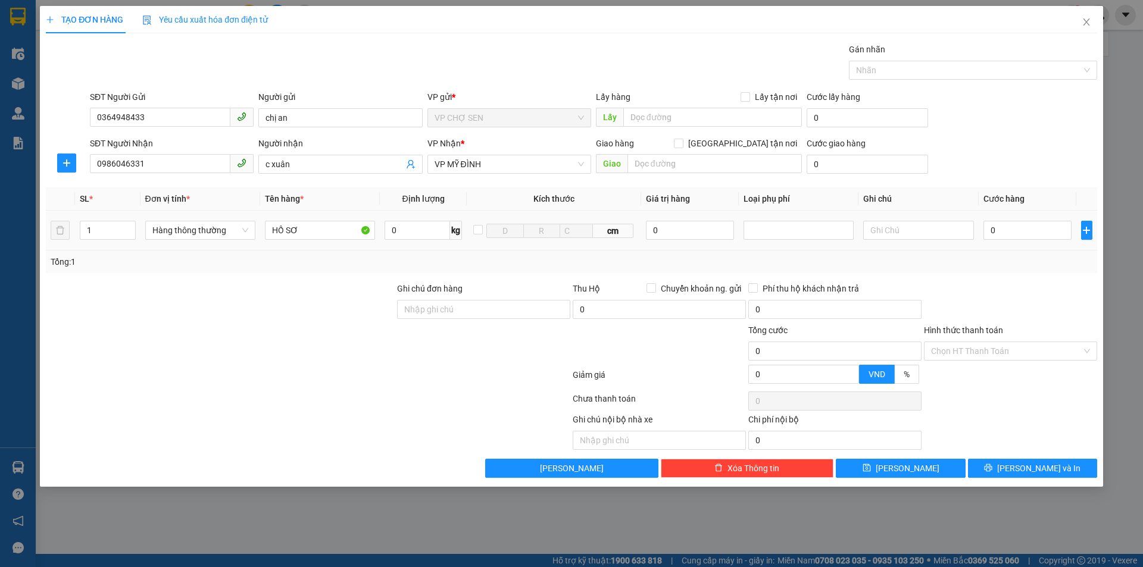
type input "3"
type input "30"
type input "300"
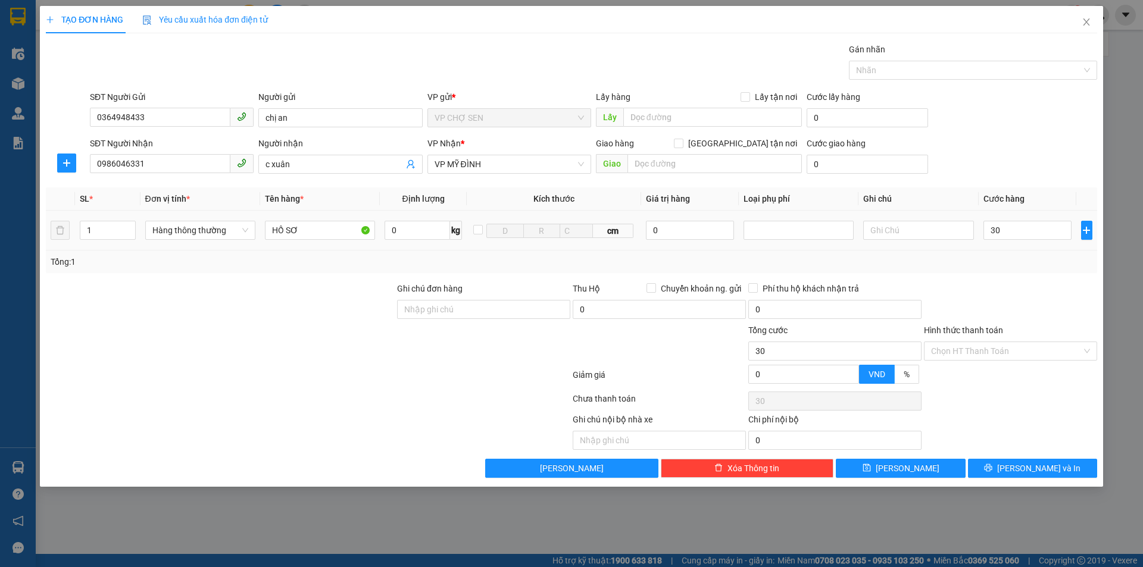
type input "300"
type input "3.000"
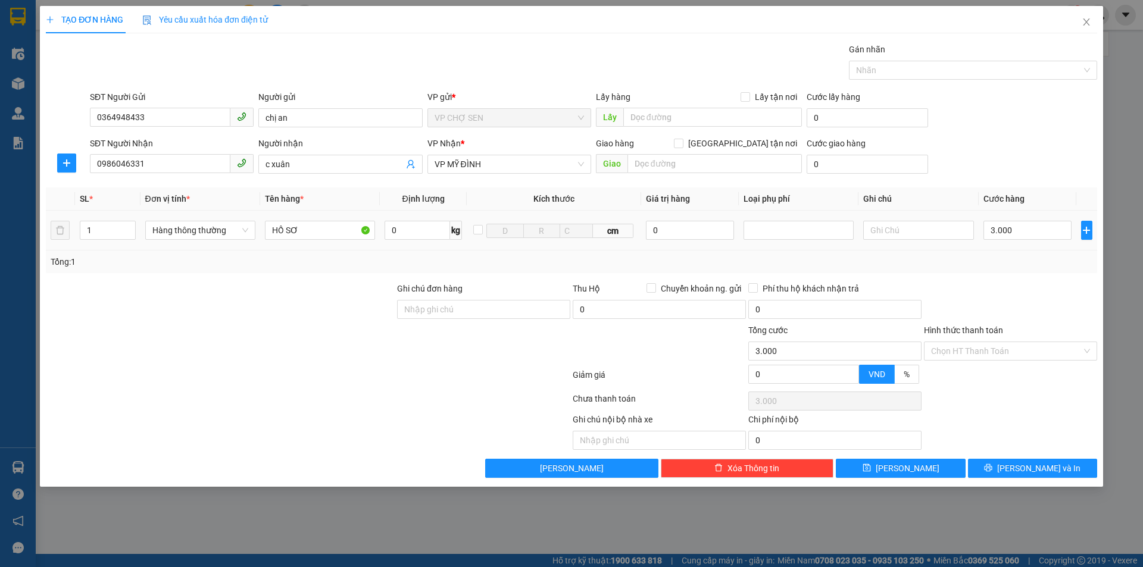
type input "30.000"
click at [991, 356] on input "Hình thức thanh toán" at bounding box center [1006, 351] width 151 height 18
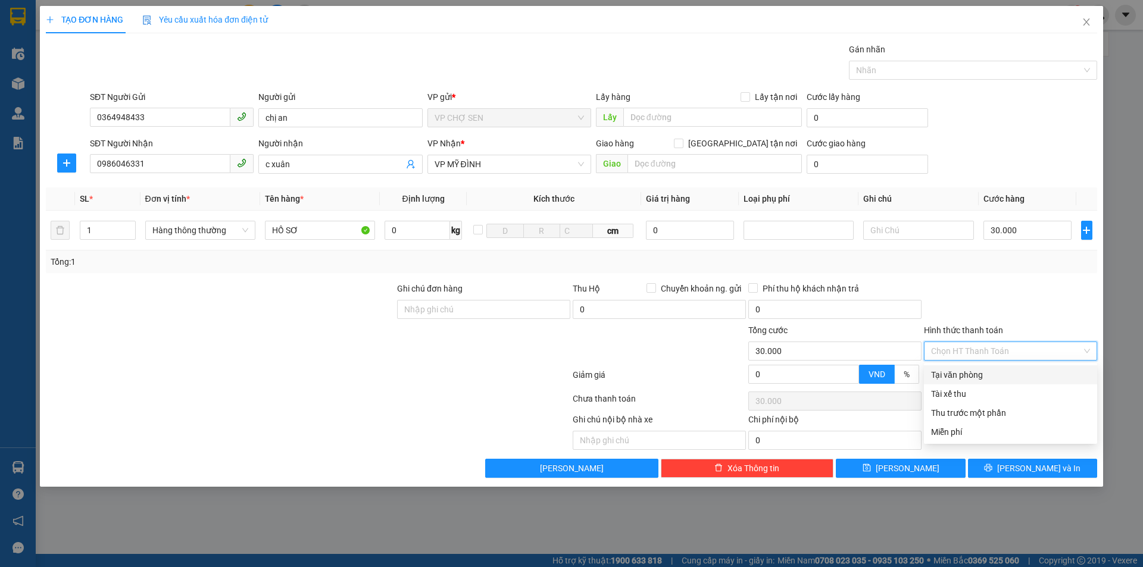
click at [981, 377] on div "Tại văn phòng" at bounding box center [1010, 375] width 159 height 13
type input "0"
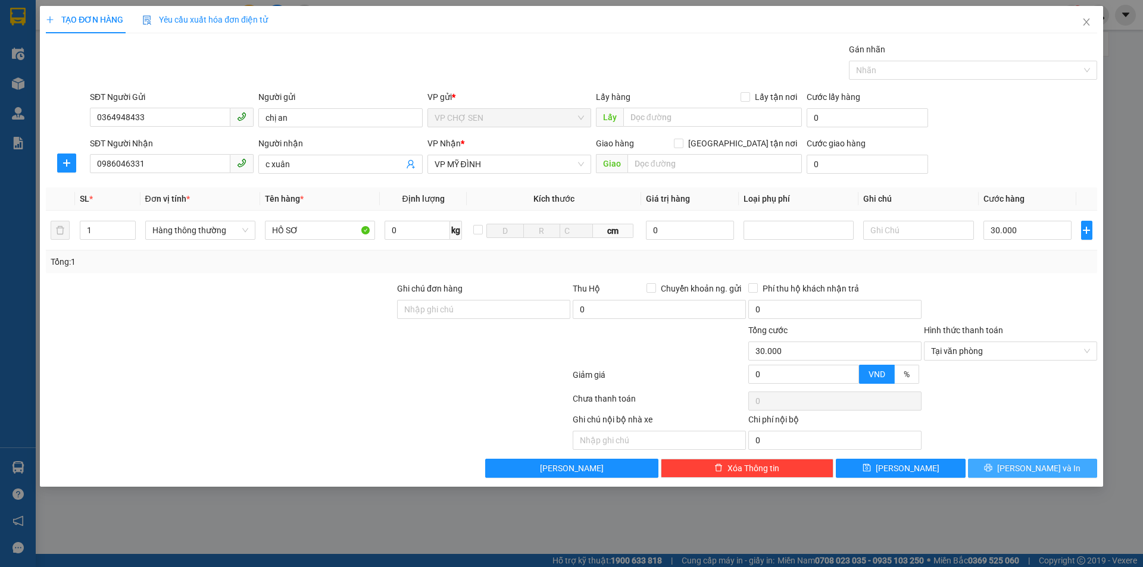
click at [998, 470] on button "[PERSON_NAME] và In" at bounding box center [1032, 468] width 129 height 19
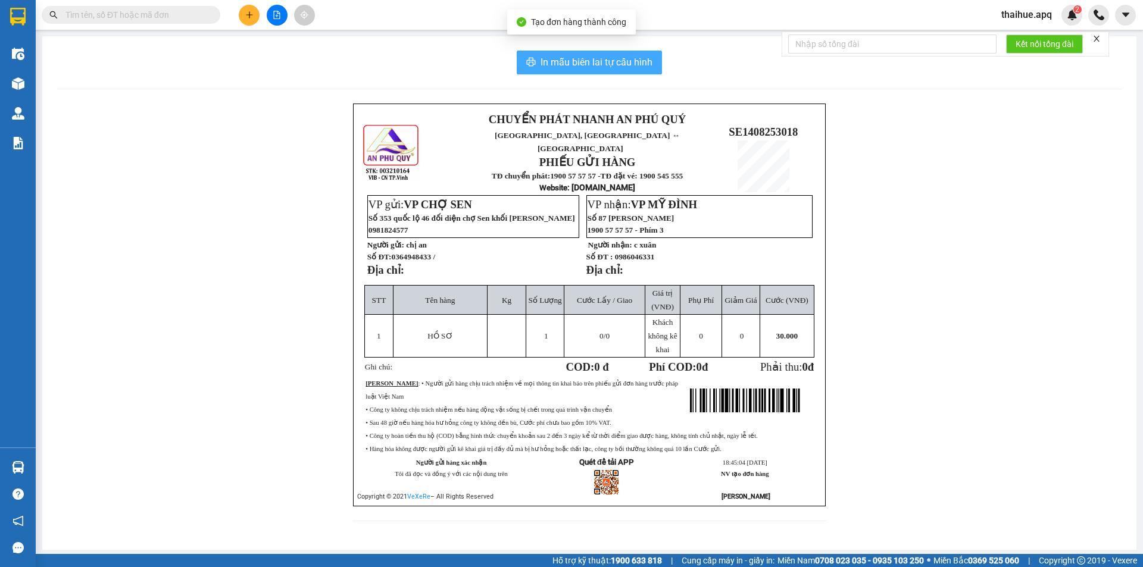
click at [546, 63] on span "In mẫu biên lai tự cấu hình" at bounding box center [597, 62] width 112 height 15
